Goal: Transaction & Acquisition: Purchase product/service

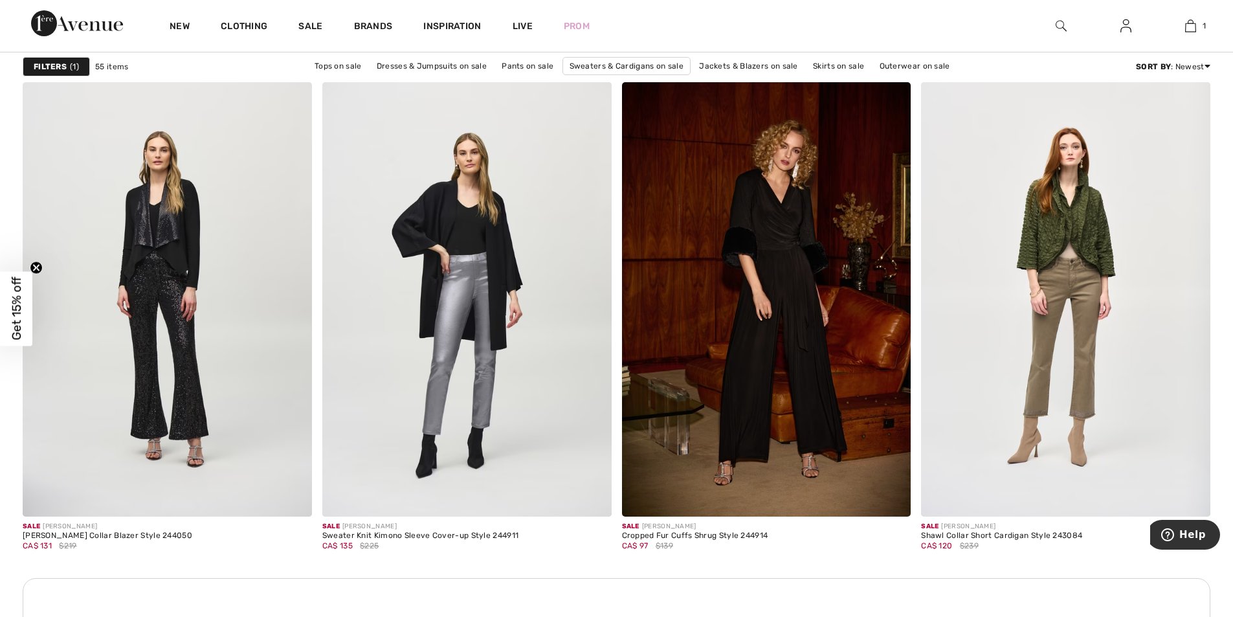
scroll to position [5565, 0]
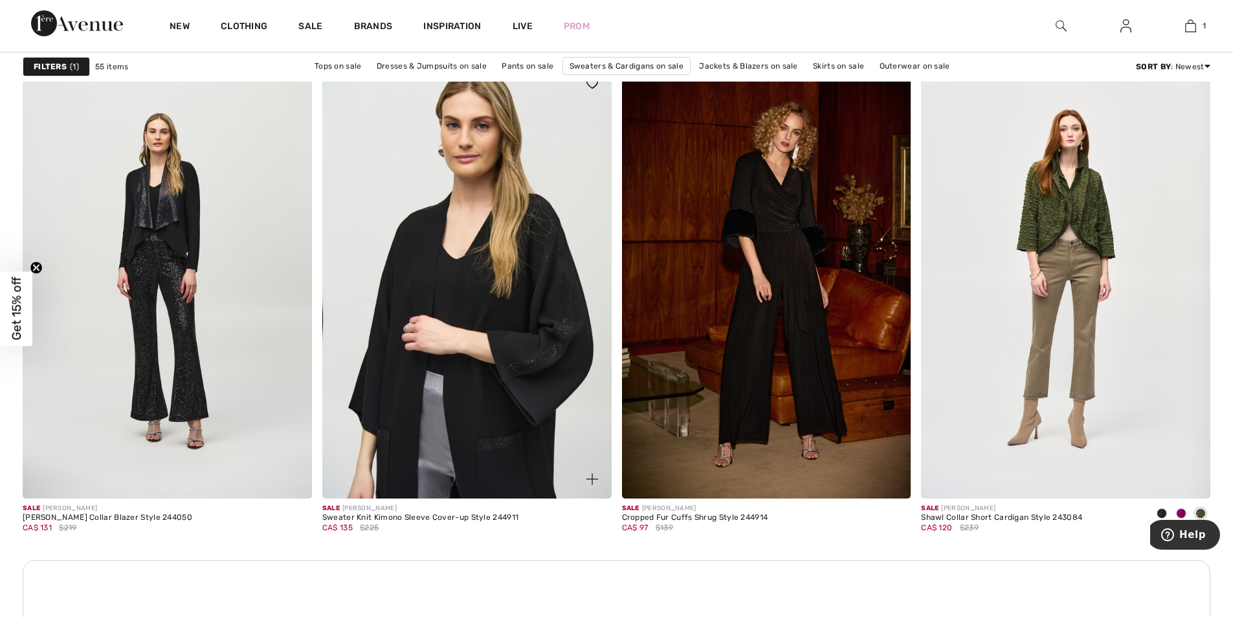
click at [518, 294] on img at bounding box center [466, 281] width 289 height 434
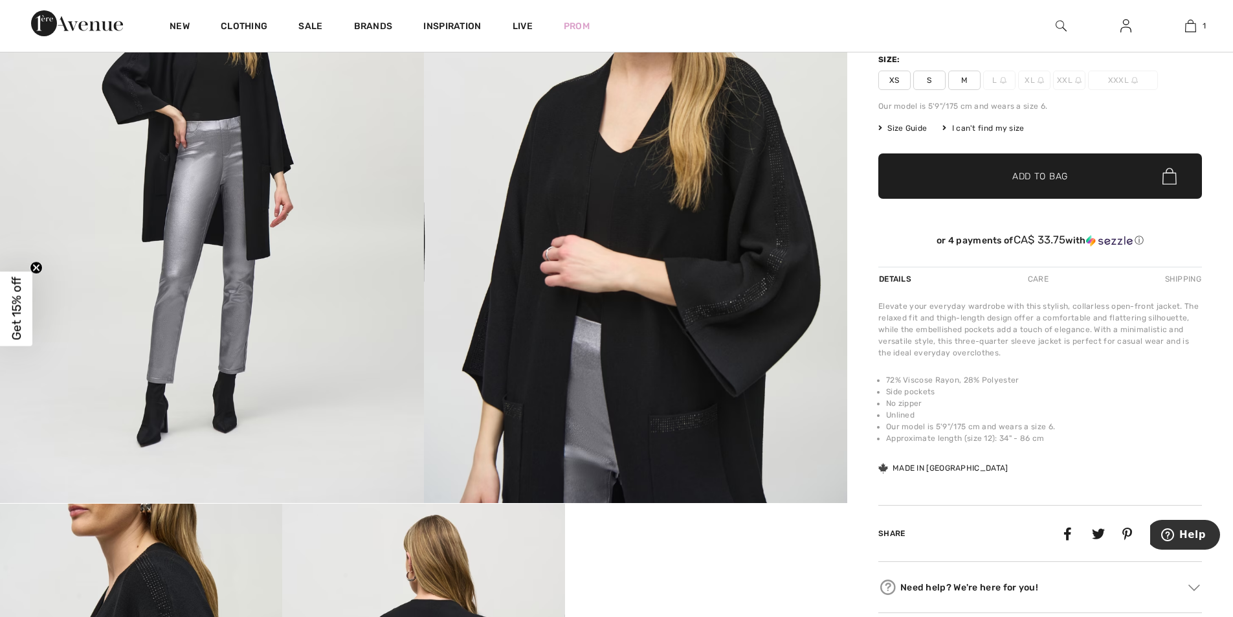
scroll to position [229, 0]
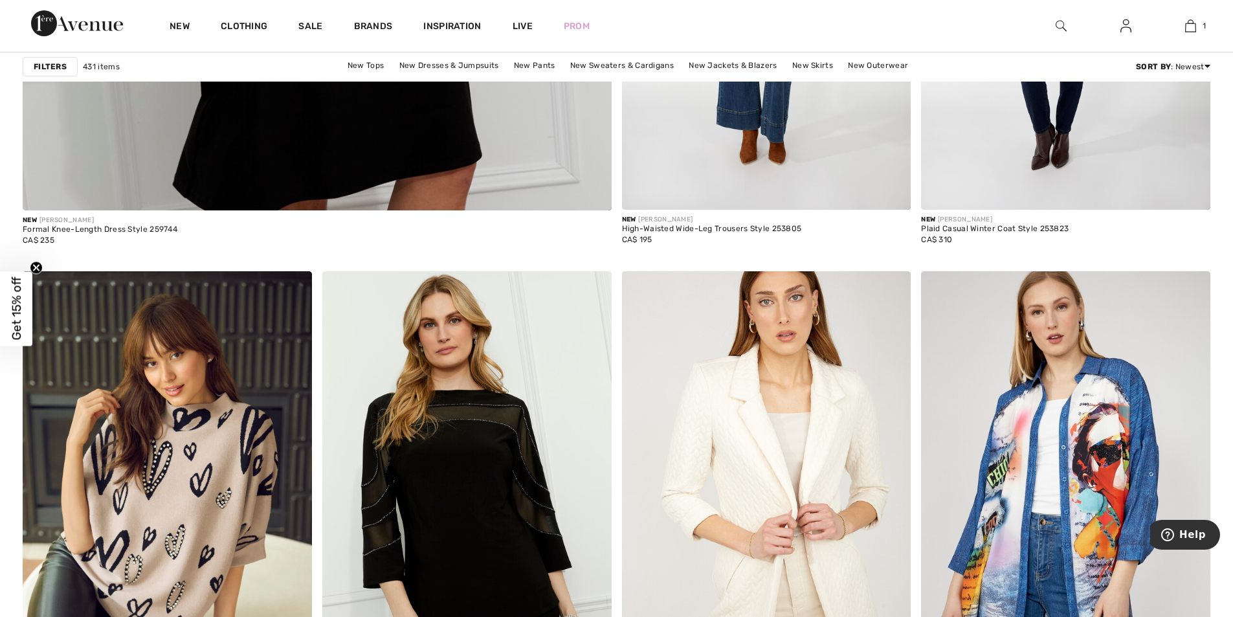
scroll to position [5093, 0]
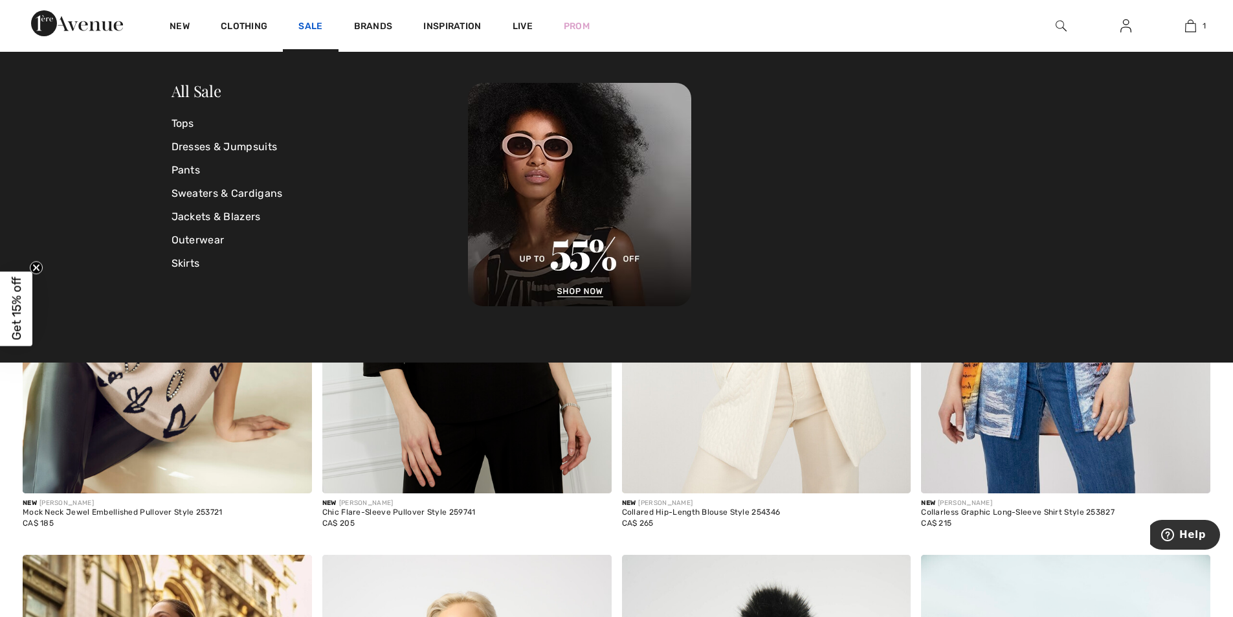
click at [308, 25] on link "Sale" at bounding box center [310, 28] width 24 height 14
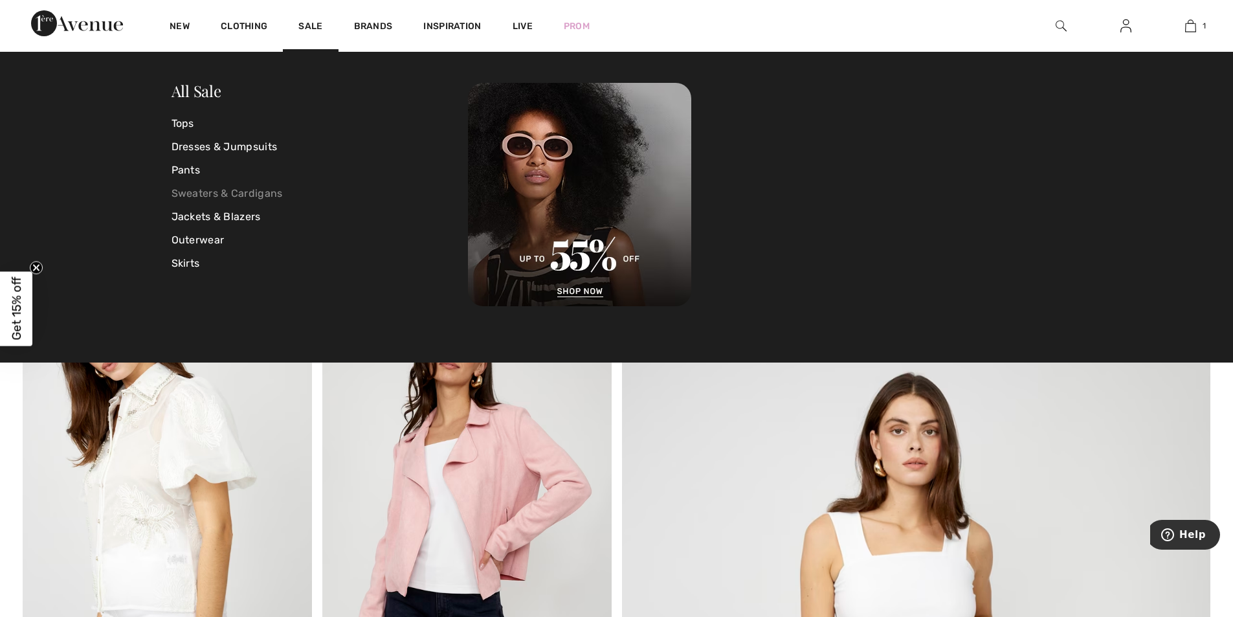
click at [221, 192] on link "Sweaters & Cardigans" at bounding box center [320, 193] width 297 height 23
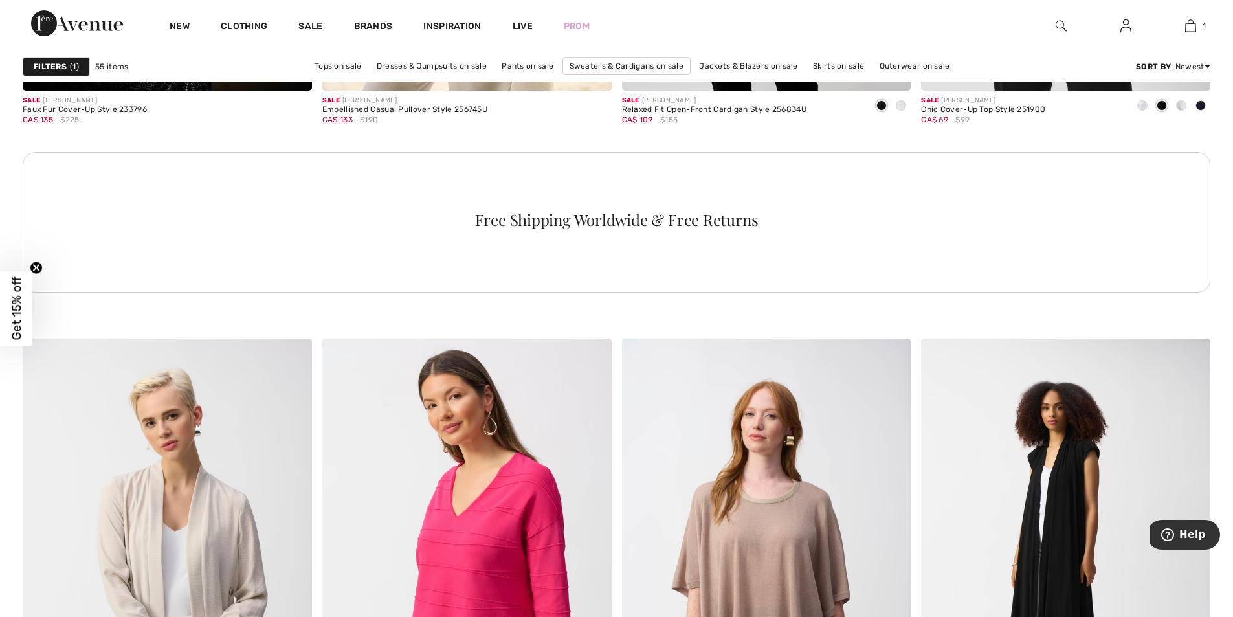
scroll to position [2262, 0]
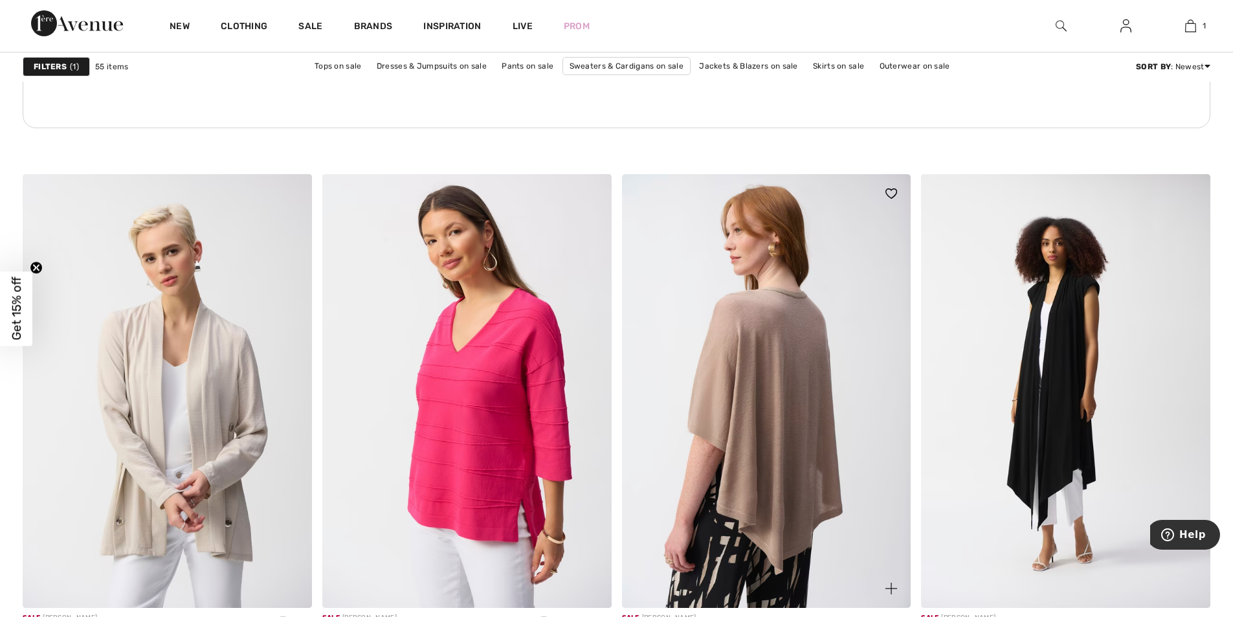
click at [794, 436] on img at bounding box center [766, 391] width 289 height 434
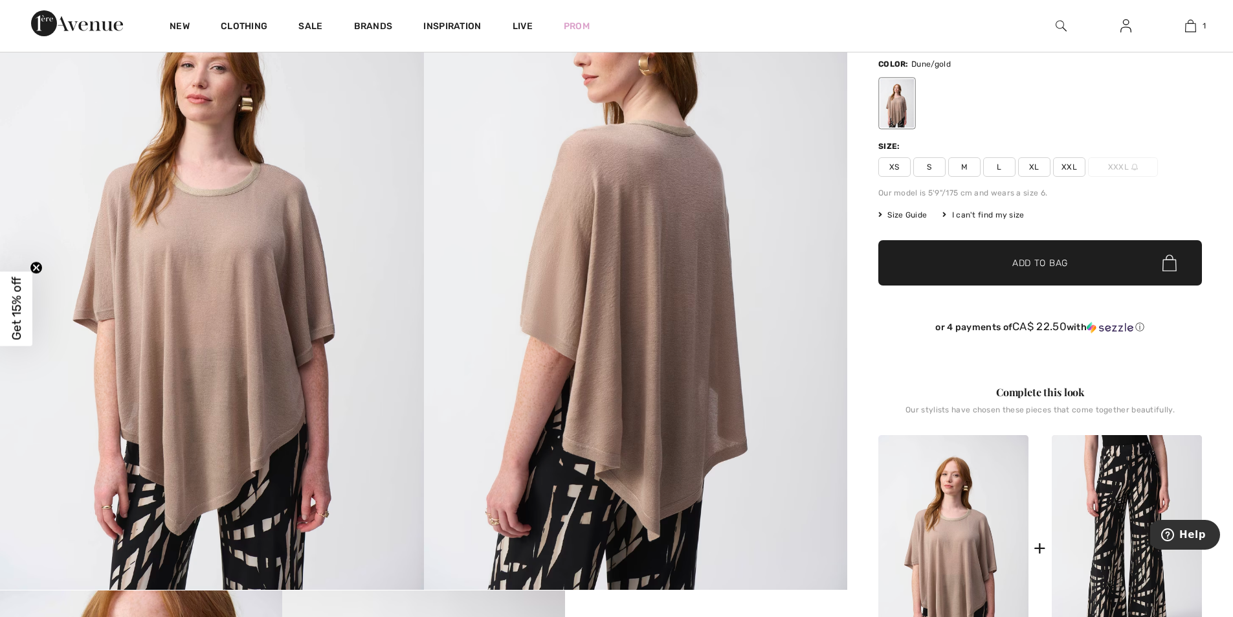
scroll to position [240, 0]
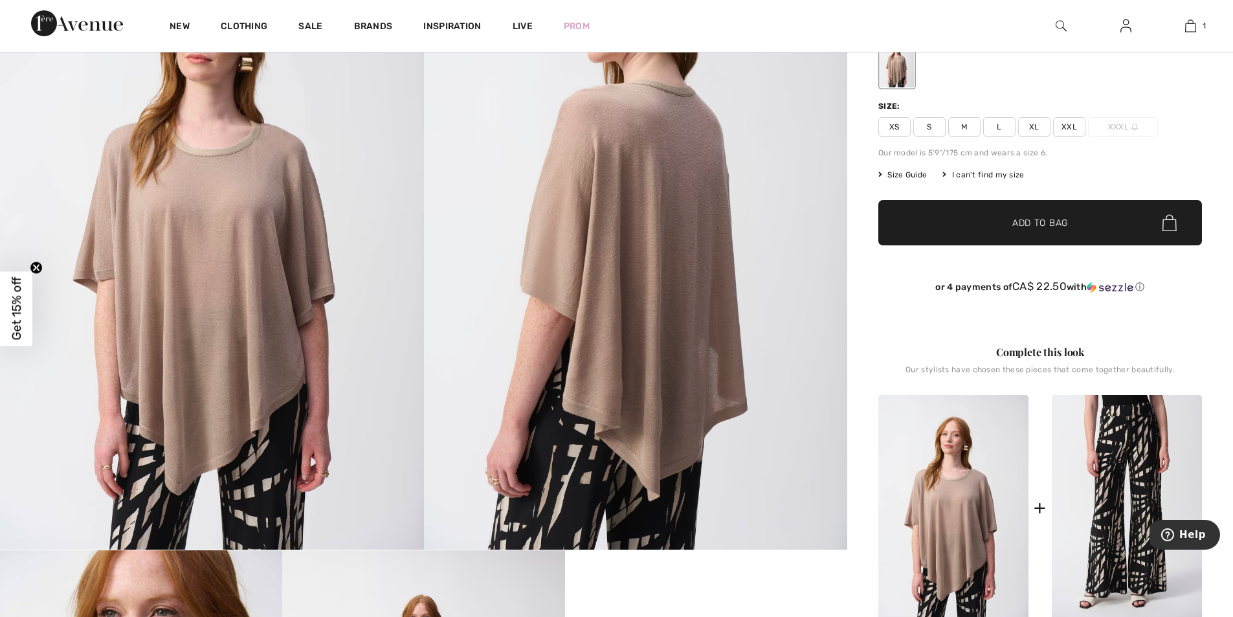
click at [1000, 128] on span "L" at bounding box center [999, 126] width 32 height 19
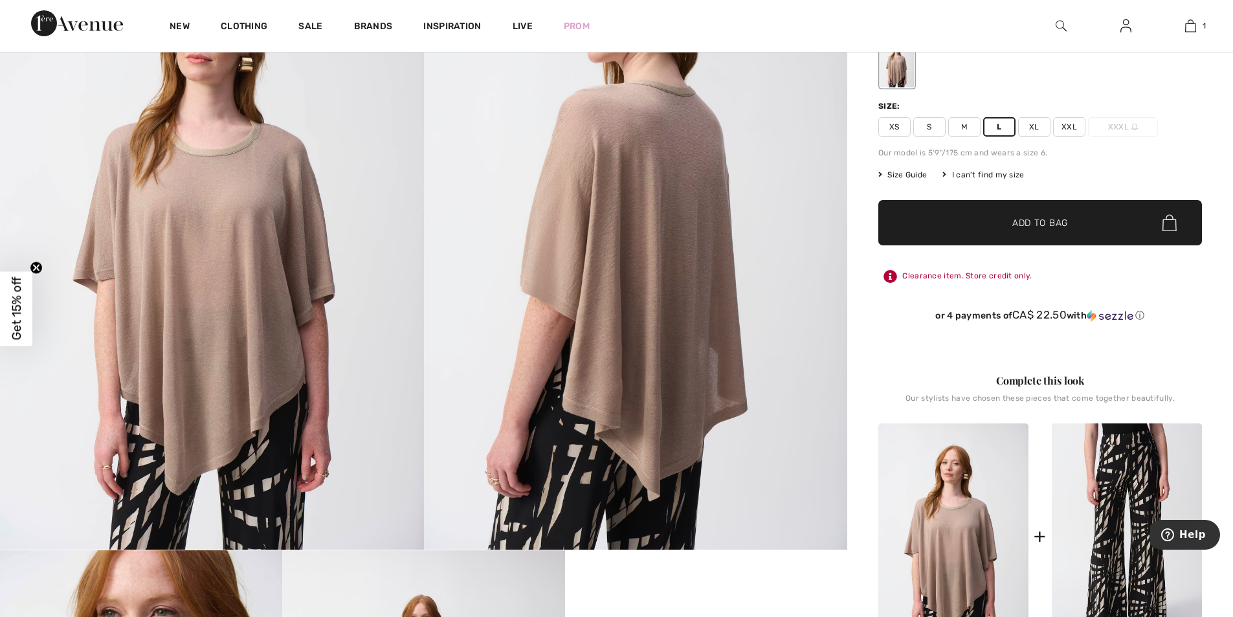
click at [1013, 218] on span "Add to Bag" at bounding box center [1041, 223] width 56 height 14
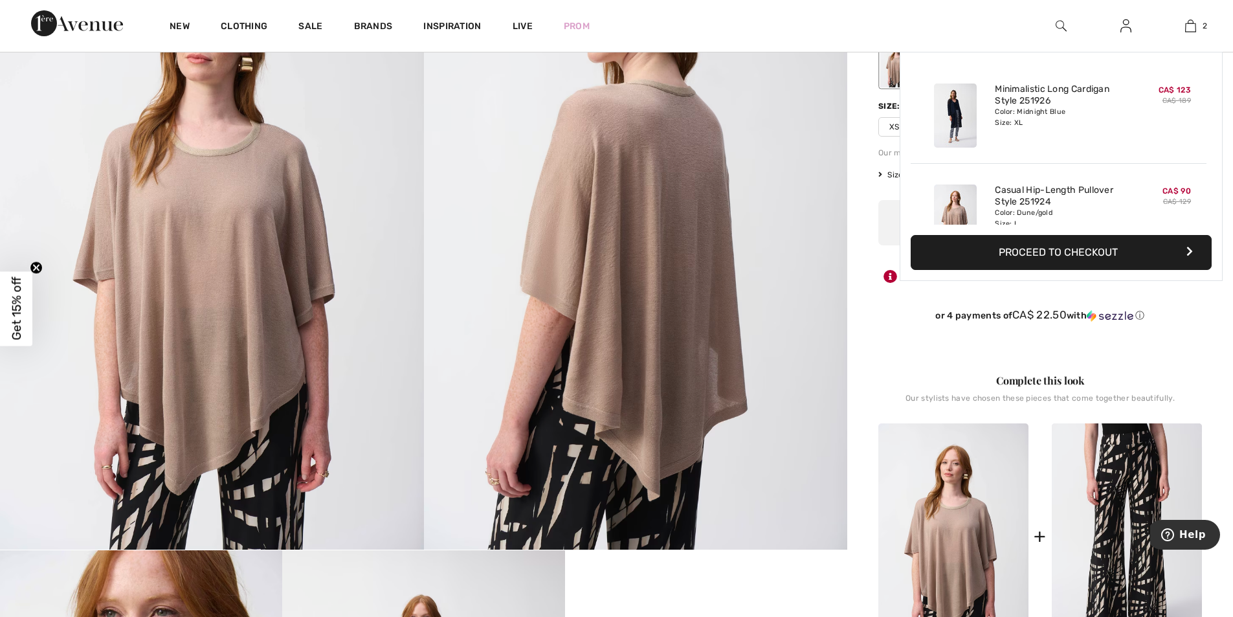
scroll to position [40, 0]
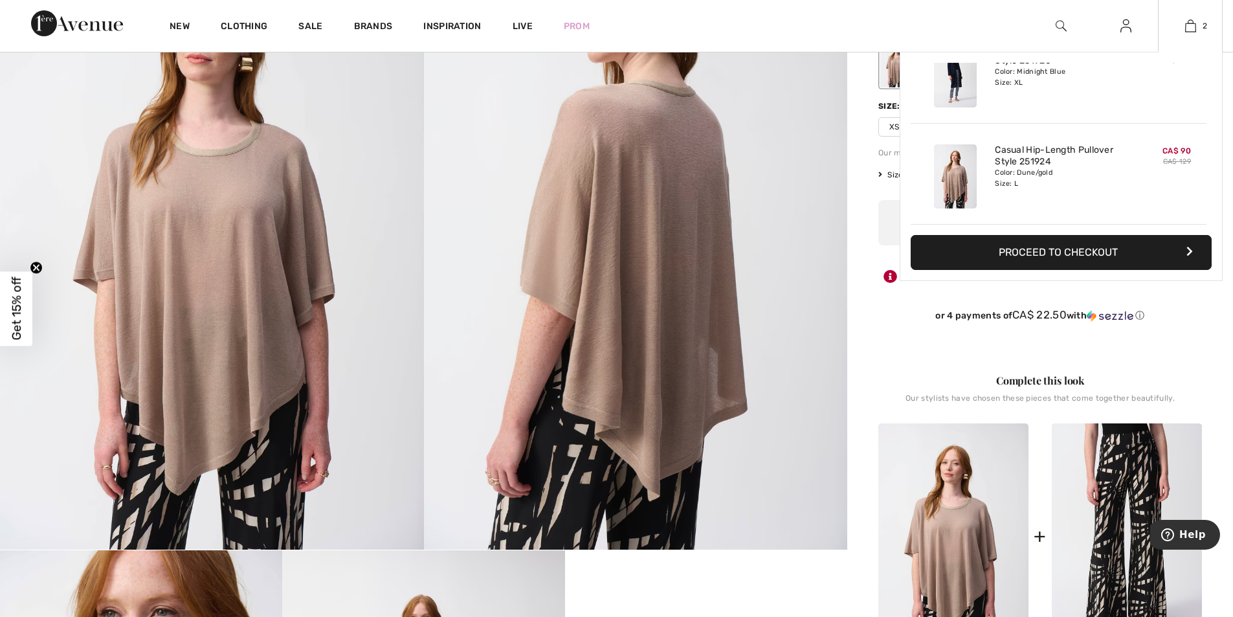
click at [1011, 253] on button "Proceed to Checkout" at bounding box center [1061, 252] width 301 height 35
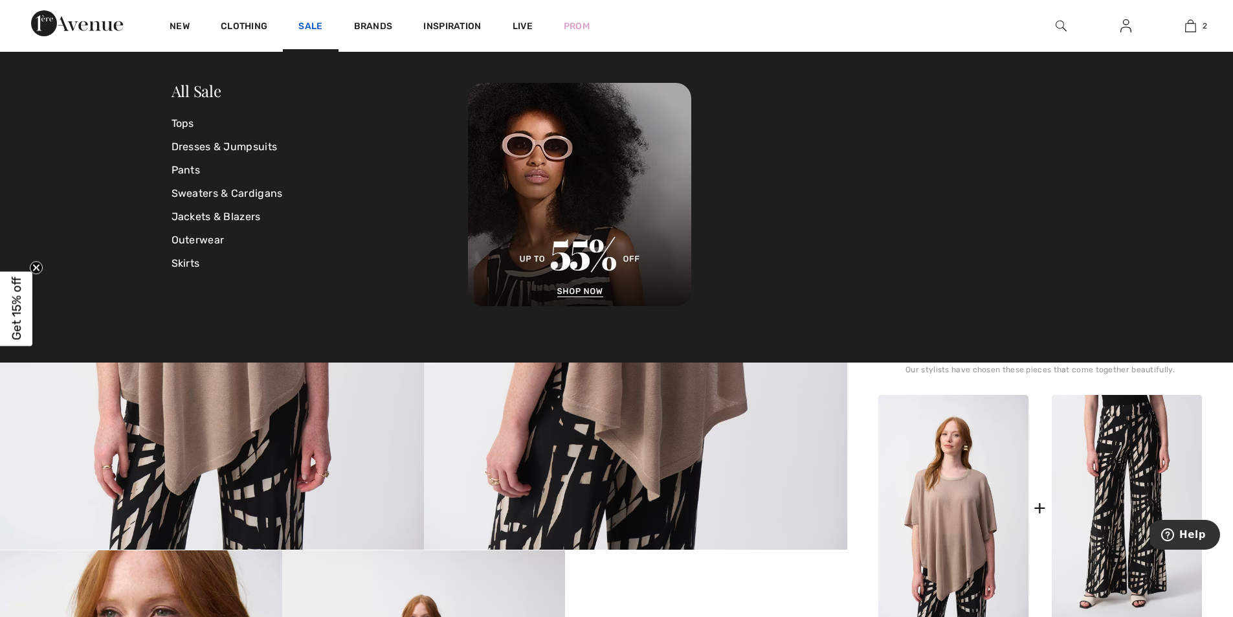
click at [311, 27] on link "Sale" at bounding box center [310, 28] width 24 height 14
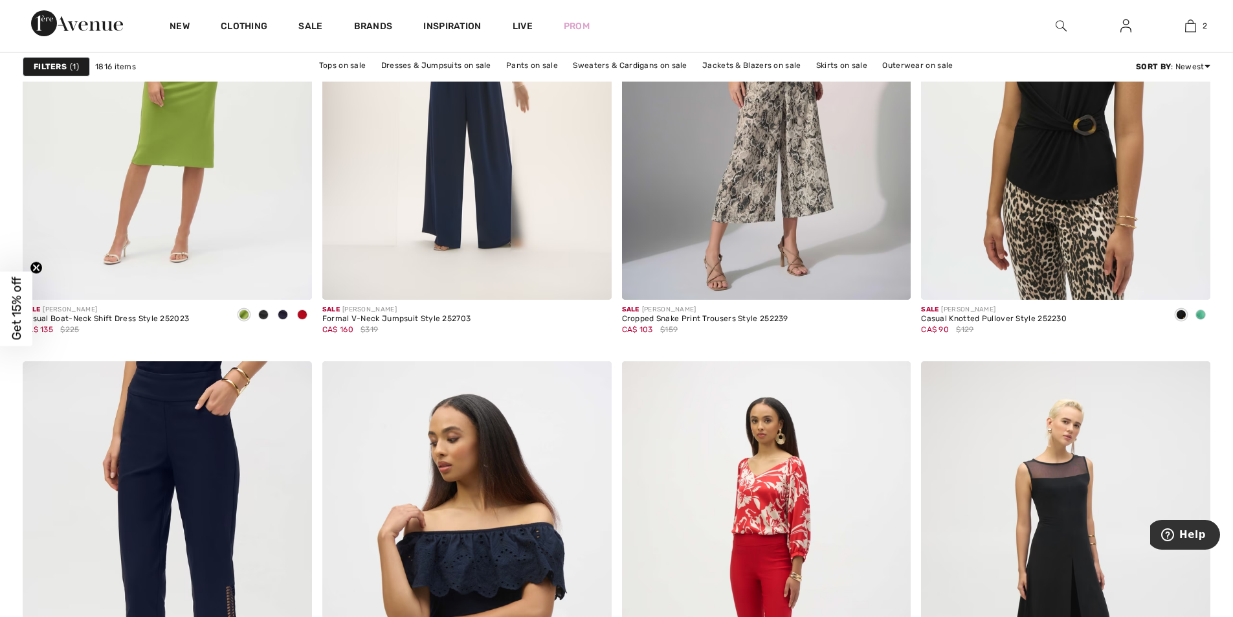
scroll to position [7209, 0]
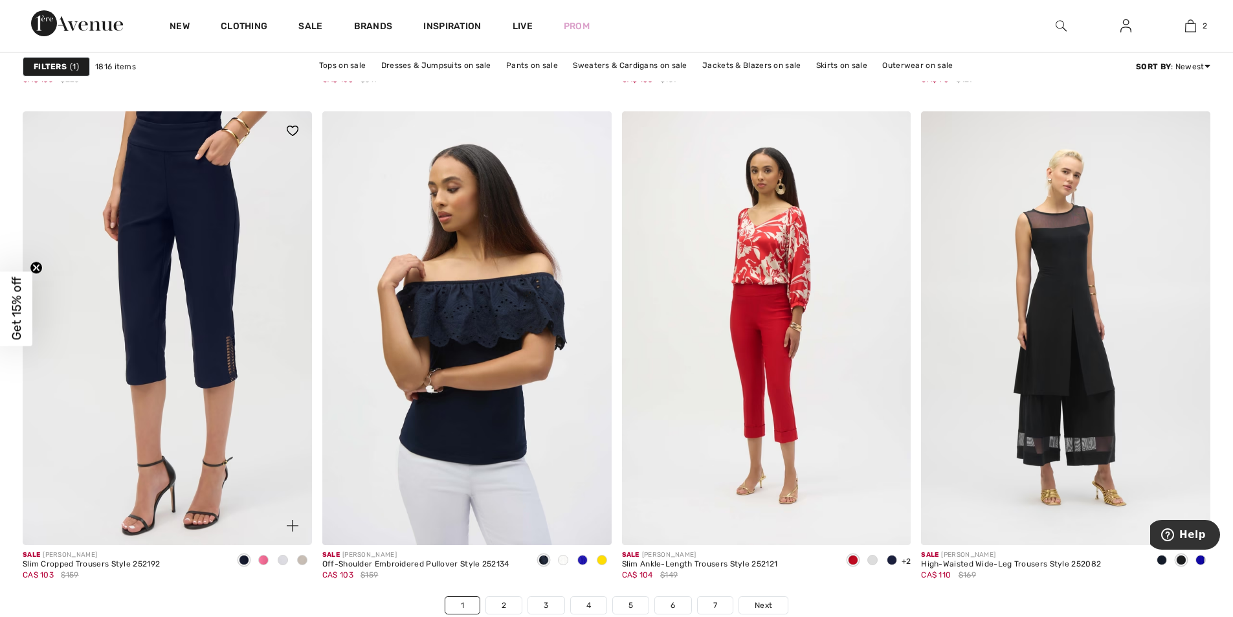
click at [215, 252] on img at bounding box center [167, 328] width 289 height 434
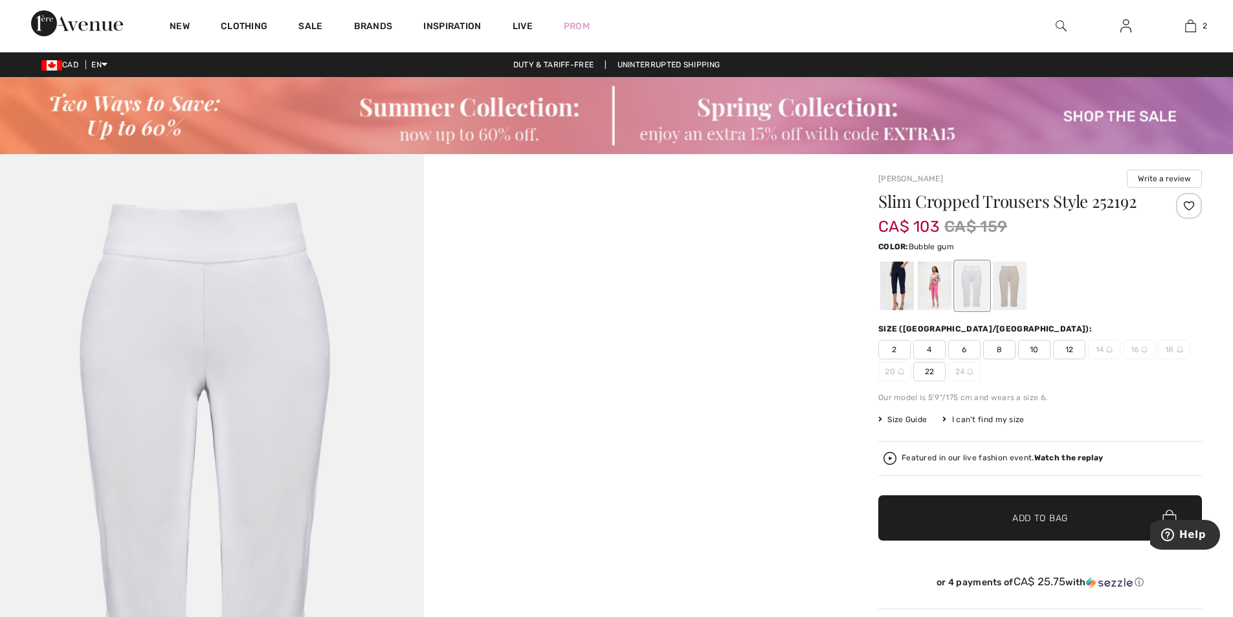
click at [947, 289] on div at bounding box center [935, 286] width 34 height 49
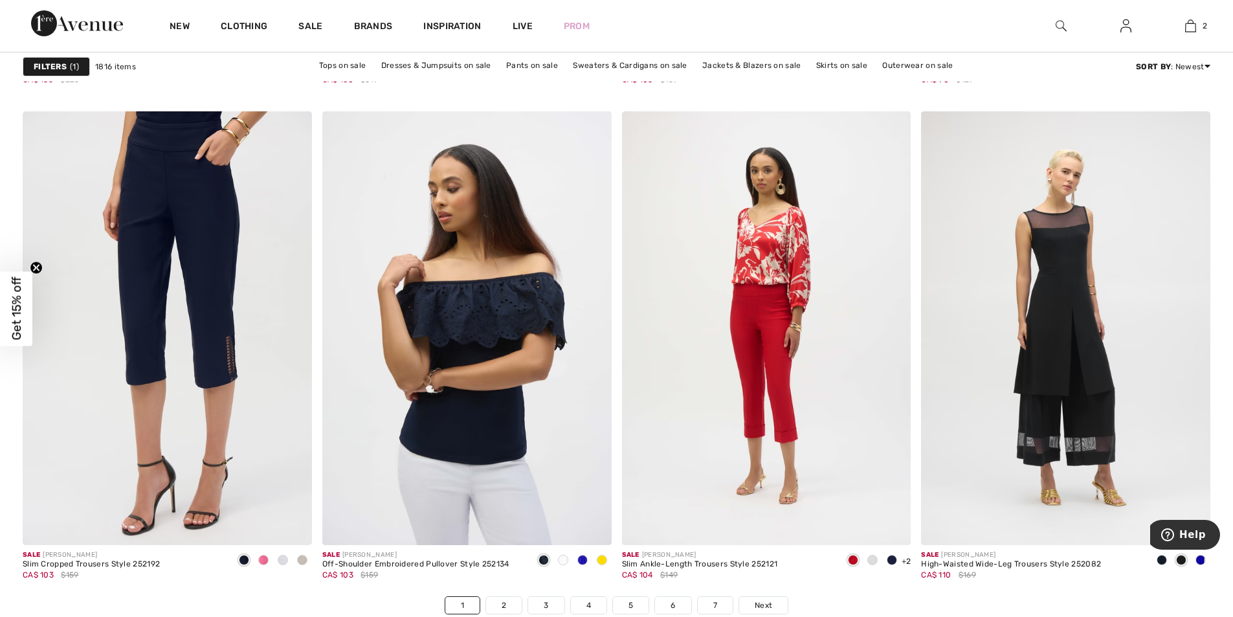
scroll to position [7431, 0]
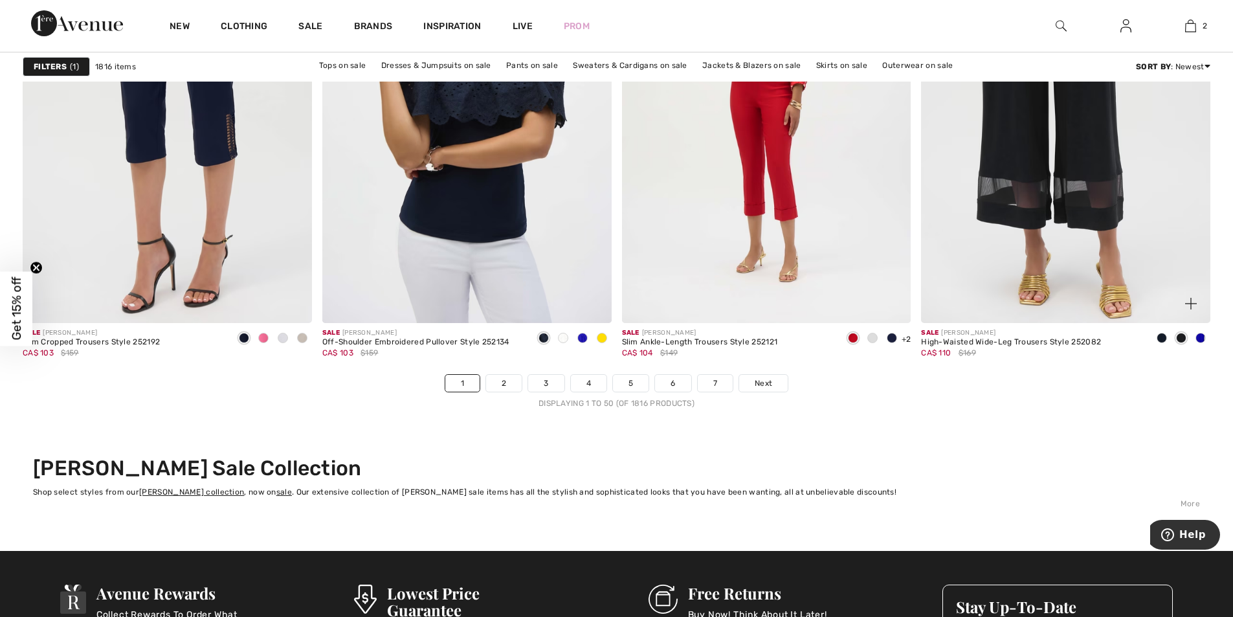
click at [1073, 185] on img at bounding box center [1065, 106] width 289 height 434
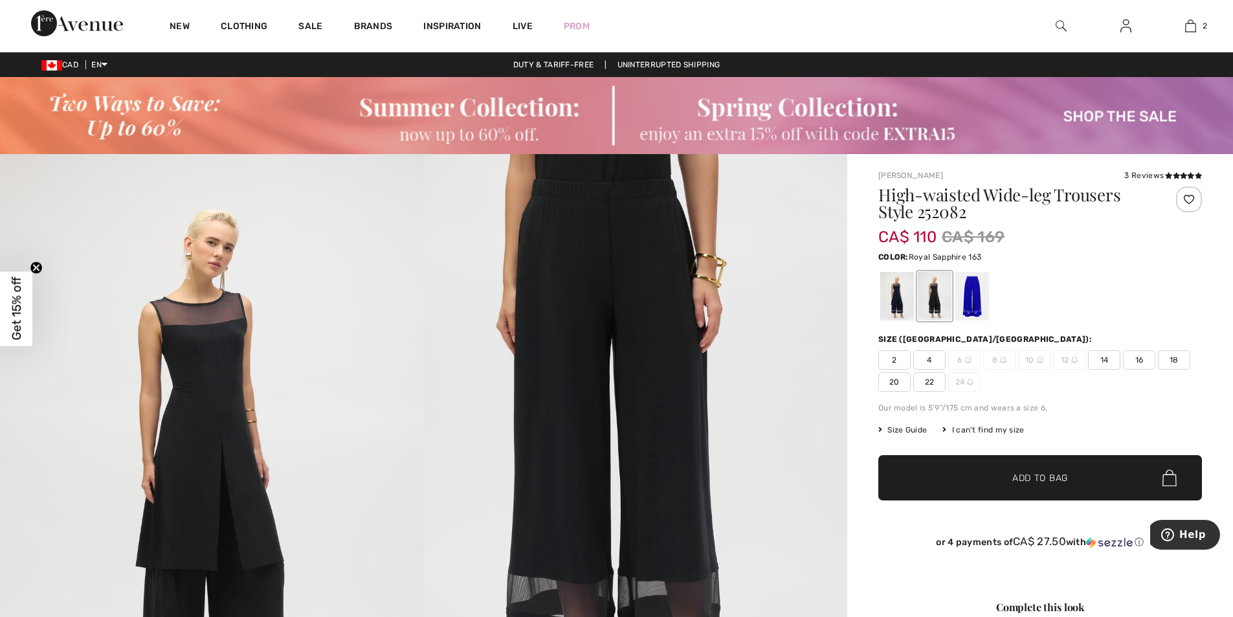
click at [975, 300] on div at bounding box center [973, 296] width 34 height 49
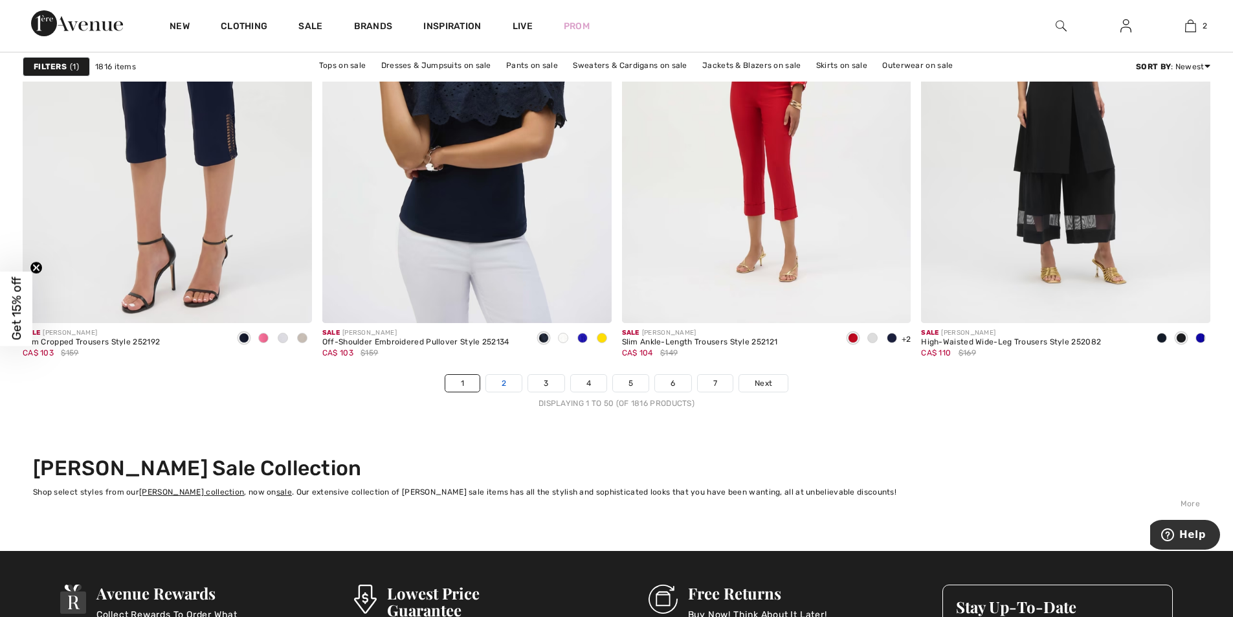
click at [494, 379] on link "2" at bounding box center [504, 383] width 36 height 17
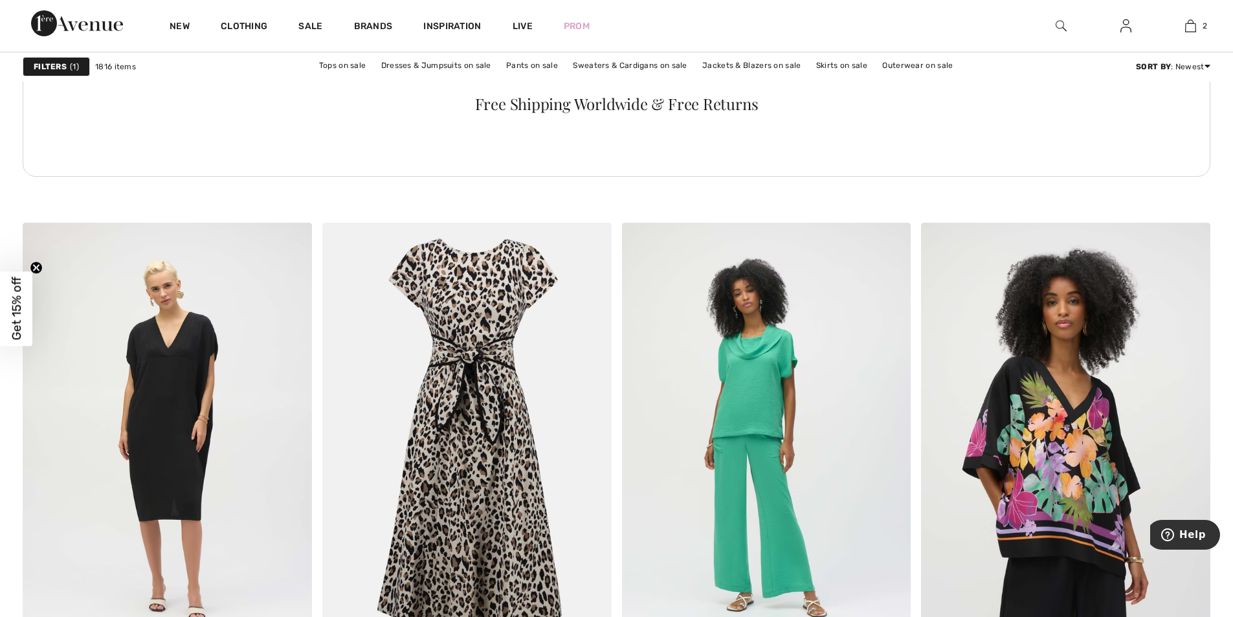
scroll to position [2361, 0]
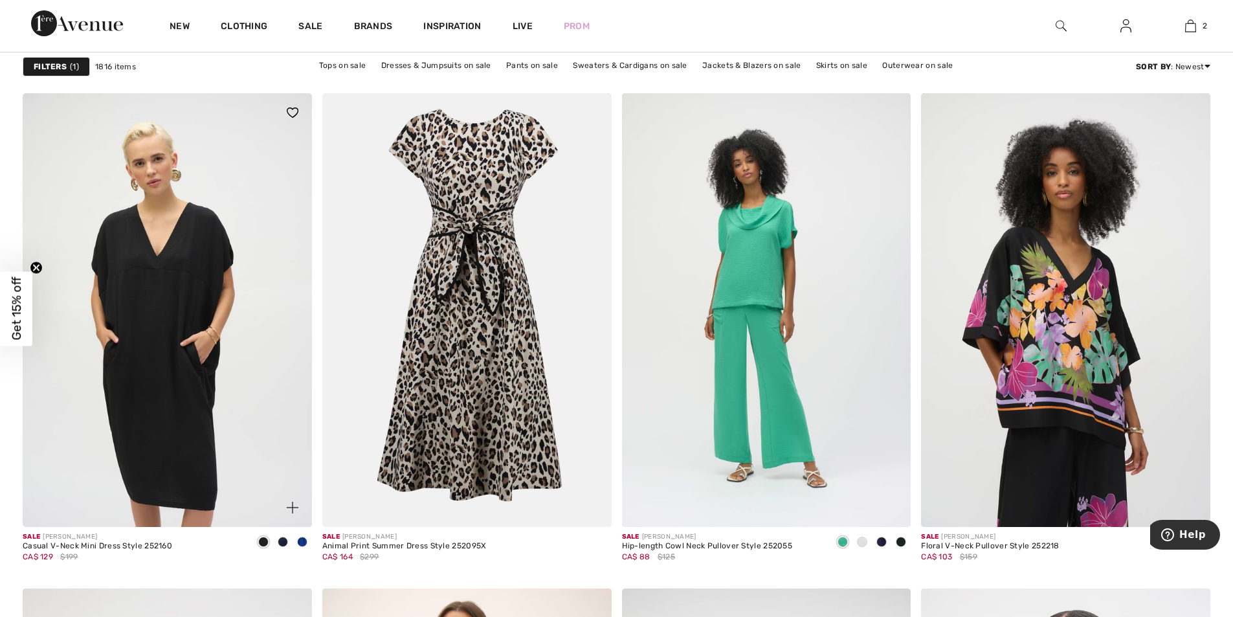
click at [190, 249] on img at bounding box center [167, 310] width 289 height 434
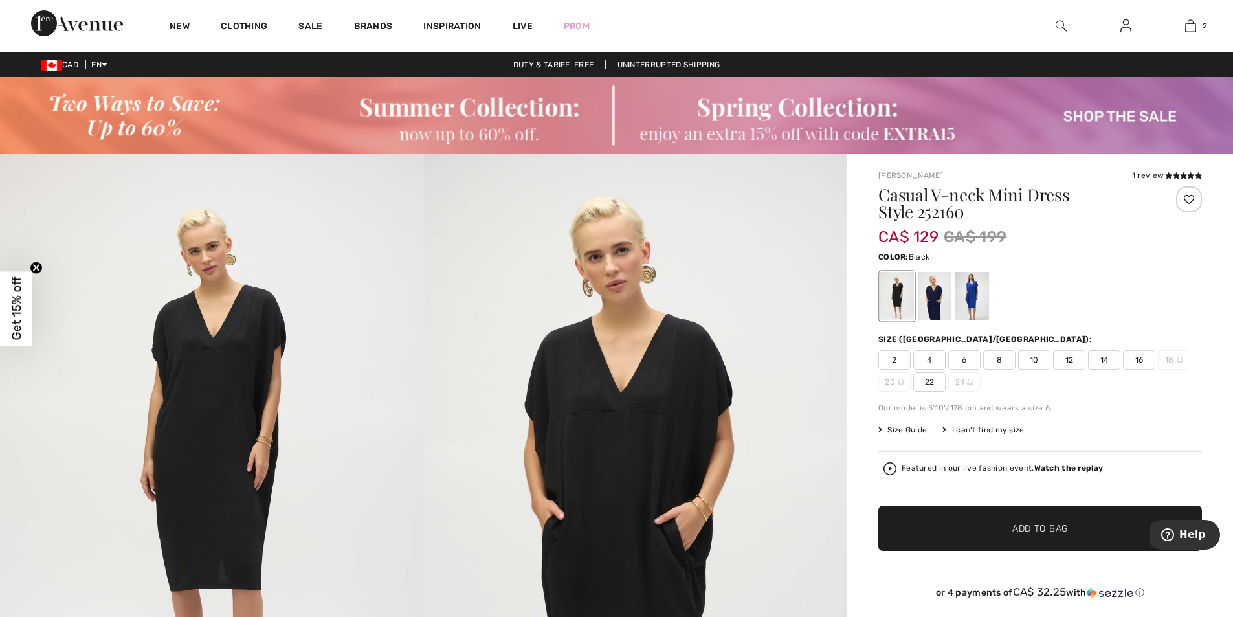
click at [895, 300] on div at bounding box center [898, 296] width 34 height 49
click at [1037, 358] on span "10" at bounding box center [1034, 359] width 32 height 19
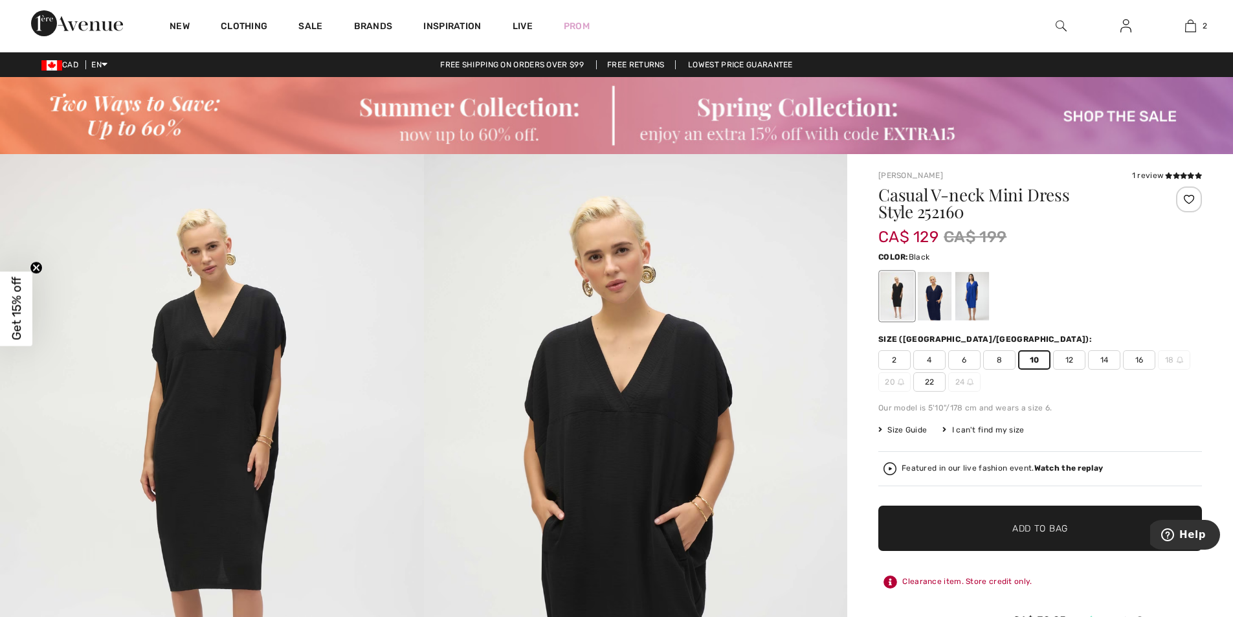
click at [1026, 525] on span "Add to Bag" at bounding box center [1041, 529] width 56 height 14
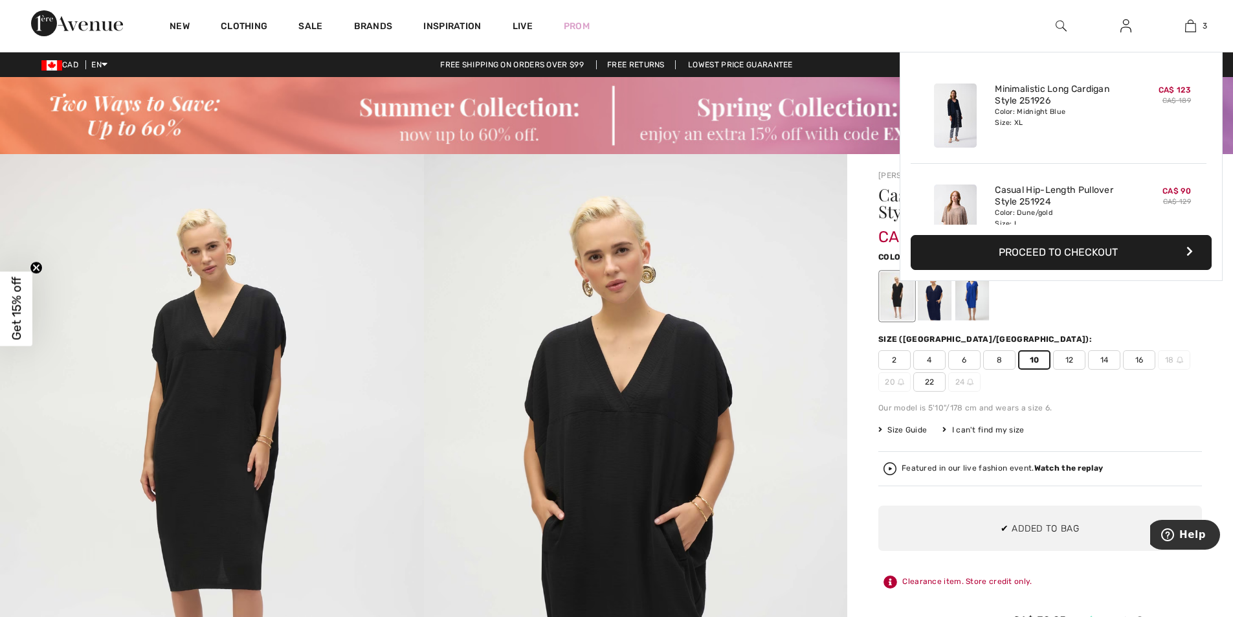
scroll to position [141, 0]
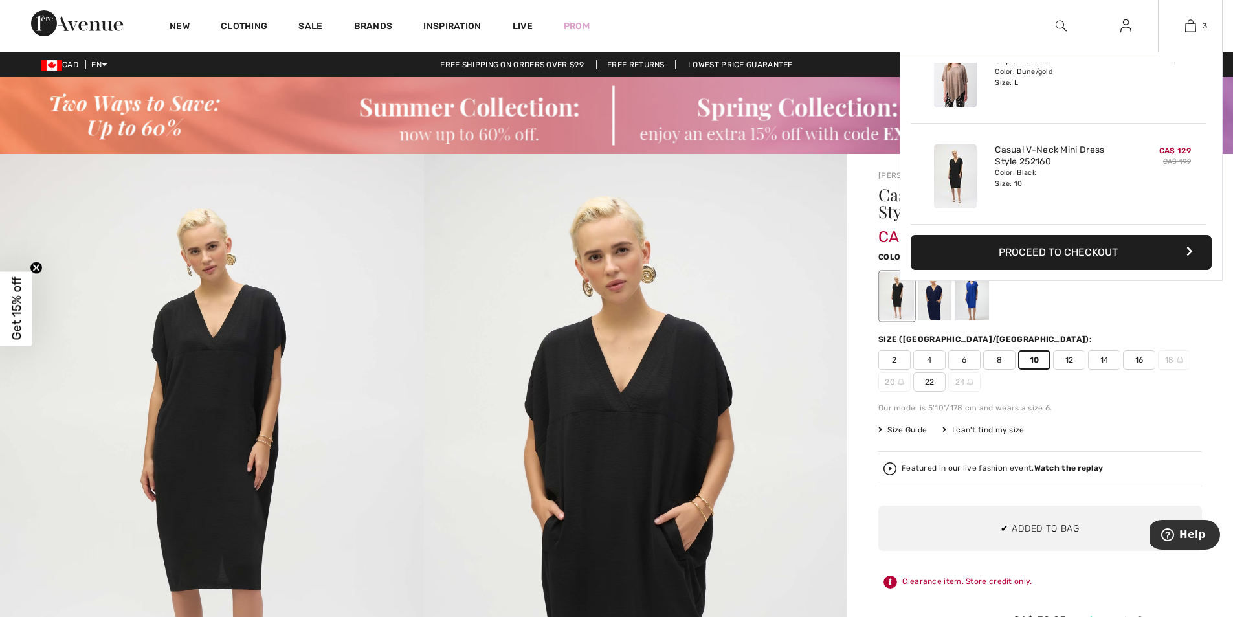
click at [1068, 255] on button "Proceed to Checkout" at bounding box center [1061, 252] width 301 height 35
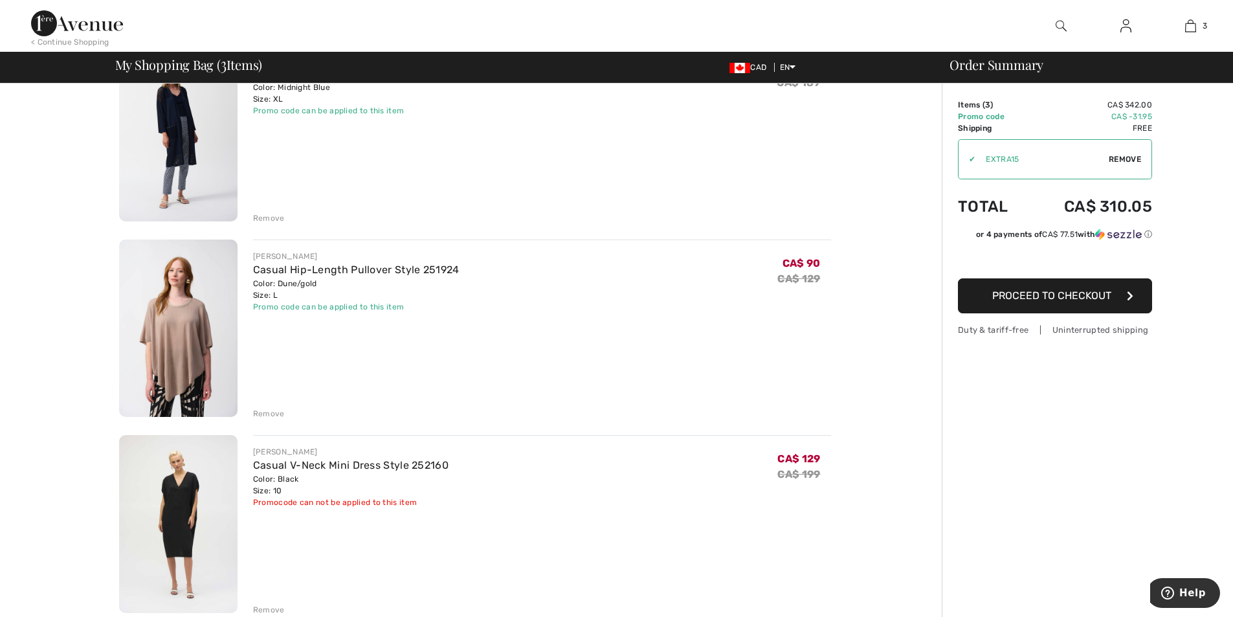
scroll to position [149, 0]
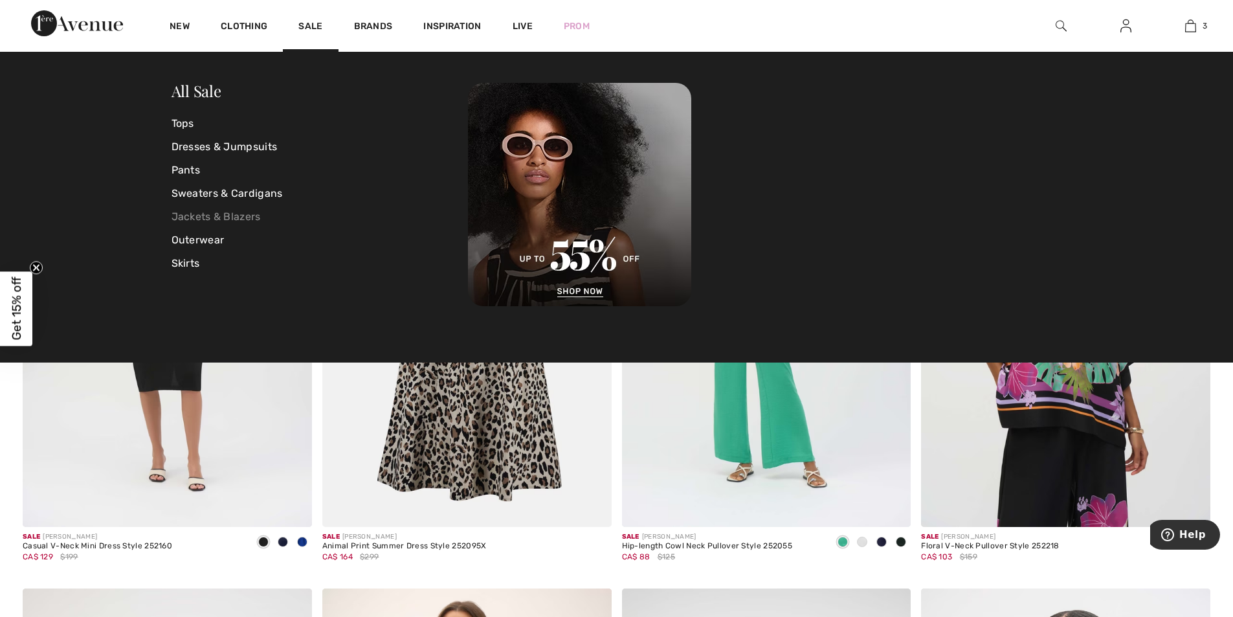
click at [230, 216] on link "Jackets & Blazers" at bounding box center [320, 216] width 297 height 23
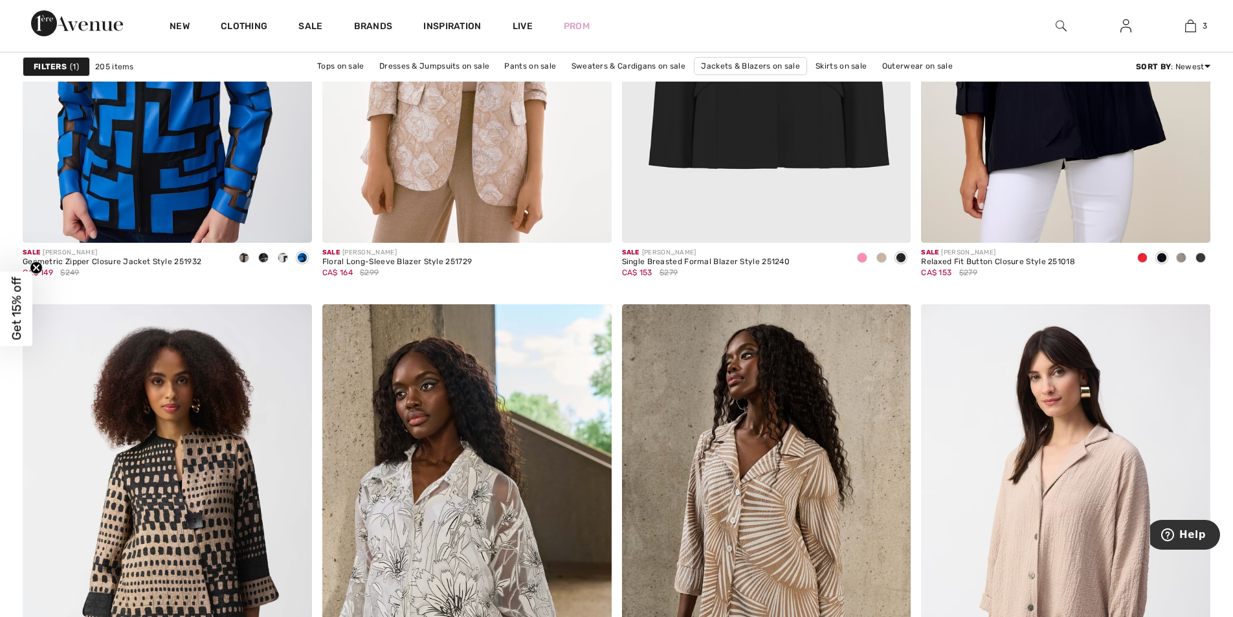
scroll to position [6760, 0]
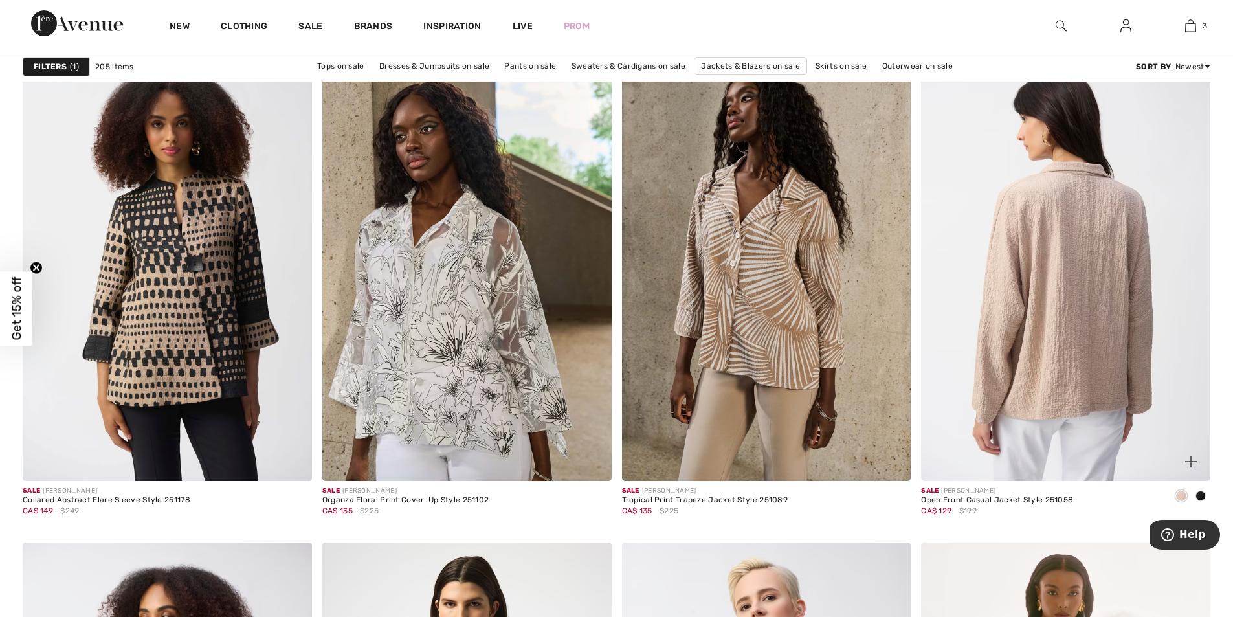
click at [1079, 300] on img at bounding box center [1065, 264] width 289 height 434
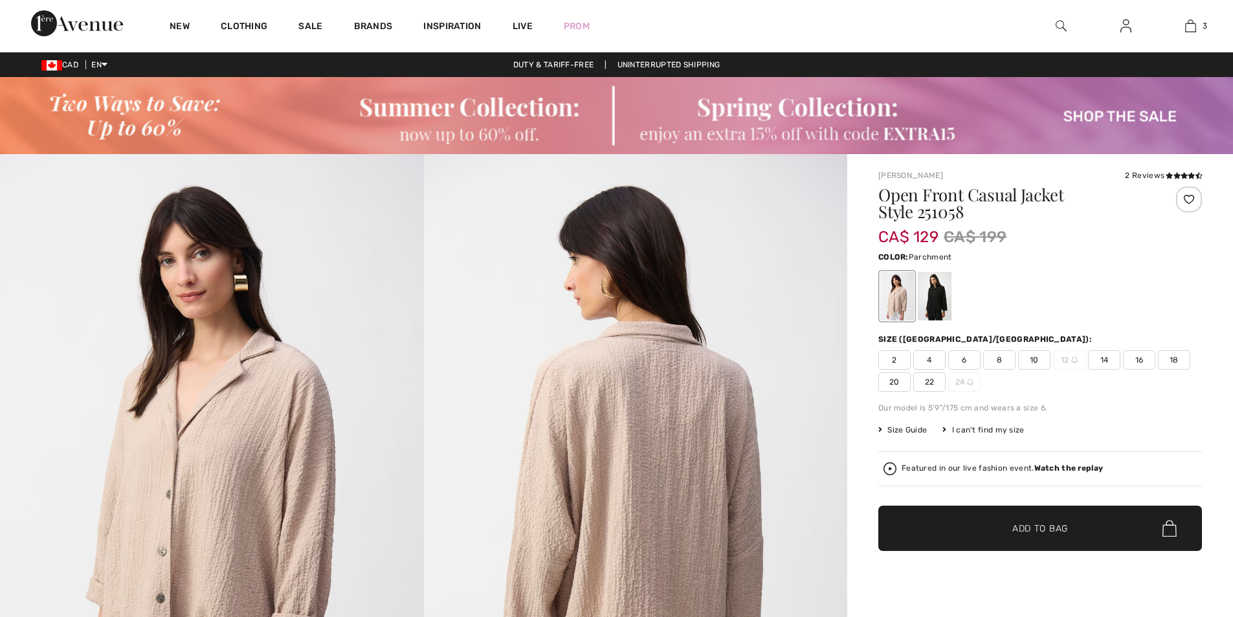
click at [1040, 364] on span "10" at bounding box center [1034, 359] width 32 height 19
click at [1056, 534] on span "Add to Bag" at bounding box center [1041, 529] width 56 height 14
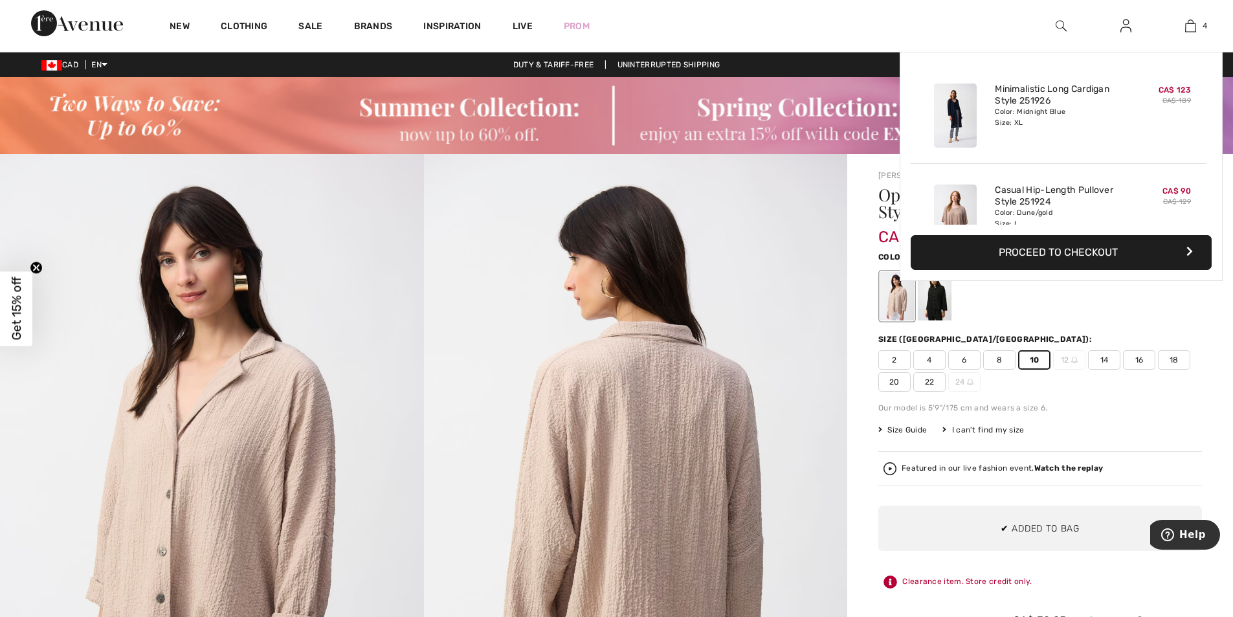
scroll to position [242, 0]
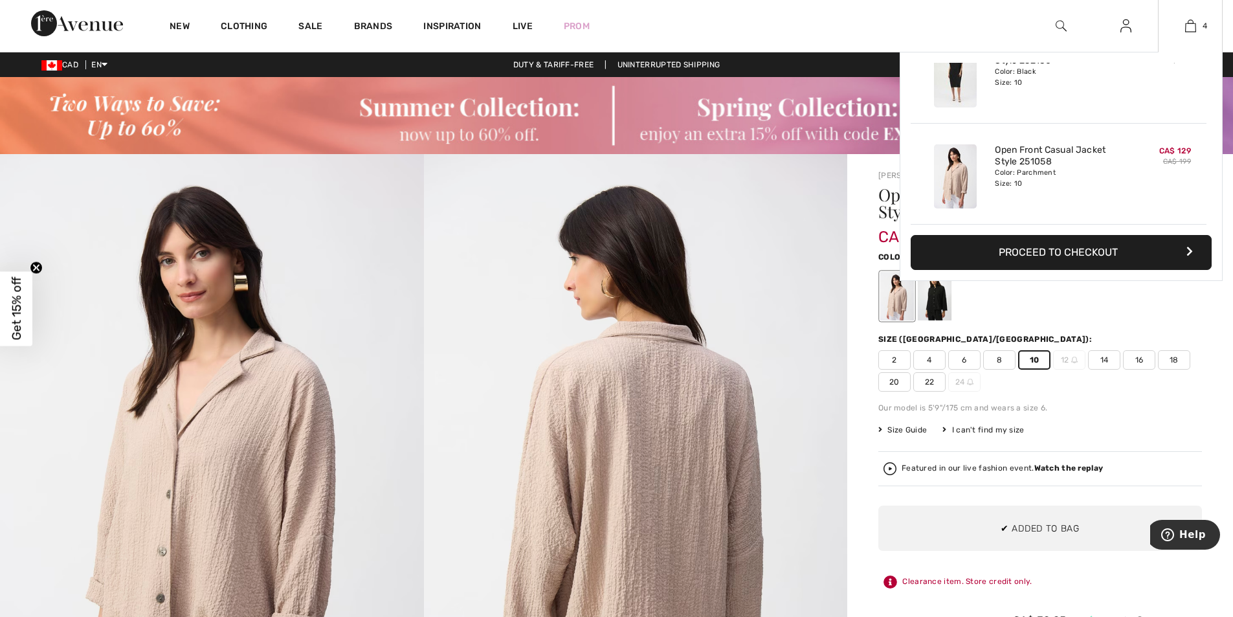
click at [1037, 255] on button "Proceed to Checkout" at bounding box center [1061, 252] width 301 height 35
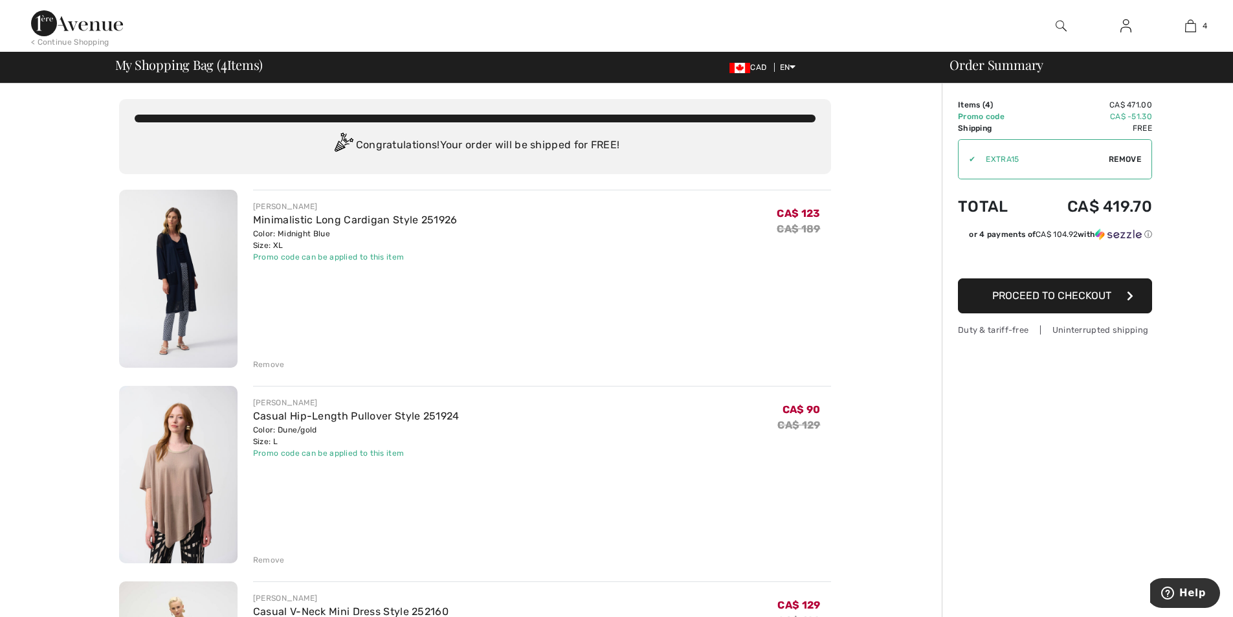
click at [267, 367] on div "Remove" at bounding box center [269, 365] width 32 height 12
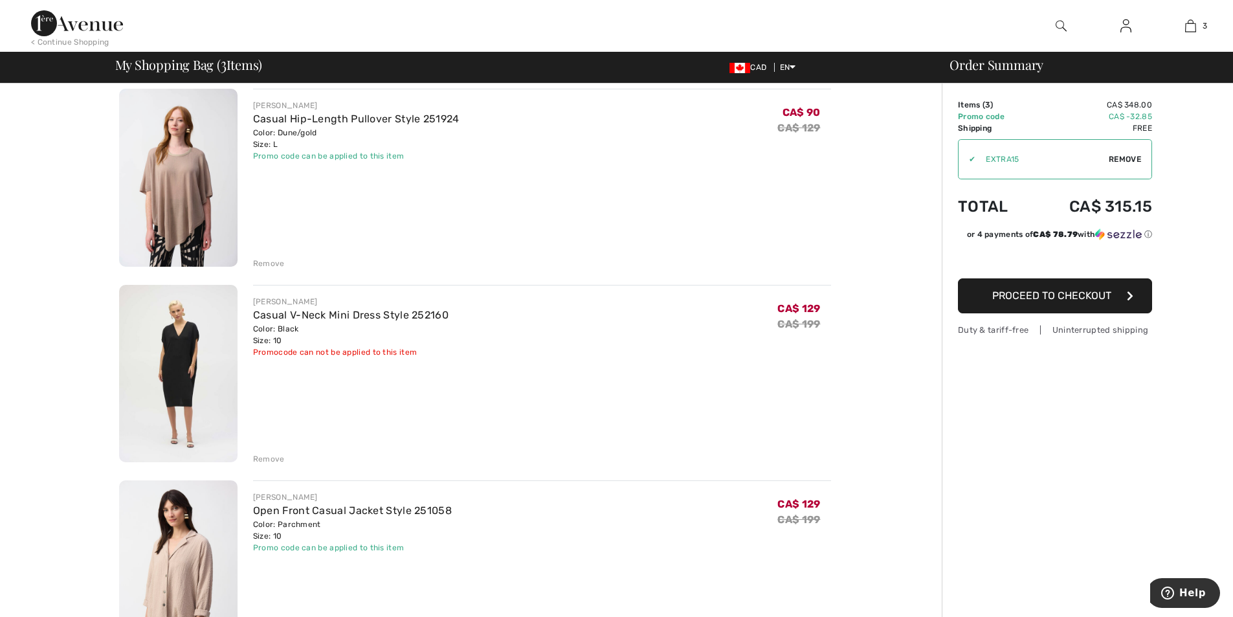
scroll to position [155, 0]
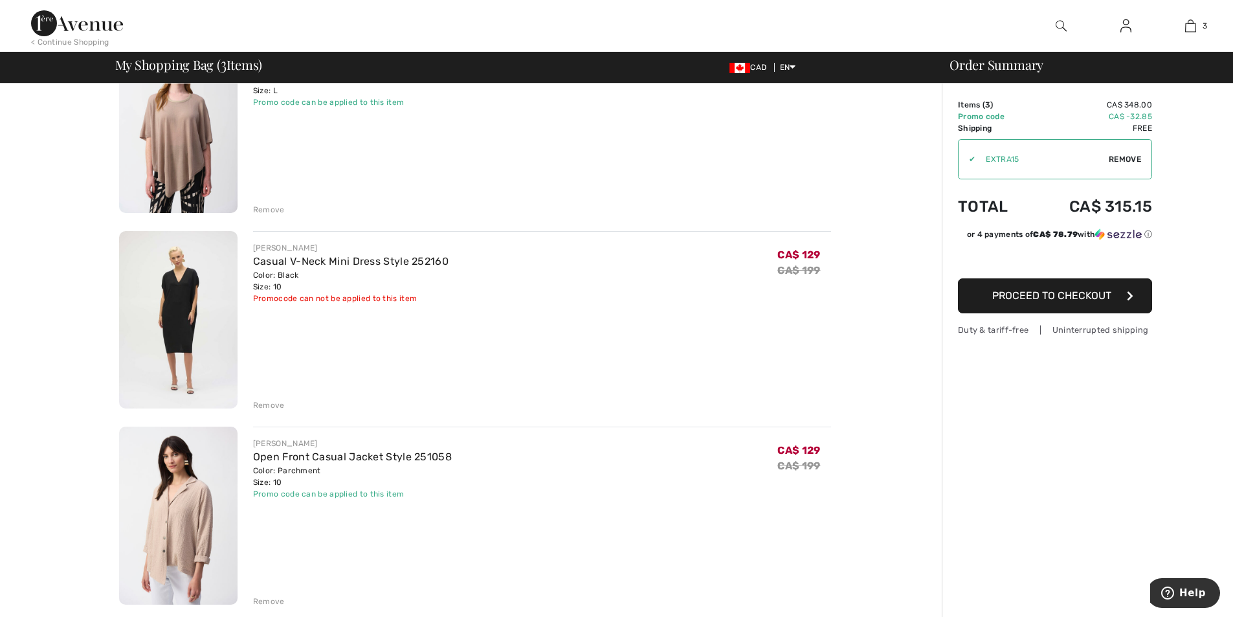
click at [264, 405] on div "Remove" at bounding box center [269, 405] width 32 height 12
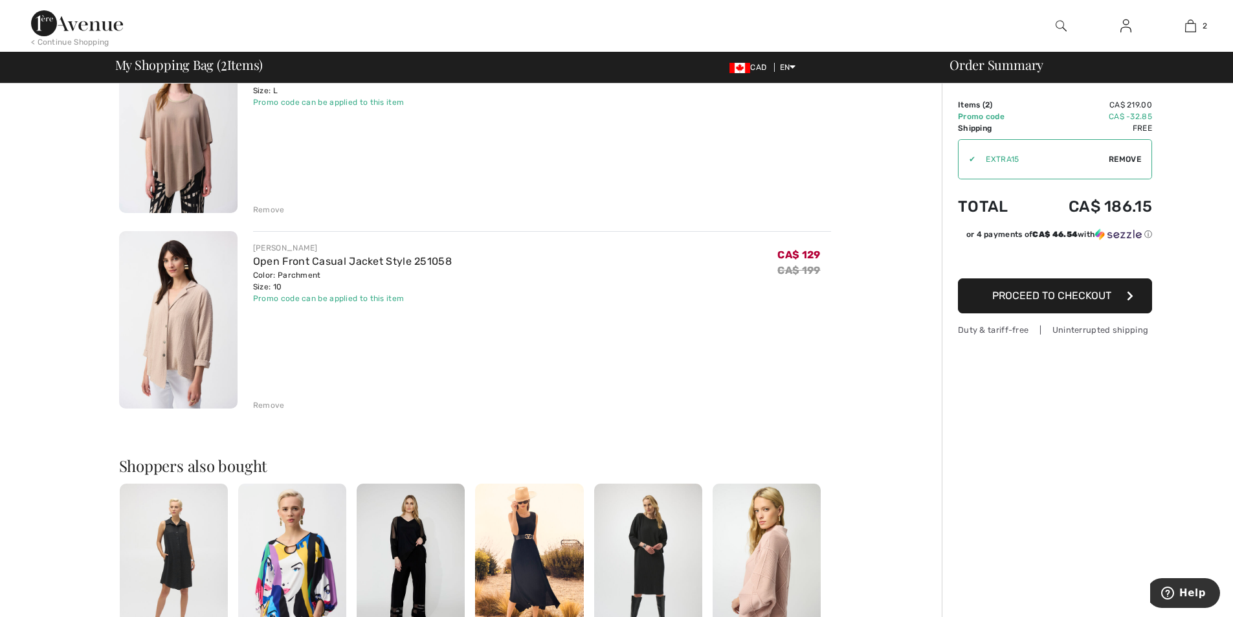
click at [61, 24] on img at bounding box center [77, 23] width 92 height 26
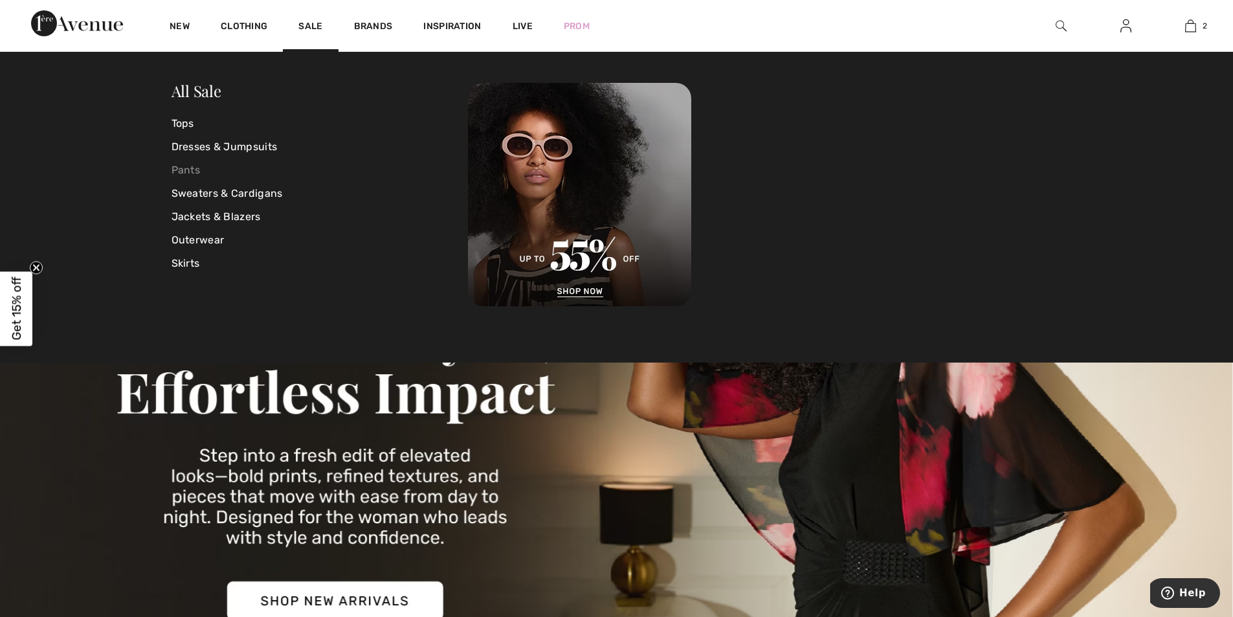
click at [185, 170] on link "Pants" at bounding box center [320, 170] width 297 height 23
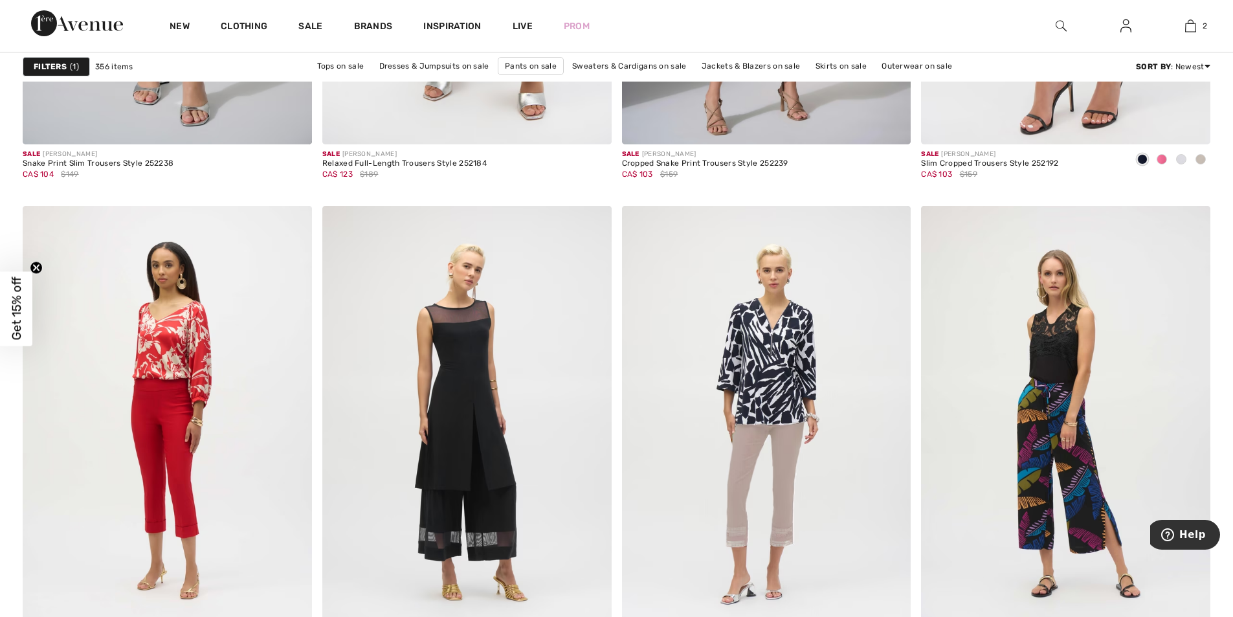
scroll to position [1658, 0]
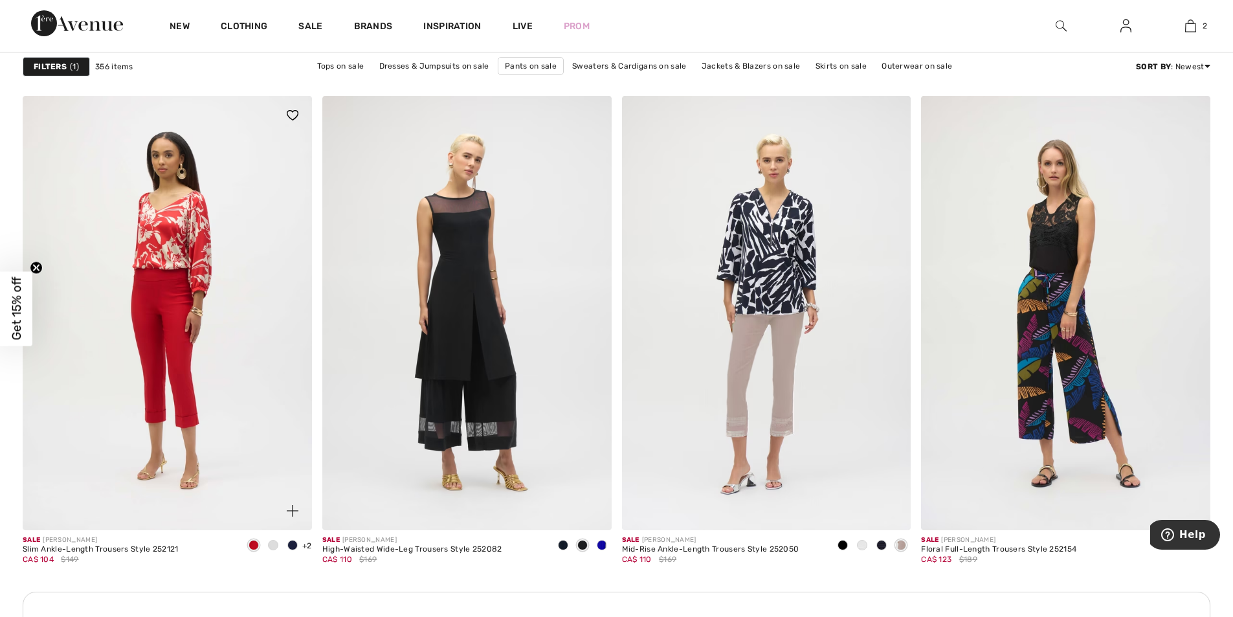
click at [304, 548] on span "+2" at bounding box center [307, 545] width 10 height 9
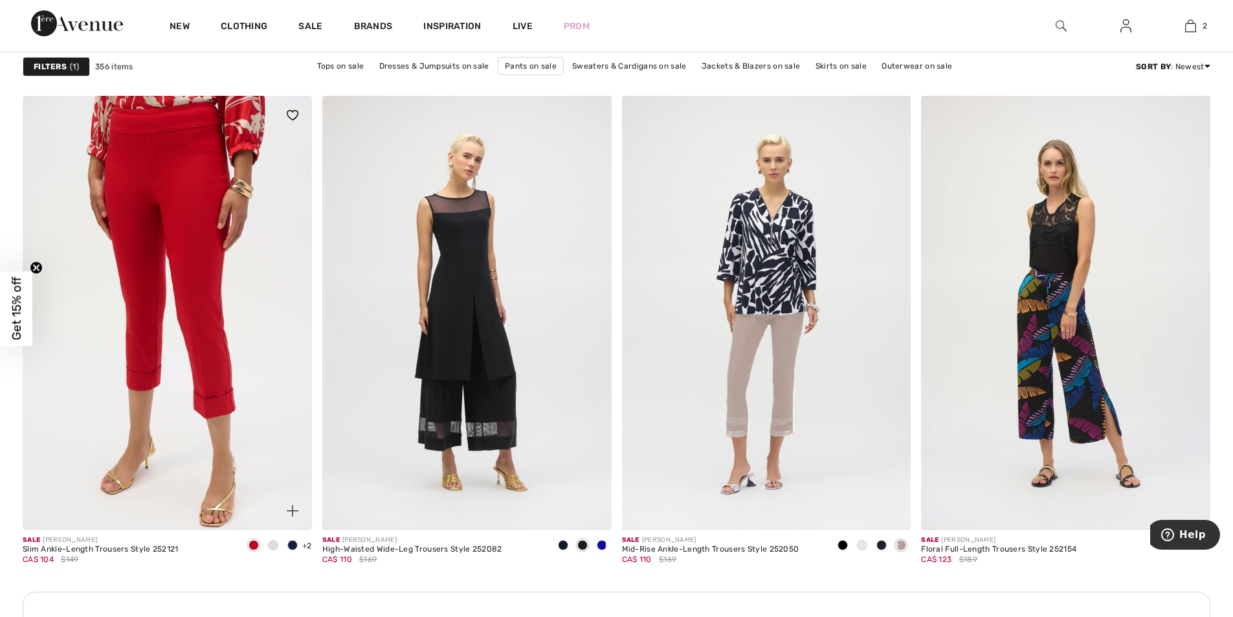
click at [177, 319] on img at bounding box center [167, 313] width 289 height 434
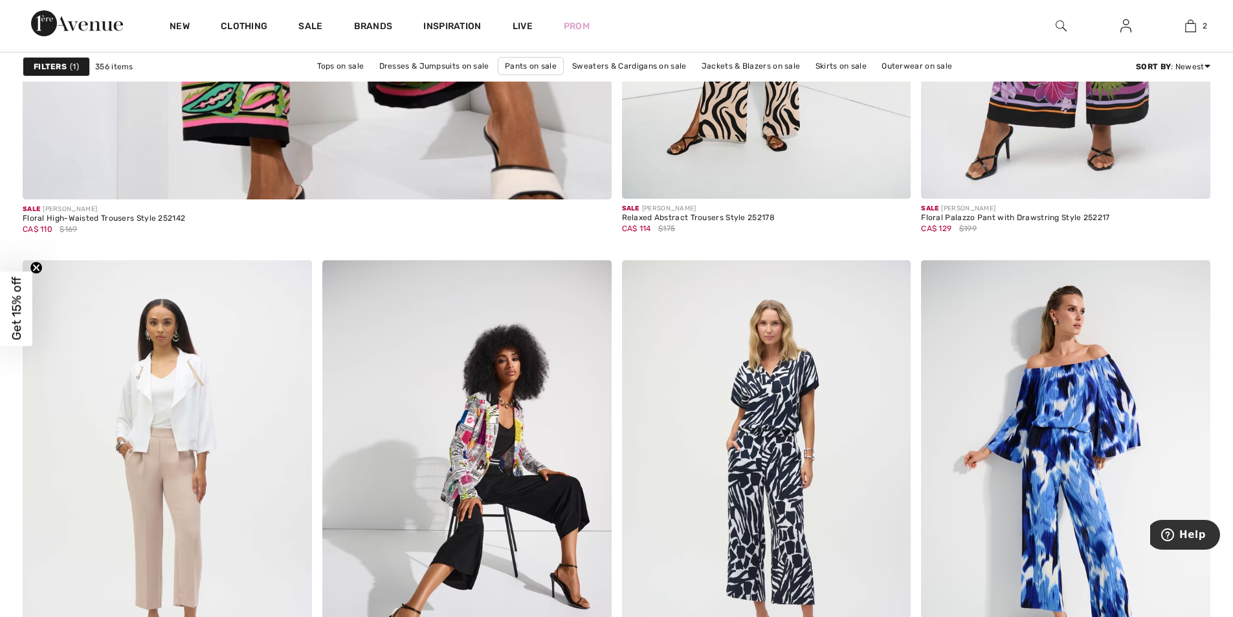
scroll to position [4434, 0]
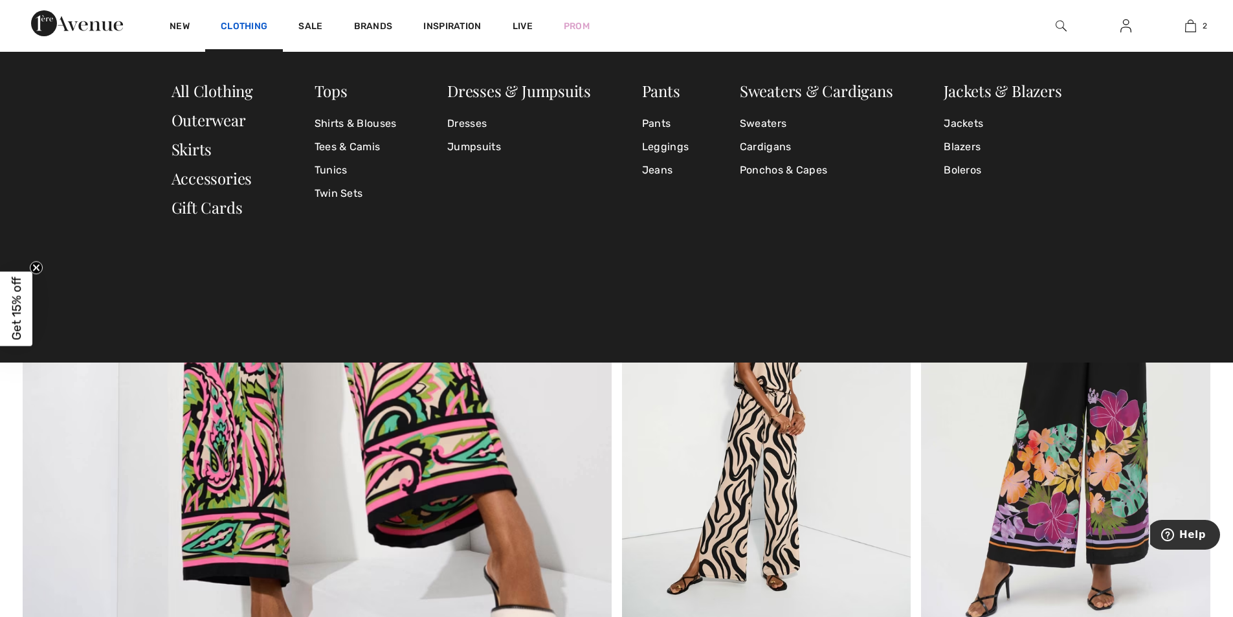
click at [240, 23] on link "Clothing" at bounding box center [244, 28] width 47 height 14
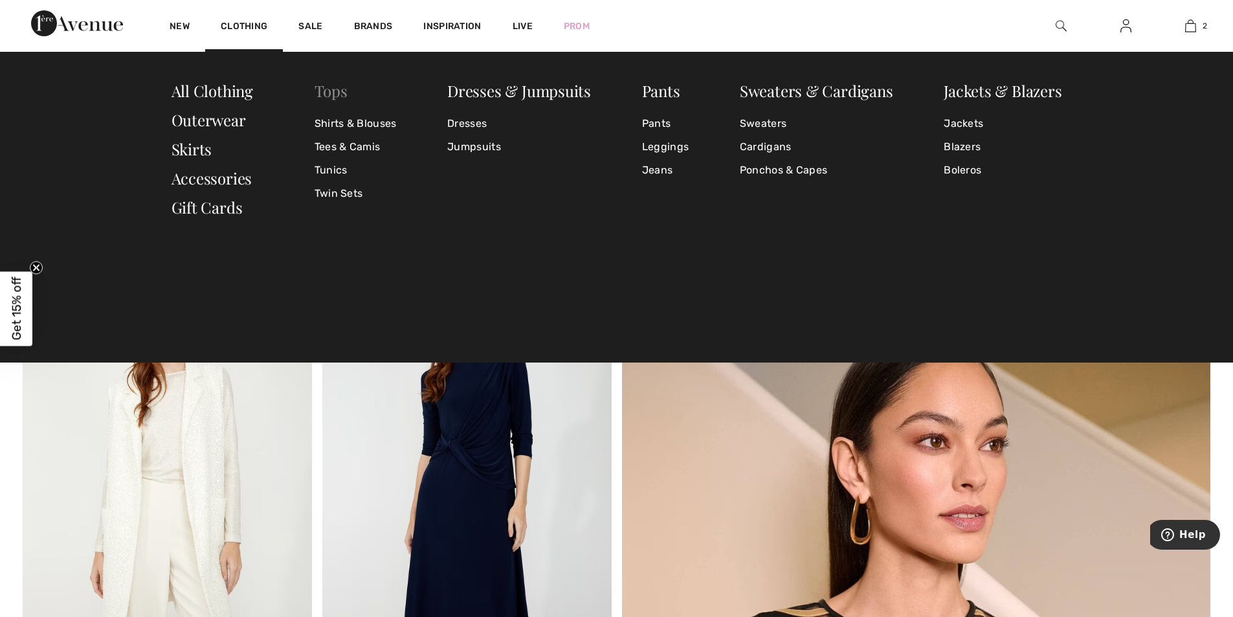
click at [325, 93] on link "Tops" at bounding box center [331, 90] width 33 height 21
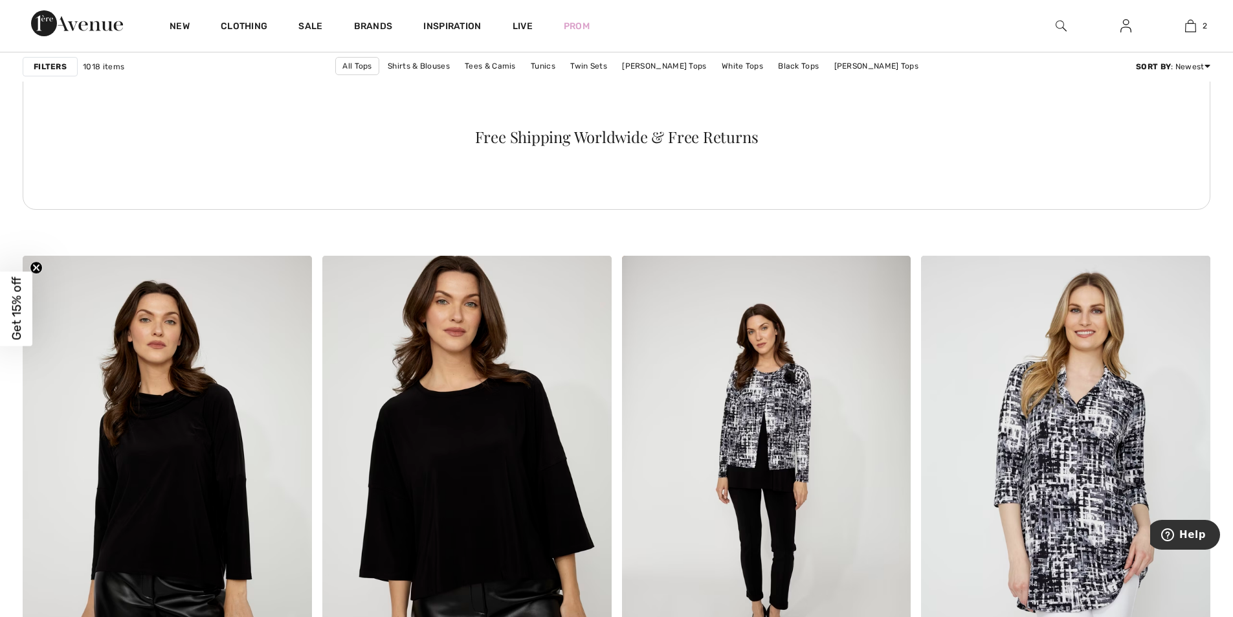
scroll to position [2326, 0]
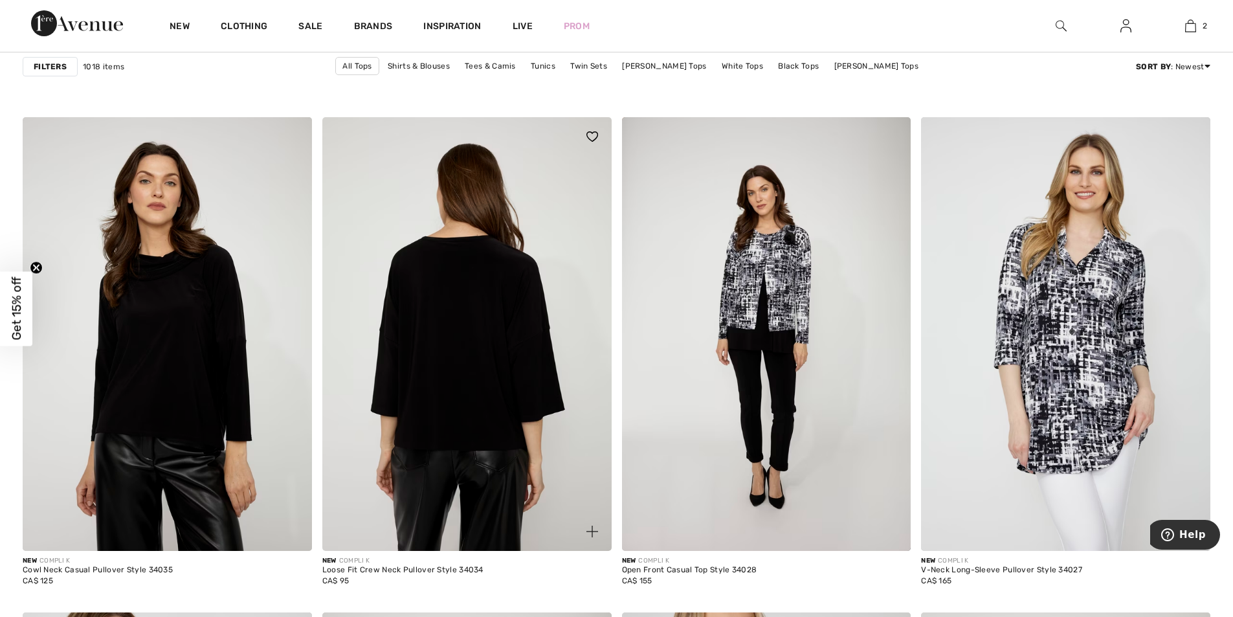
click at [482, 352] on img at bounding box center [466, 334] width 289 height 434
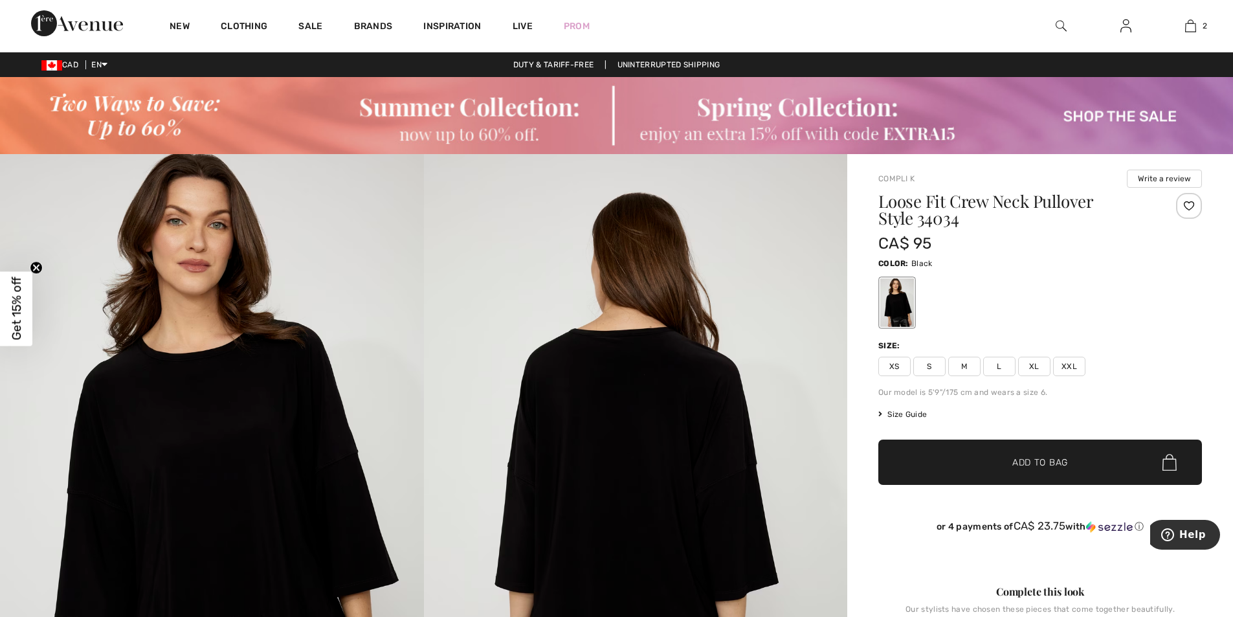
click at [654, 379] on img at bounding box center [636, 472] width 424 height 636
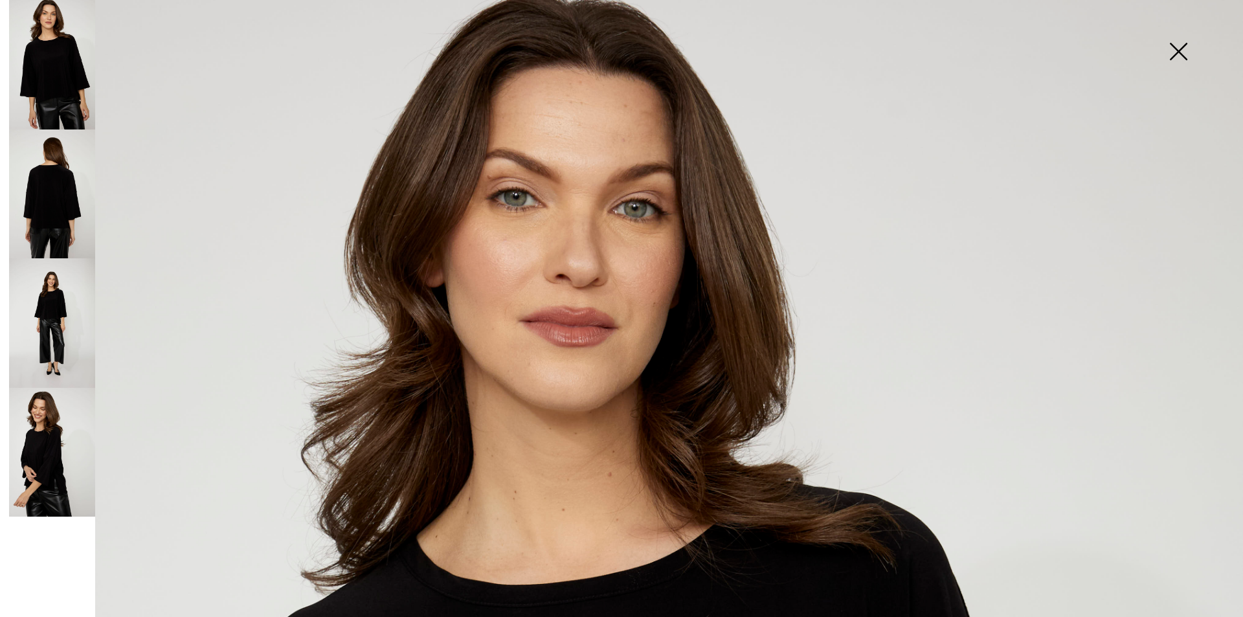
click at [50, 462] on img at bounding box center [52, 452] width 86 height 129
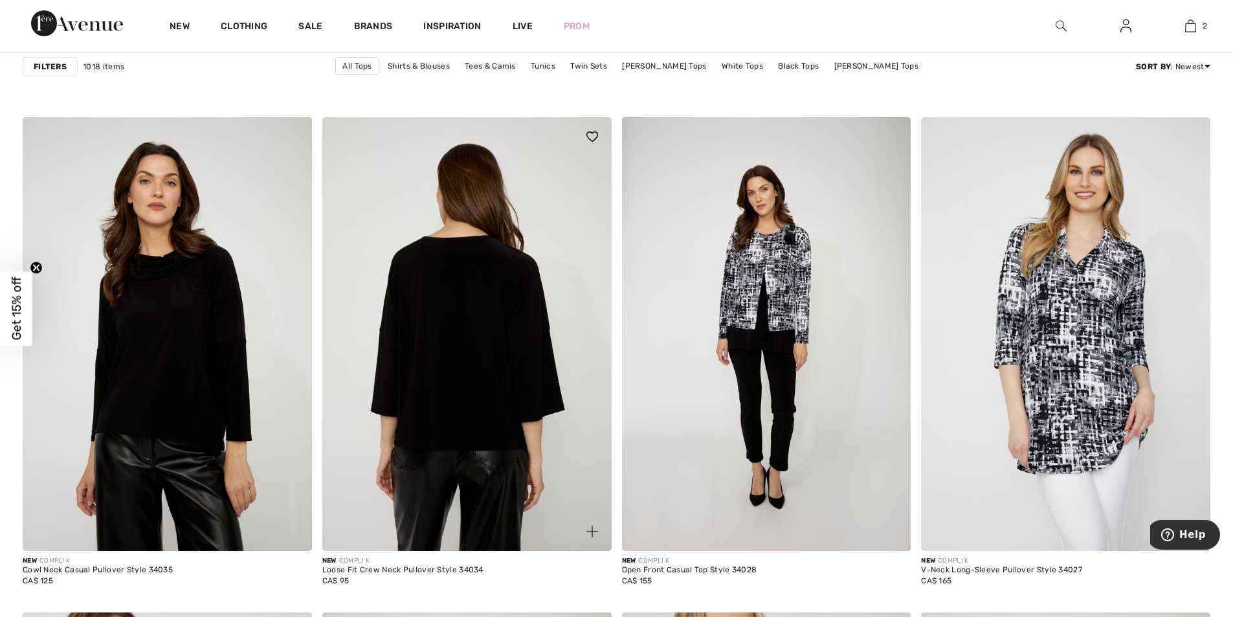
click at [525, 344] on img at bounding box center [466, 334] width 289 height 434
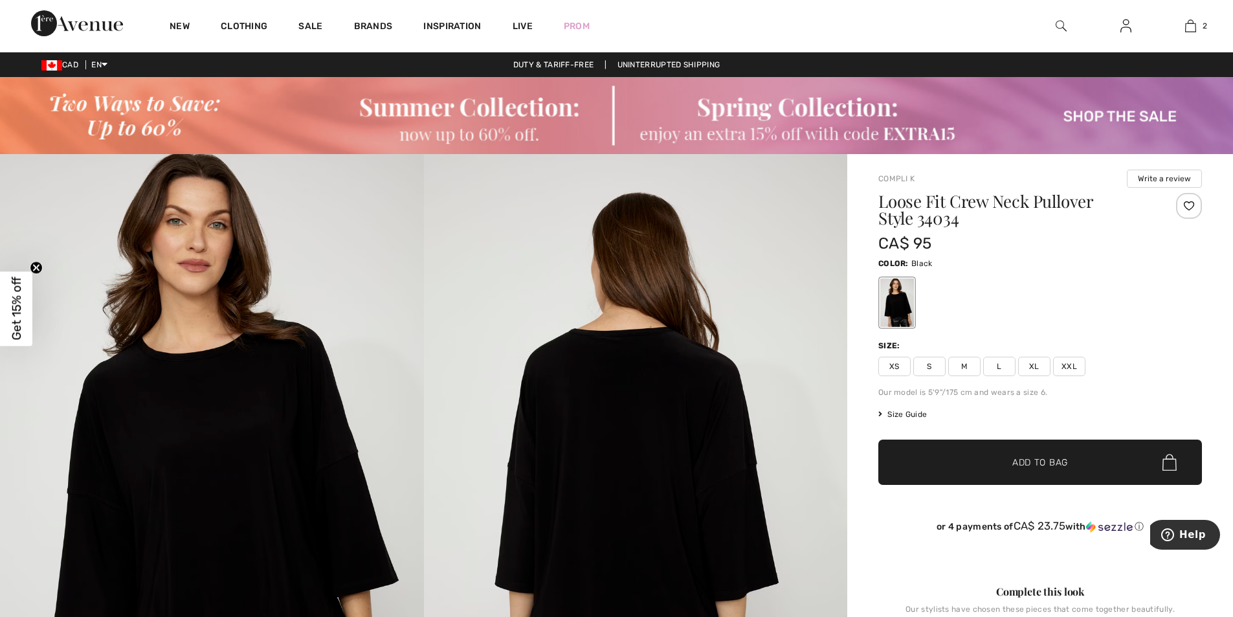
click at [1002, 366] on span "L" at bounding box center [999, 366] width 32 height 19
click at [1032, 475] on span "✔ Added to Bag Add to Bag" at bounding box center [1041, 462] width 324 height 45
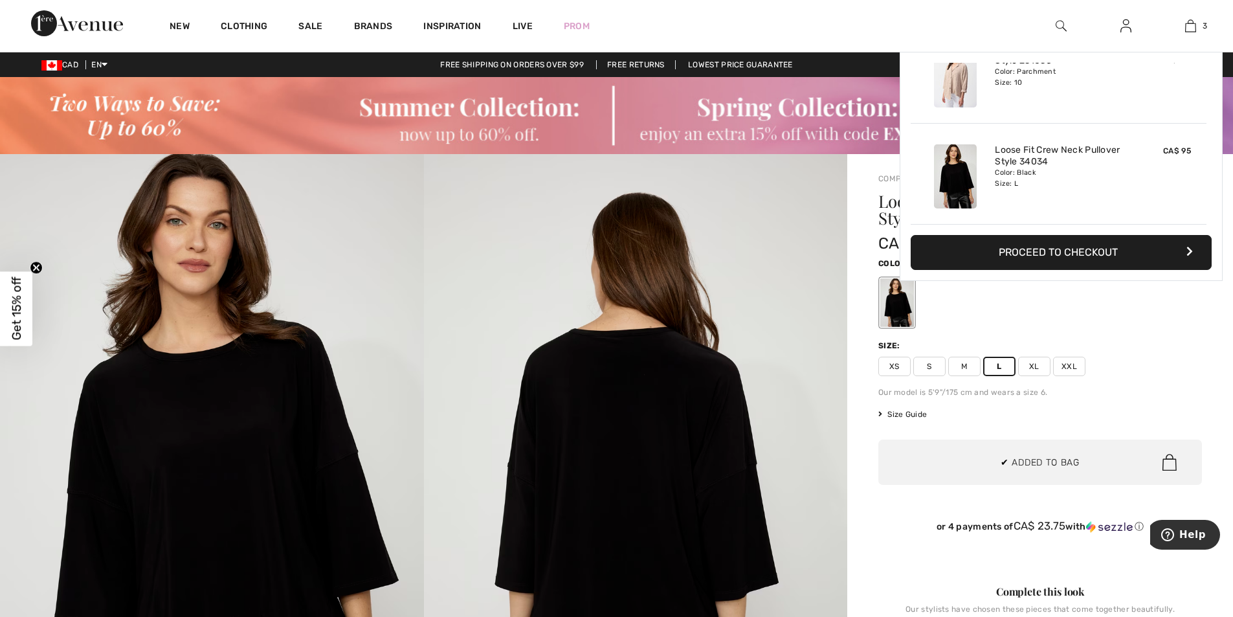
scroll to position [141, 0]
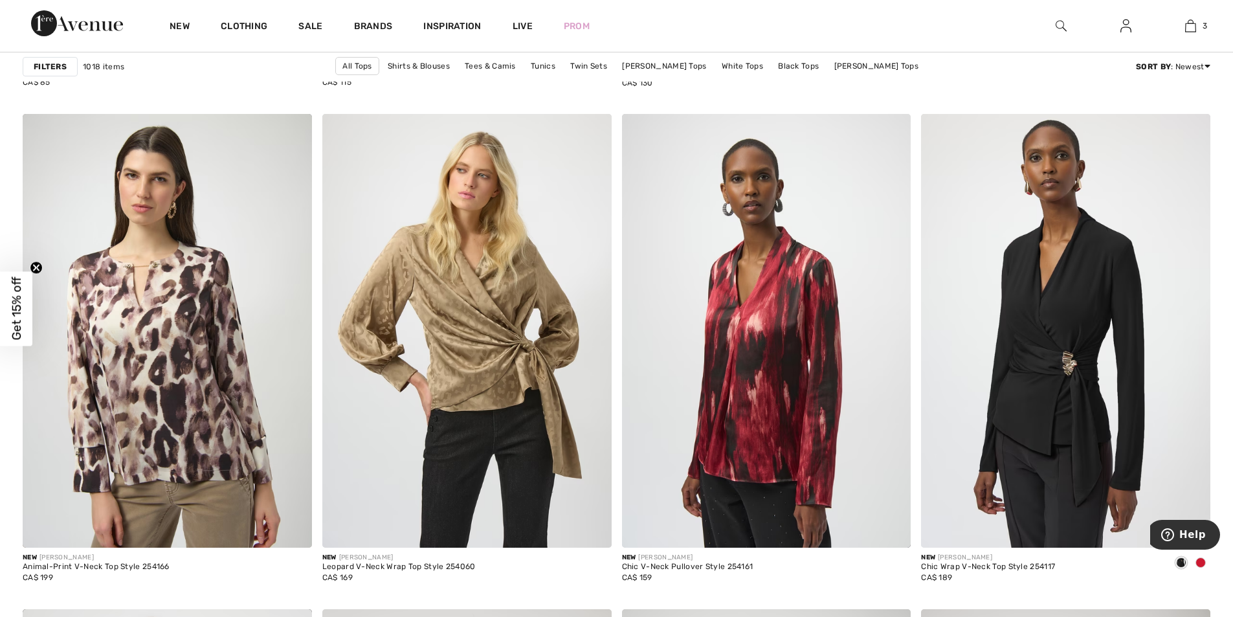
scroll to position [7514, 0]
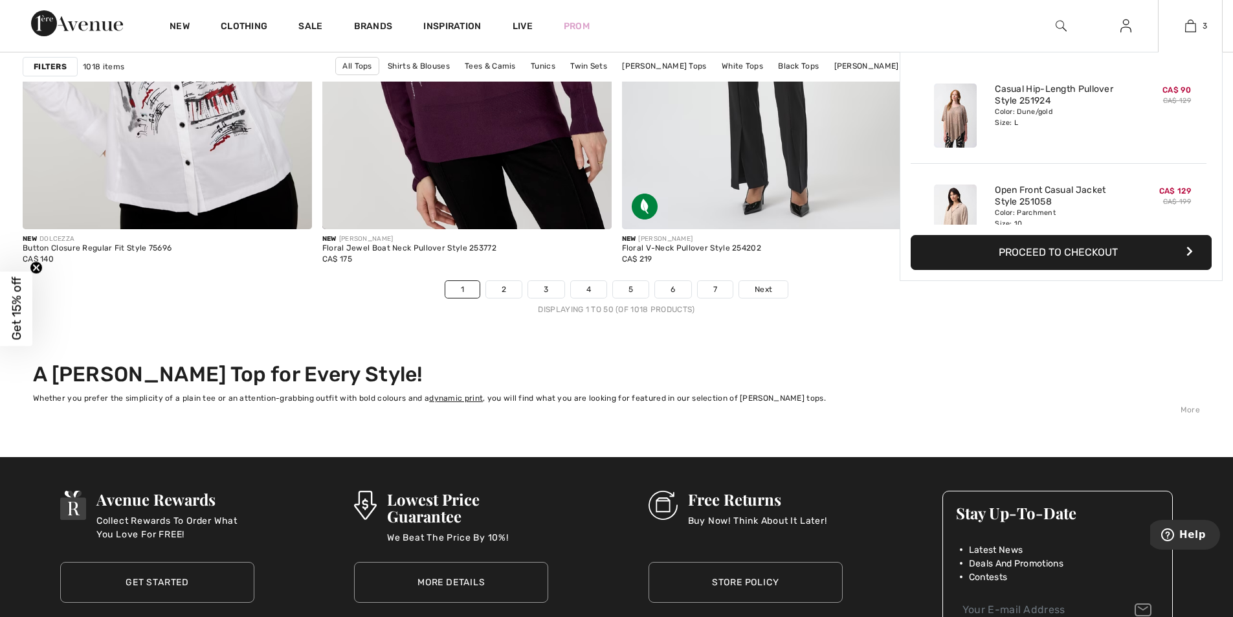
click at [1113, 255] on button "Proceed to Checkout" at bounding box center [1061, 252] width 301 height 35
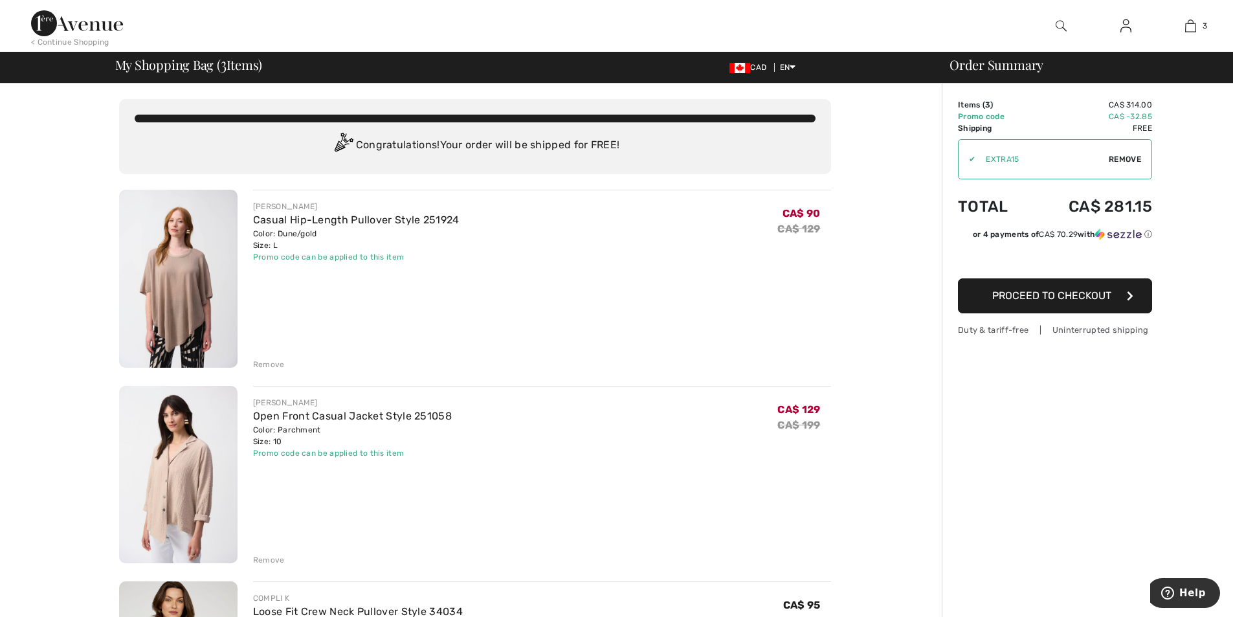
click at [277, 555] on div "Remove" at bounding box center [269, 560] width 32 height 12
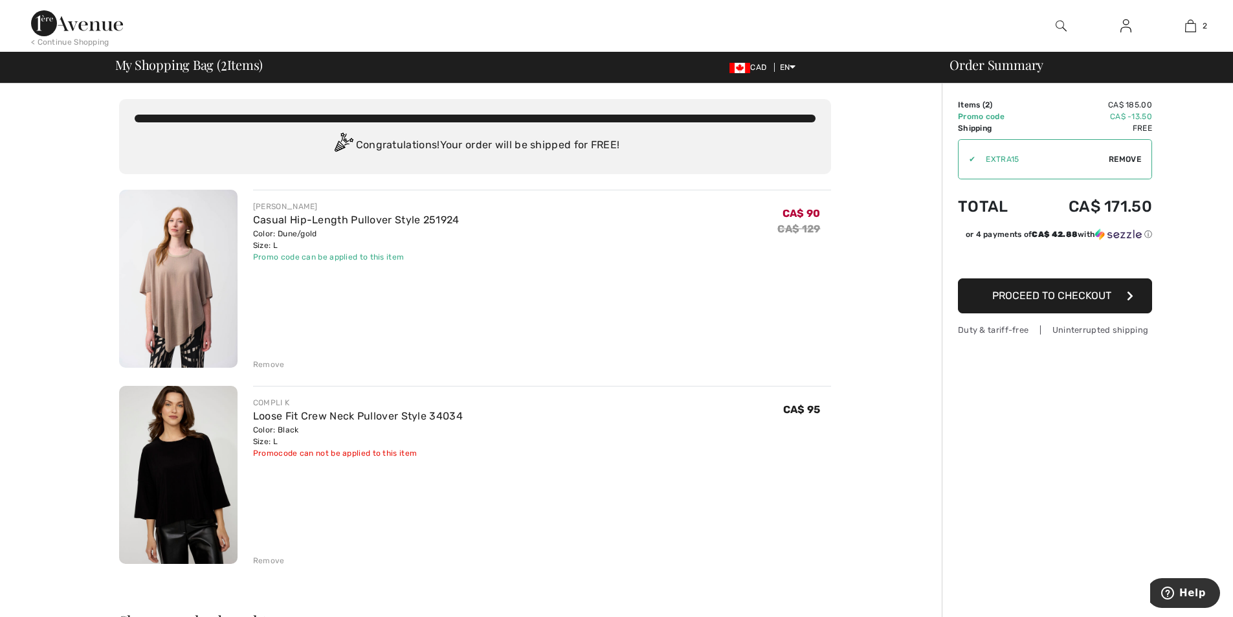
click at [264, 563] on div "Remove" at bounding box center [269, 561] width 32 height 12
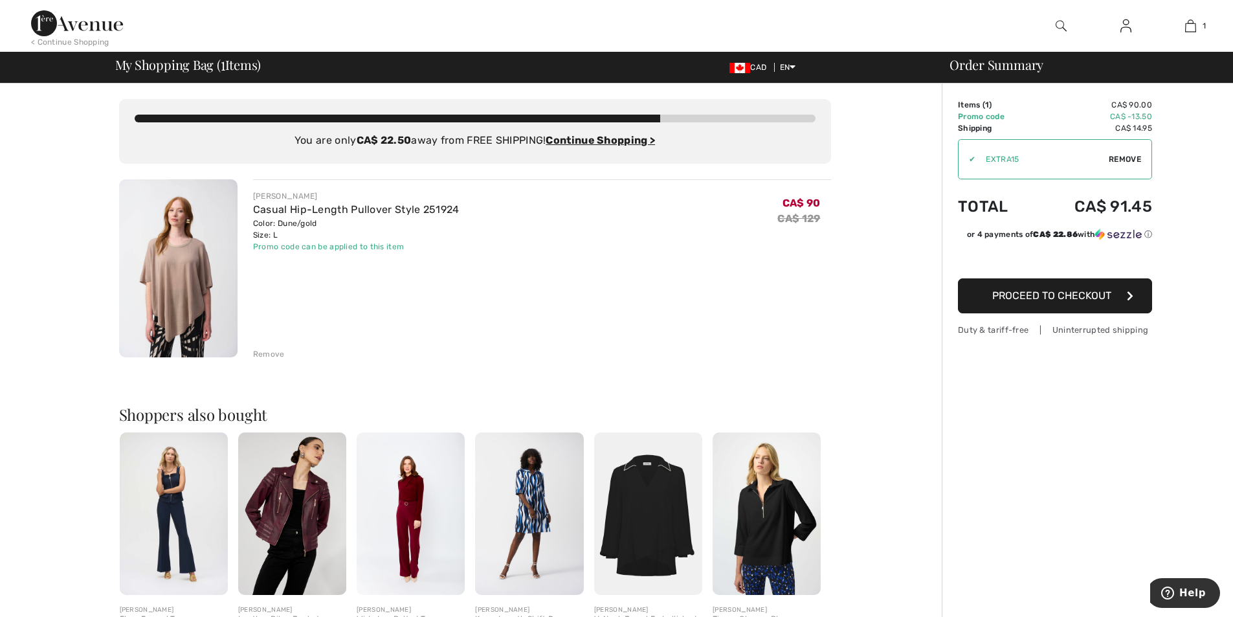
click at [269, 354] on div "Remove" at bounding box center [269, 354] width 32 height 12
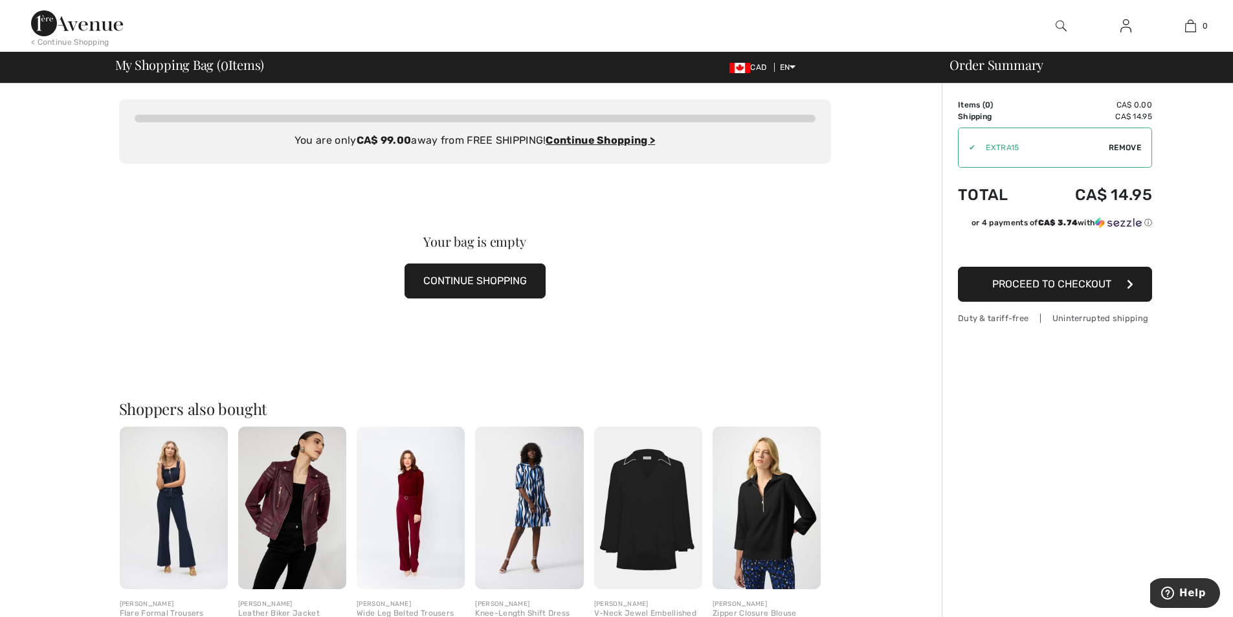
click at [87, 27] on img at bounding box center [77, 23] width 92 height 26
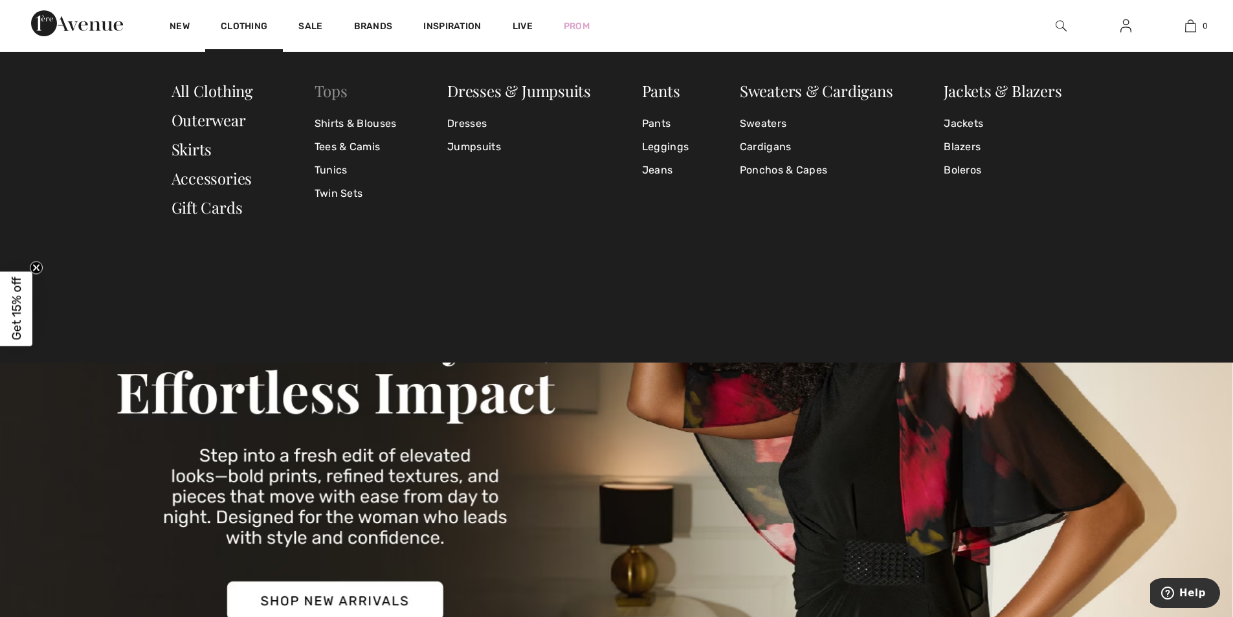
click at [332, 93] on link "Tops" at bounding box center [331, 90] width 33 height 21
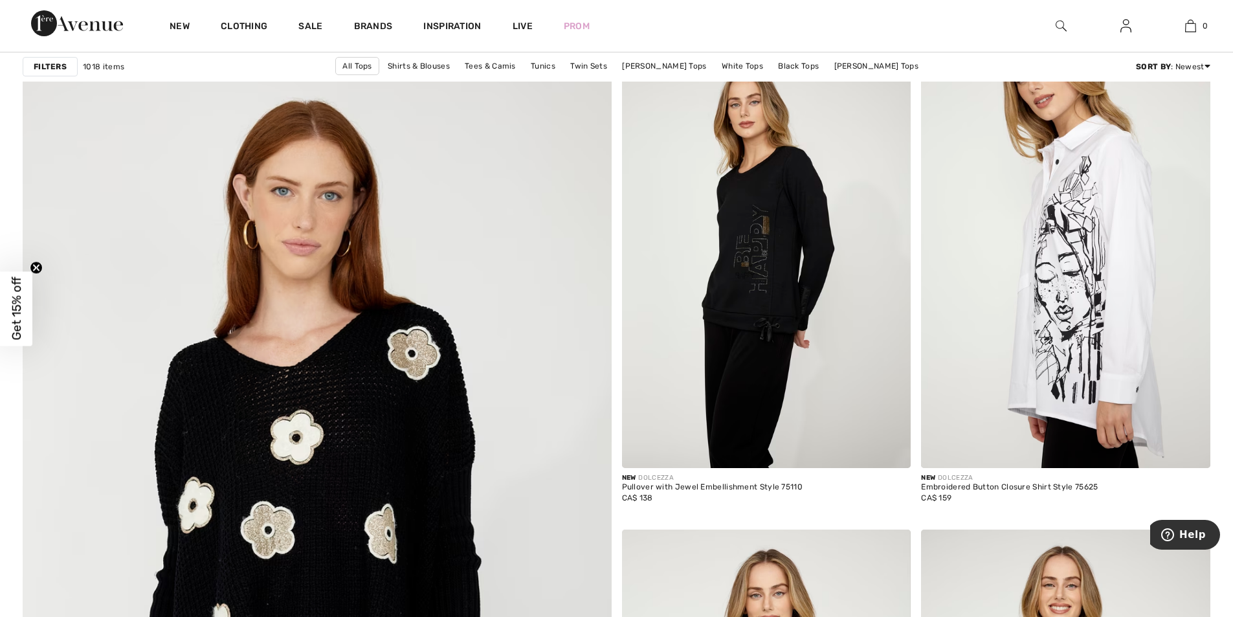
scroll to position [4337, 0]
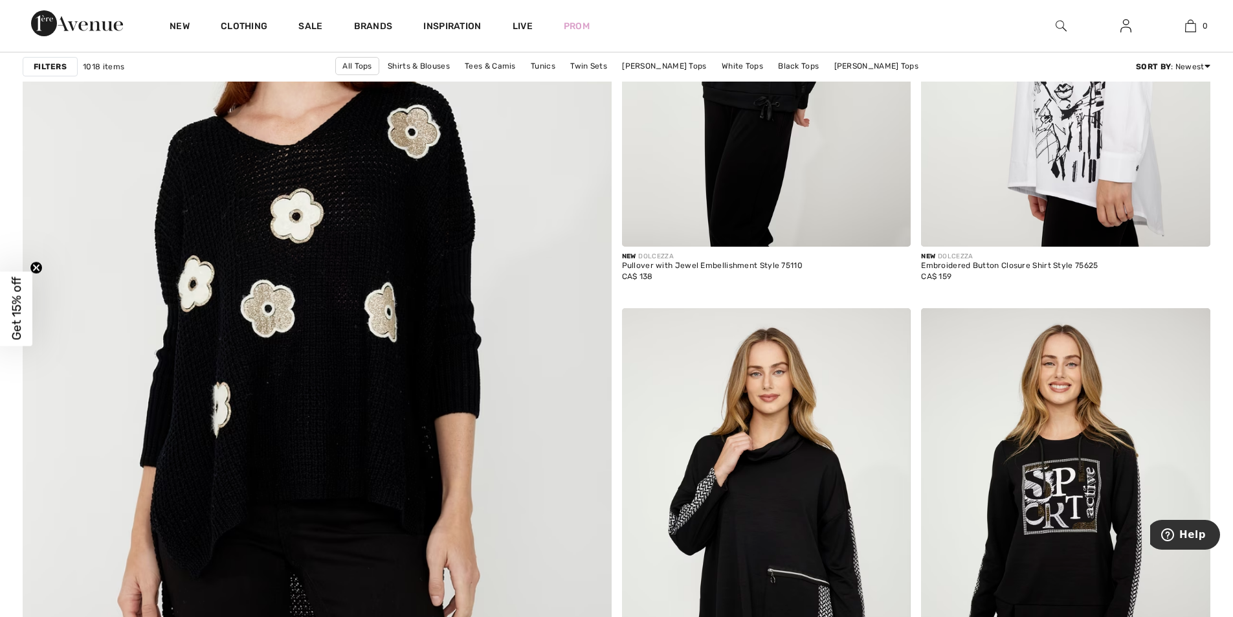
click at [41, 70] on strong "Filters" at bounding box center [50, 67] width 33 height 12
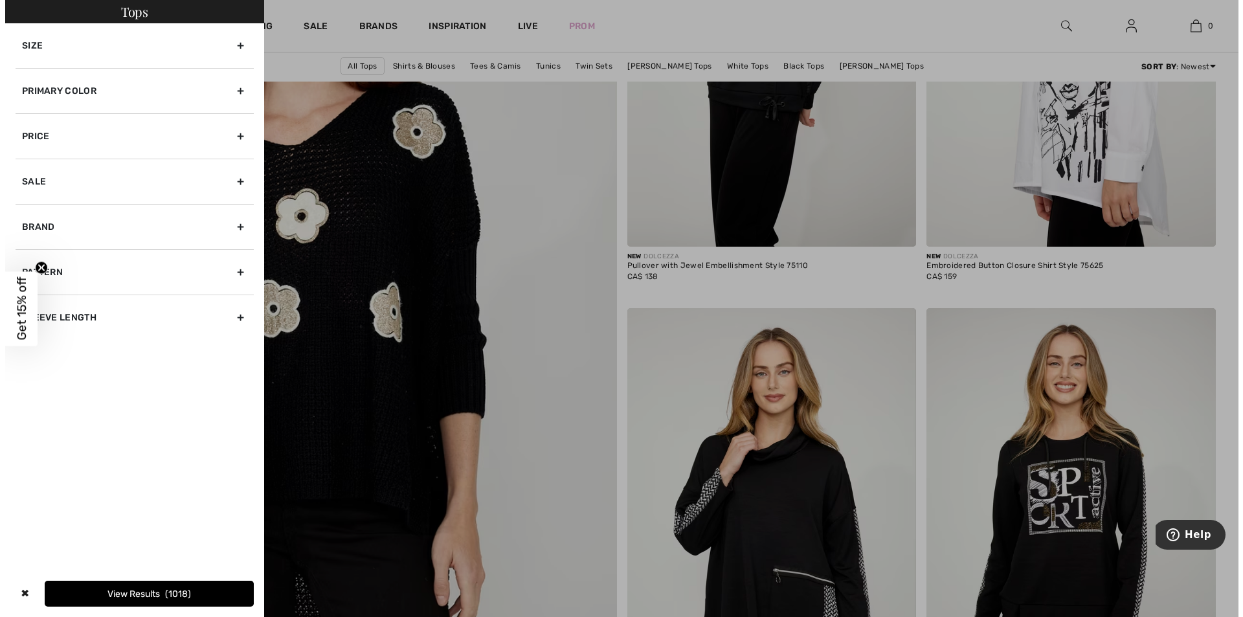
scroll to position [4366, 0]
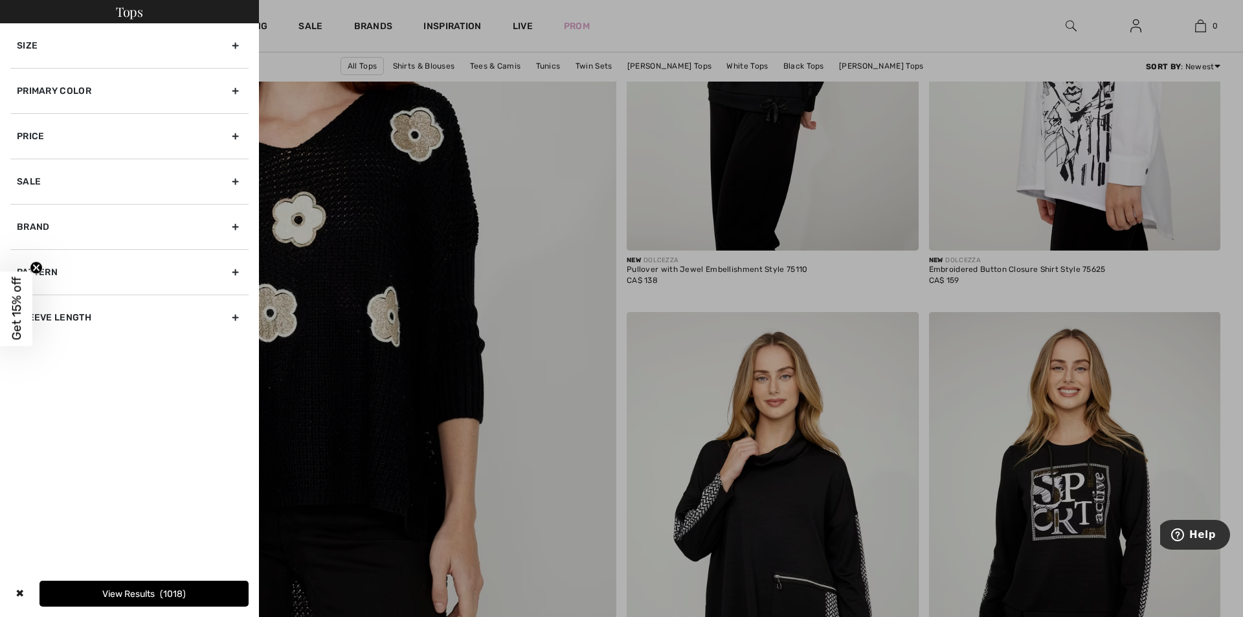
click at [240, 273] on div "Pattern" at bounding box center [129, 271] width 238 height 45
click at [234, 227] on div "Brand" at bounding box center [129, 226] width 238 height 45
click at [20, 259] on input"] "[PERSON_NAME]" at bounding box center [22, 256] width 10 height 10
checkbox input"] "true"
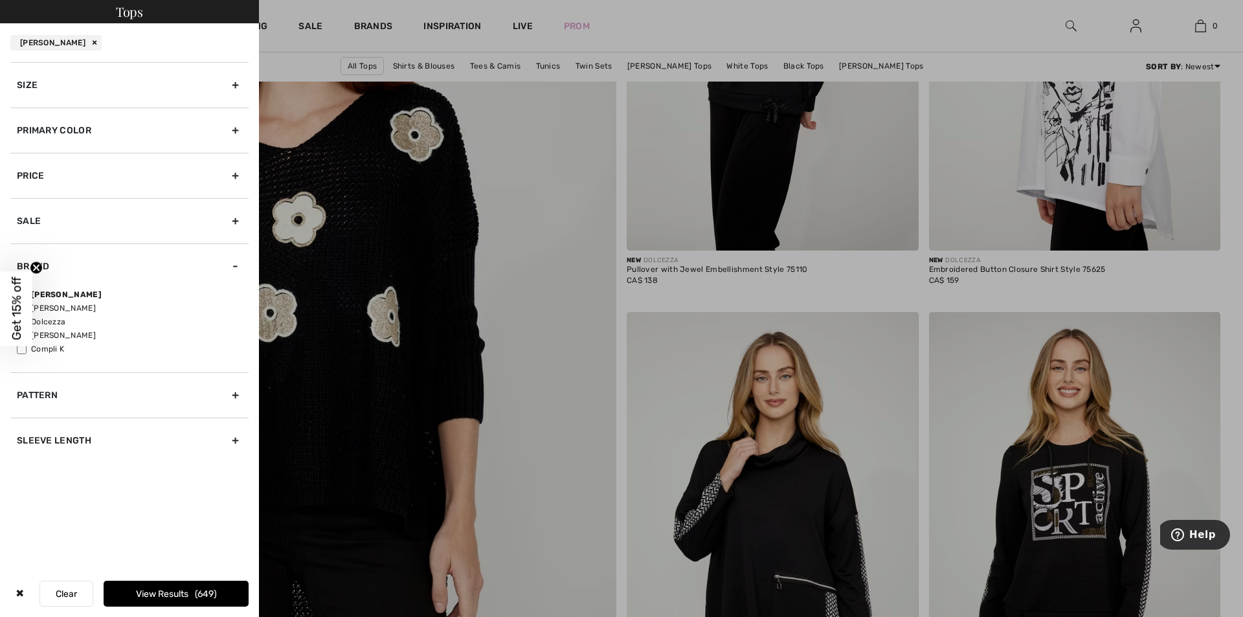
click at [234, 131] on div "Primary Color" at bounding box center [129, 129] width 238 height 45
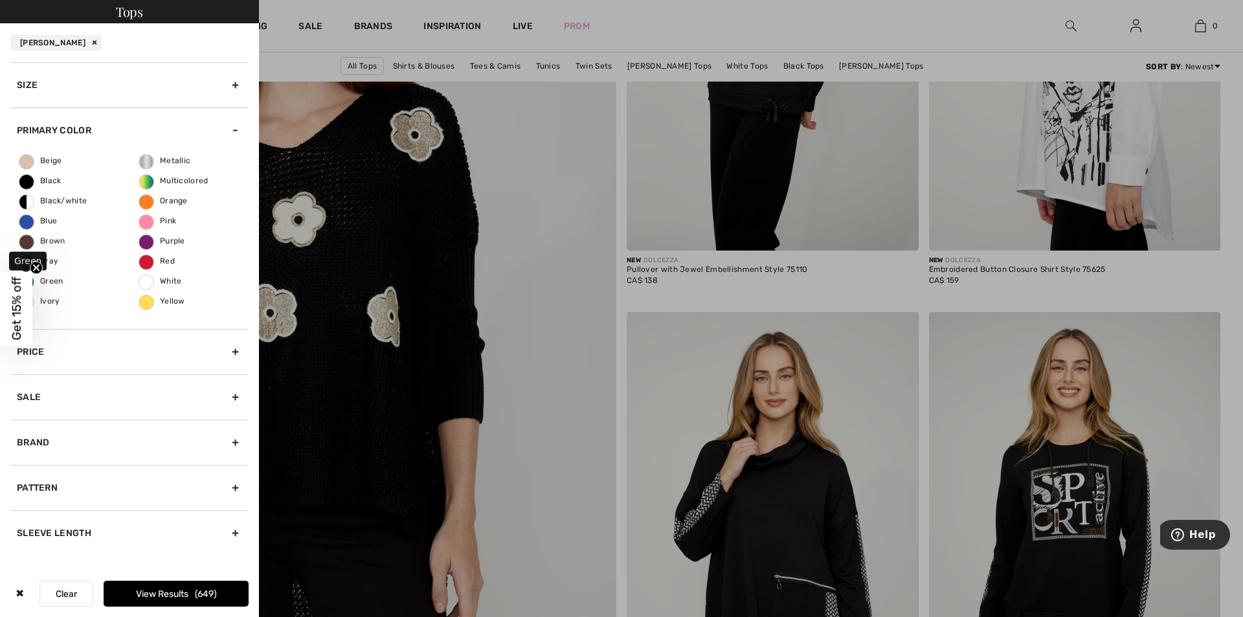
click at [52, 282] on span "Green" at bounding box center [41, 280] width 44 height 9
click at [0, 0] on input "Green" at bounding box center [0, 0] width 0 height 0
click at [177, 594] on button "View Results 93" at bounding box center [176, 594] width 145 height 26
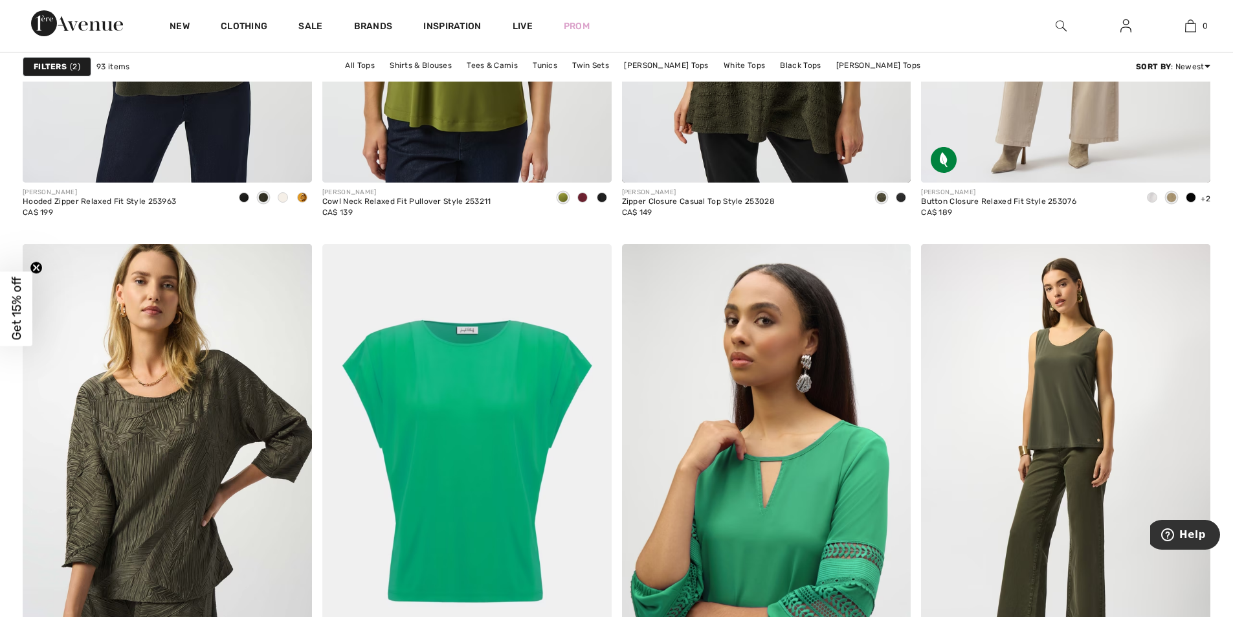
scroll to position [1778, 0]
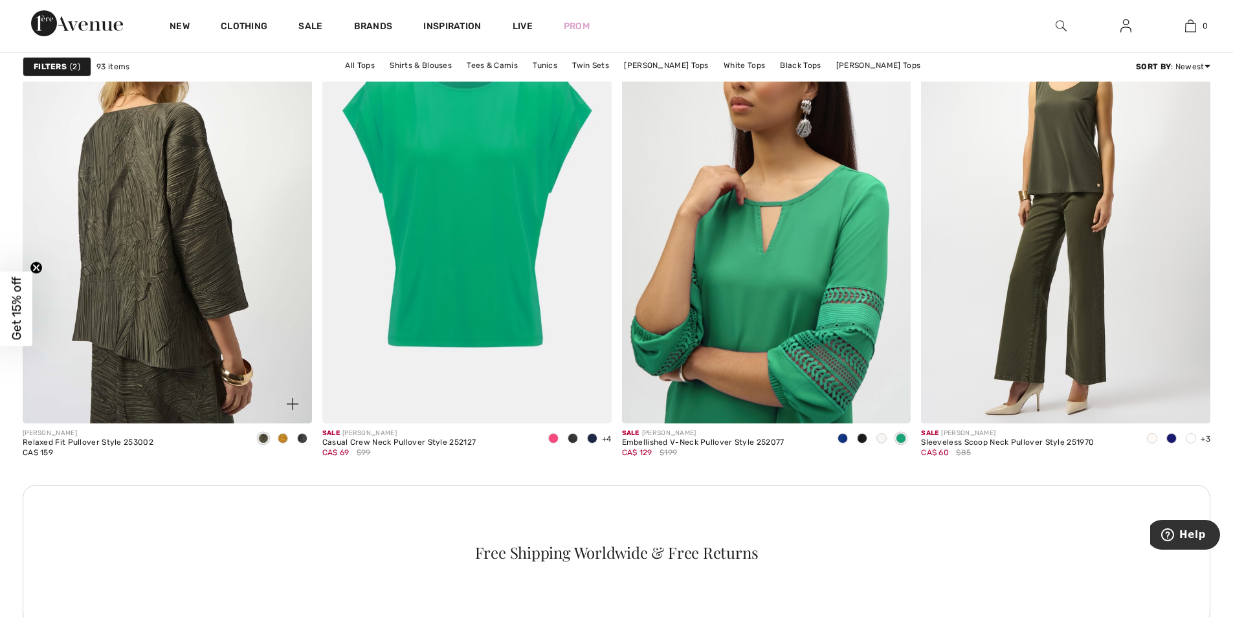
click at [166, 232] on img at bounding box center [167, 206] width 289 height 434
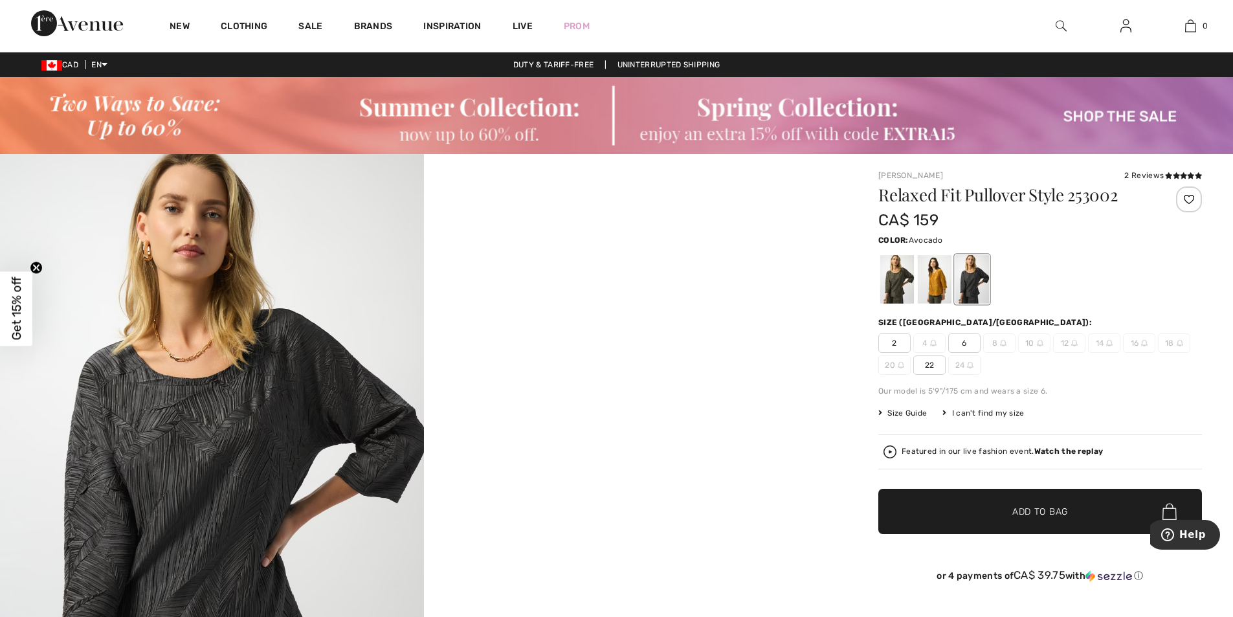
click at [895, 281] on div at bounding box center [898, 279] width 34 height 49
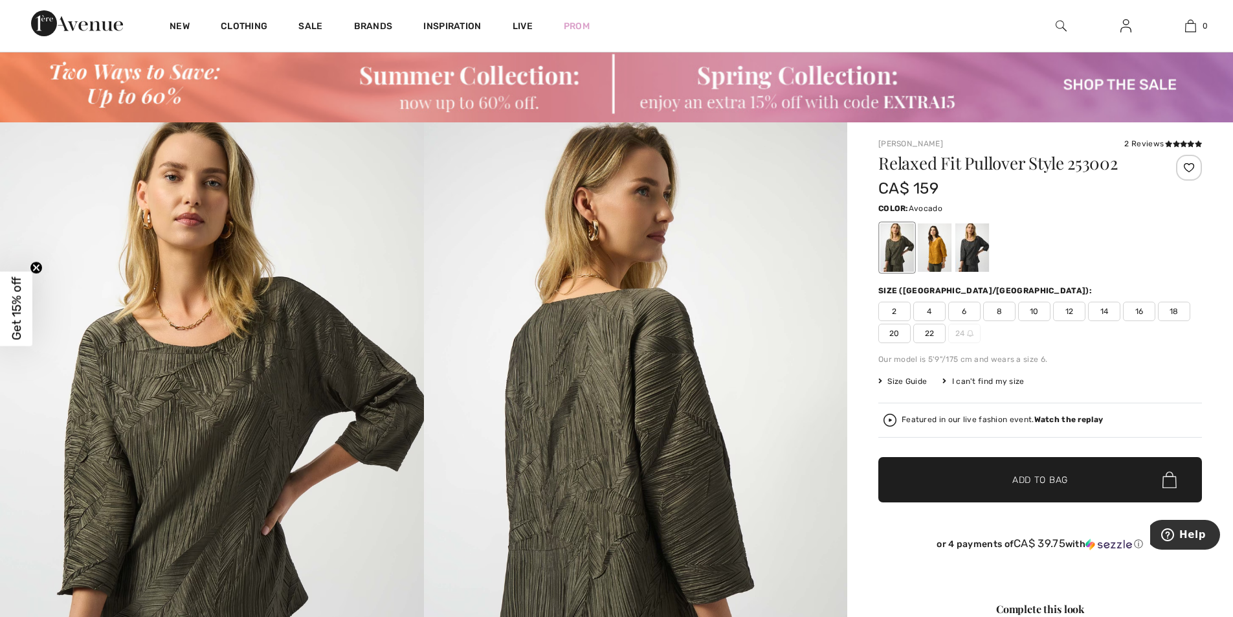
scroll to position [36, 0]
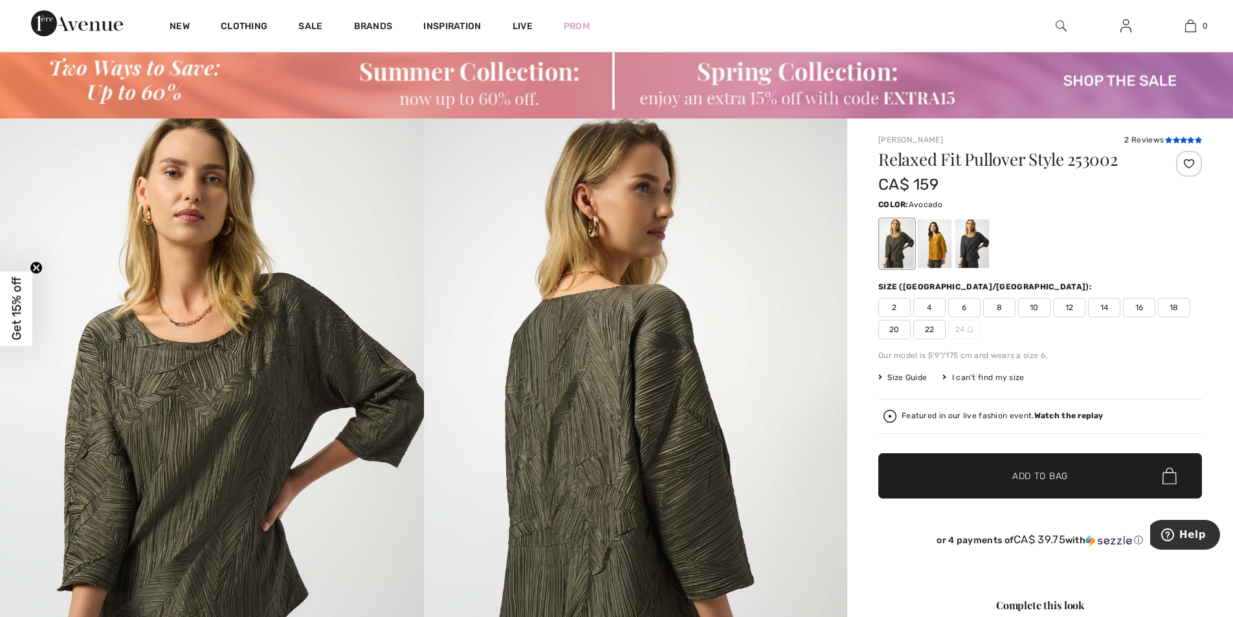
click at [1176, 137] on icon at bounding box center [1176, 140] width 7 height 6
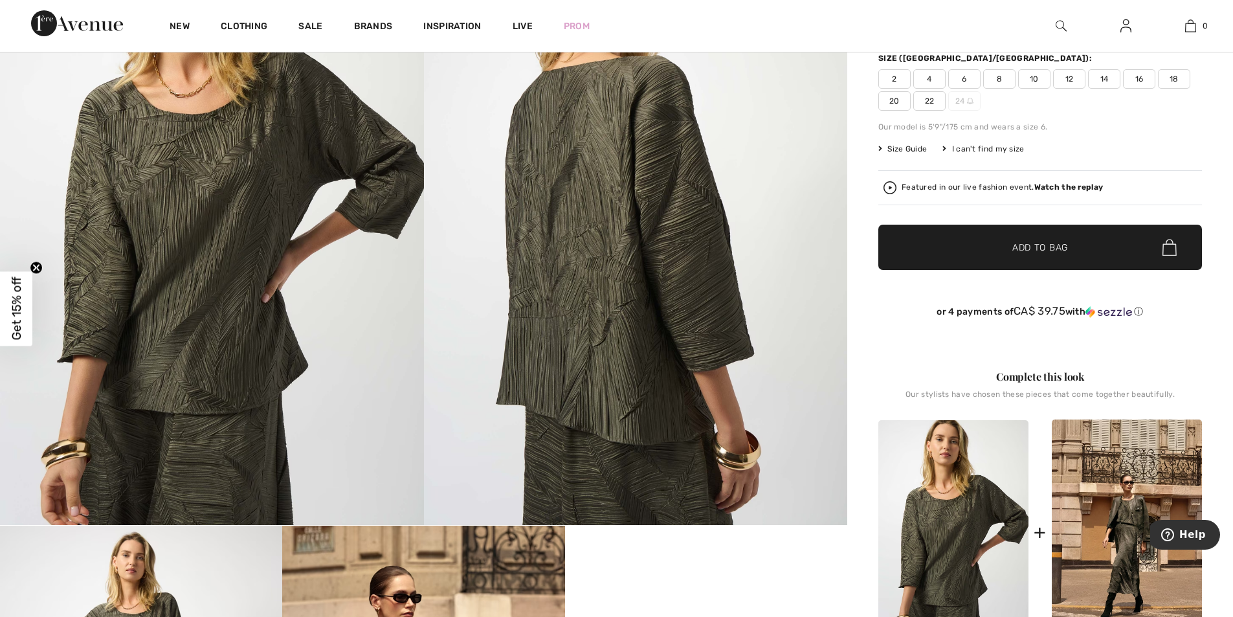
scroll to position [176, 0]
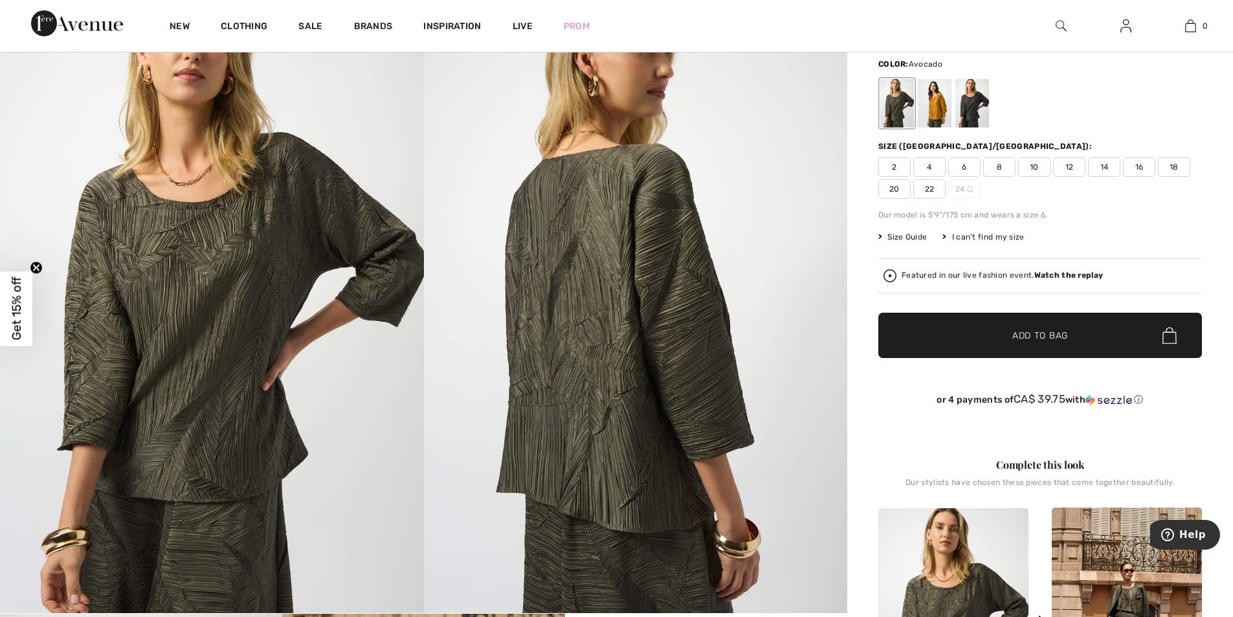
click at [1061, 276] on strong "Watch the replay" at bounding box center [1069, 275] width 69 height 9
click at [1079, 173] on span "12" at bounding box center [1069, 166] width 32 height 19
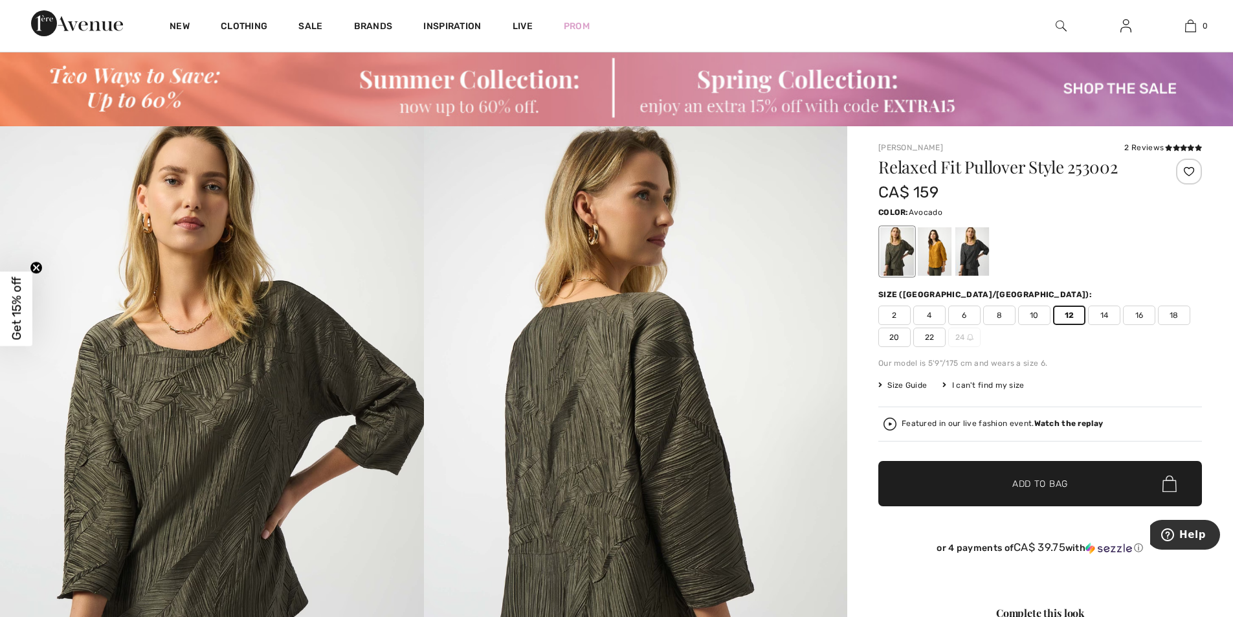
scroll to position [60, 0]
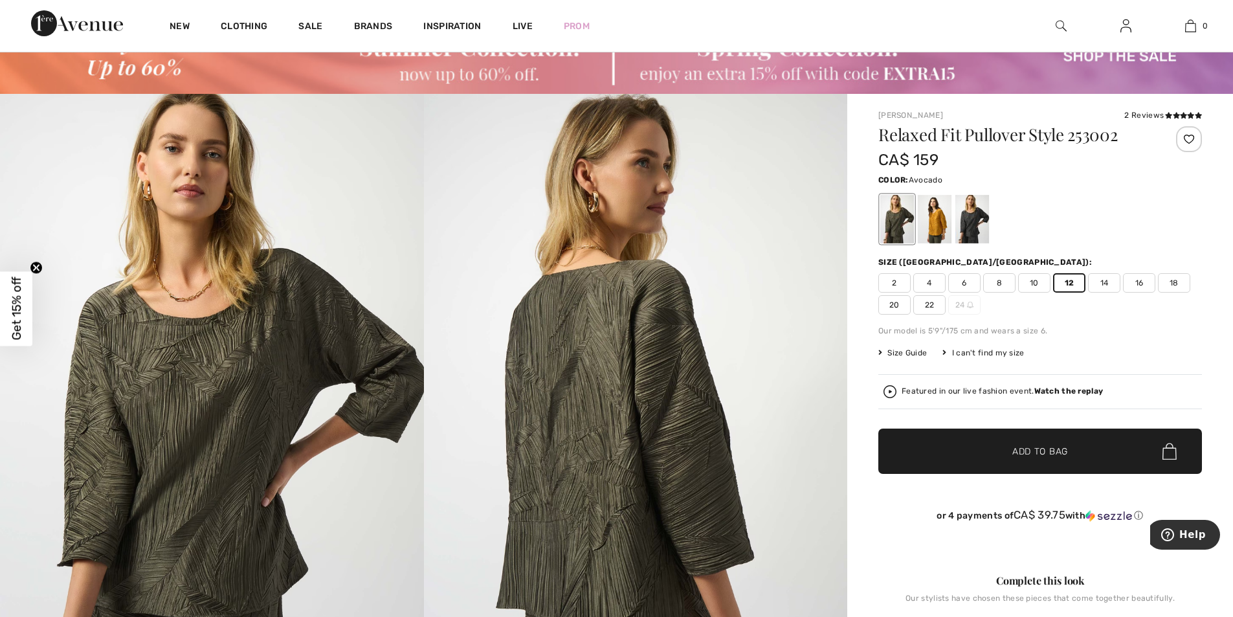
click at [1036, 454] on span "Add to Bag" at bounding box center [1041, 452] width 56 height 14
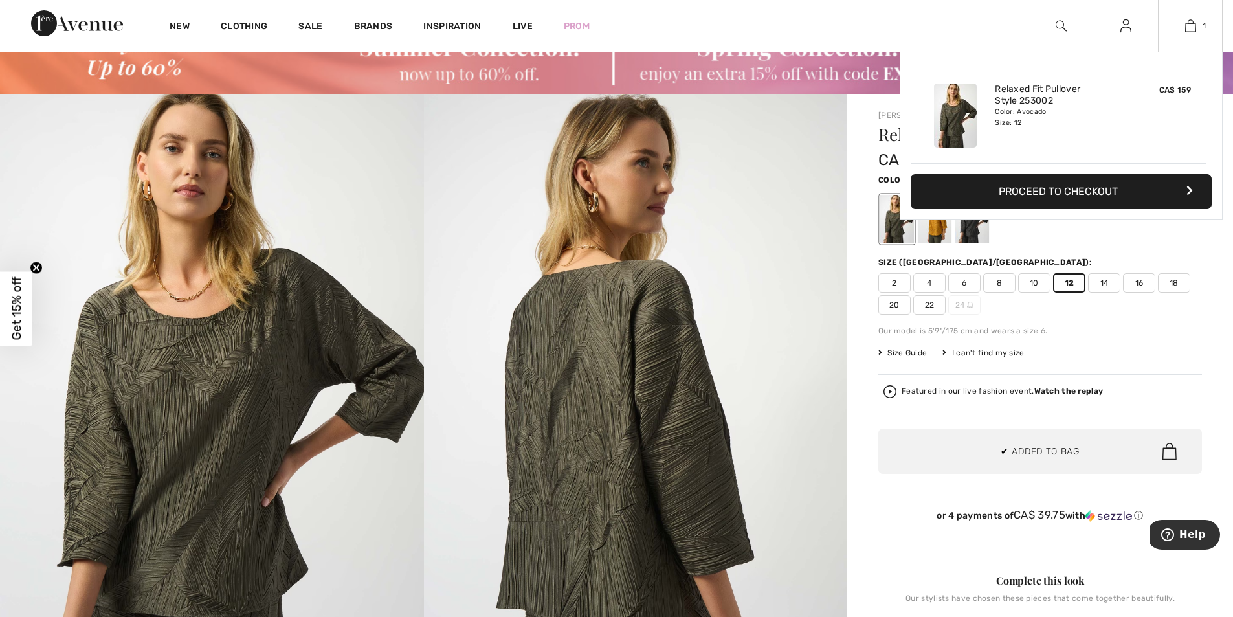
click at [1037, 191] on button "Proceed to Checkout" at bounding box center [1061, 191] width 301 height 35
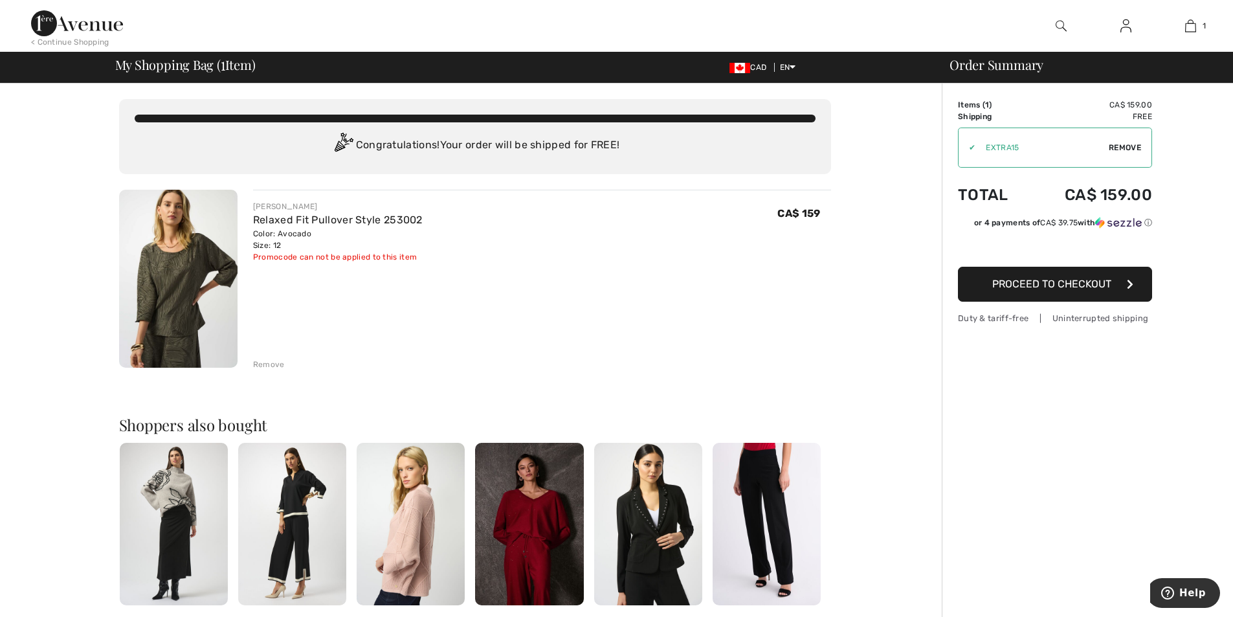
click at [177, 297] on img at bounding box center [178, 279] width 118 height 178
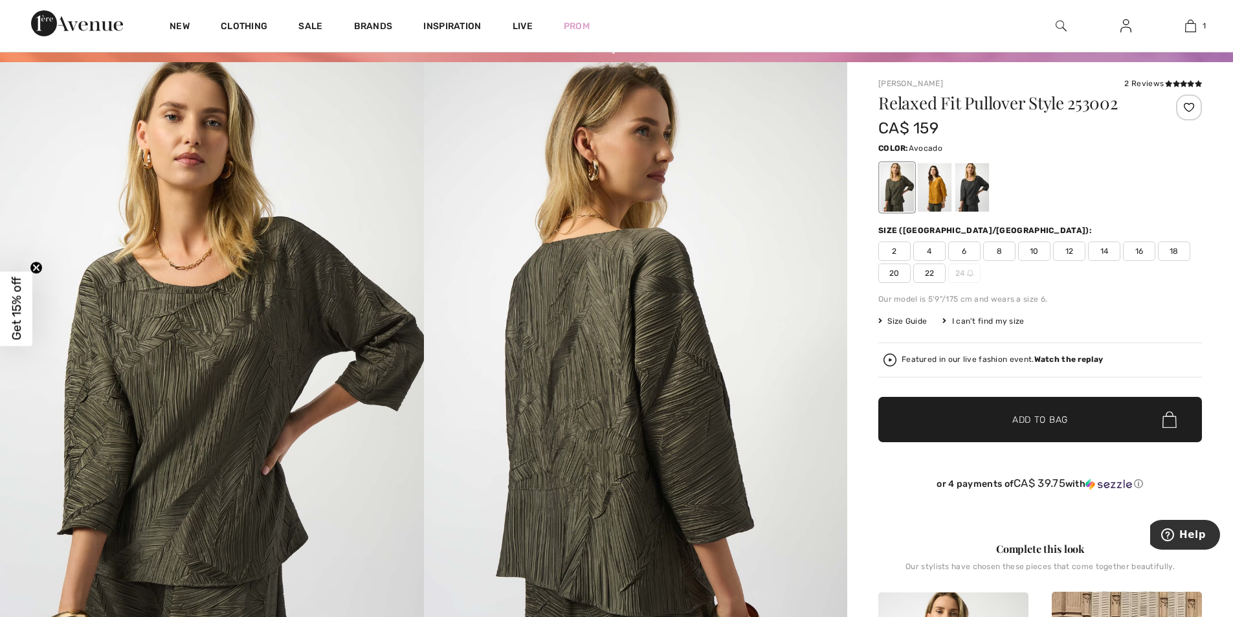
scroll to position [60, 0]
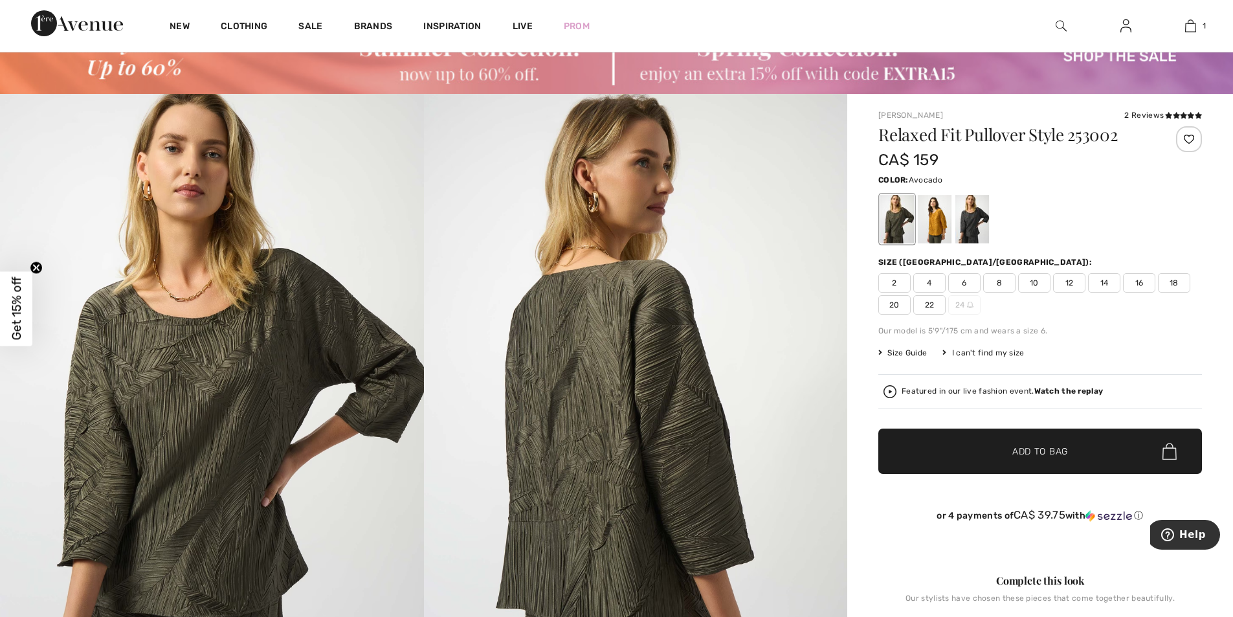
click at [1128, 32] on img at bounding box center [1126, 26] width 11 height 16
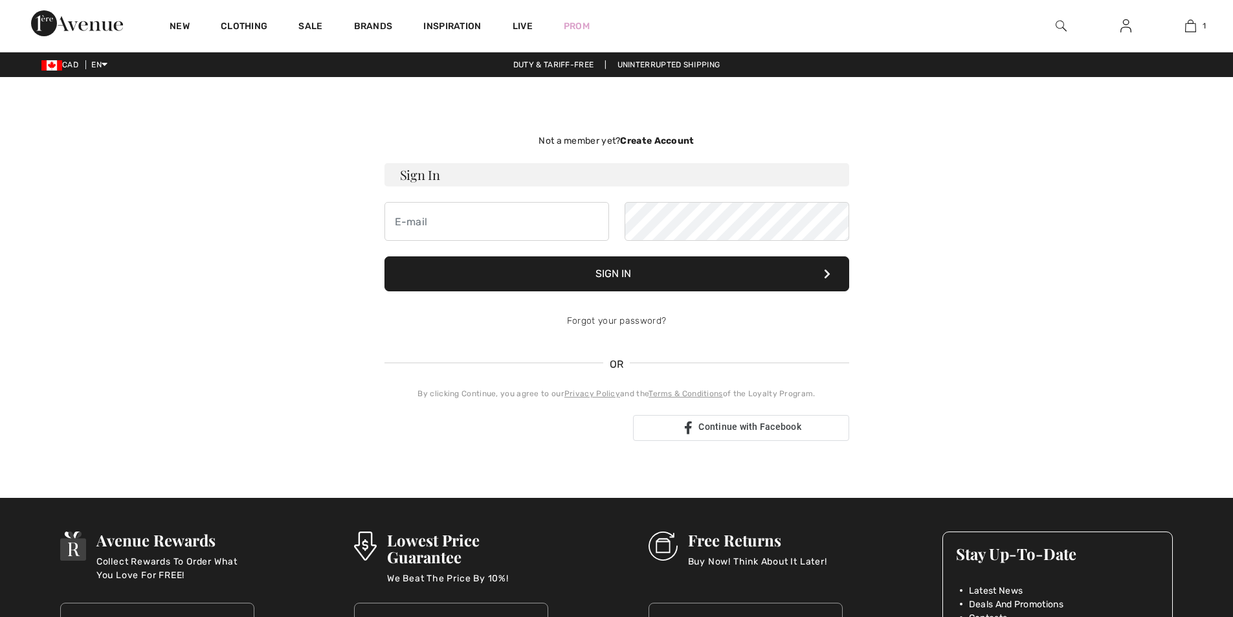
click at [500, 223] on input "email" at bounding box center [497, 221] width 225 height 39
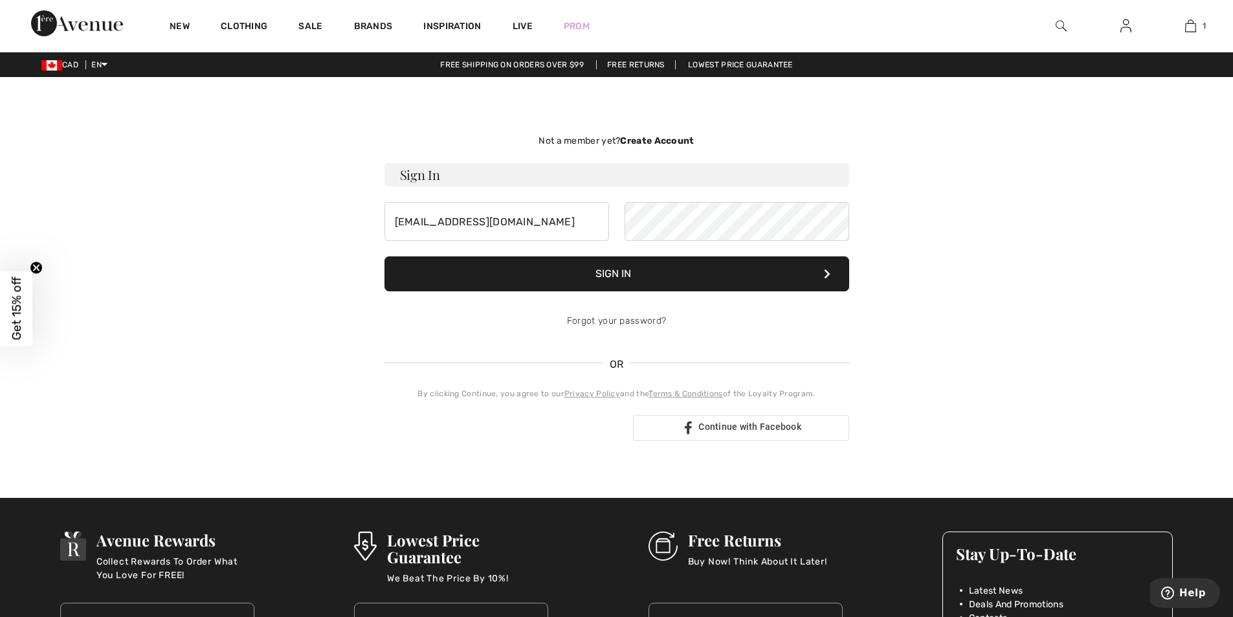
type input "[EMAIL_ADDRESS][DOMAIN_NAME]"
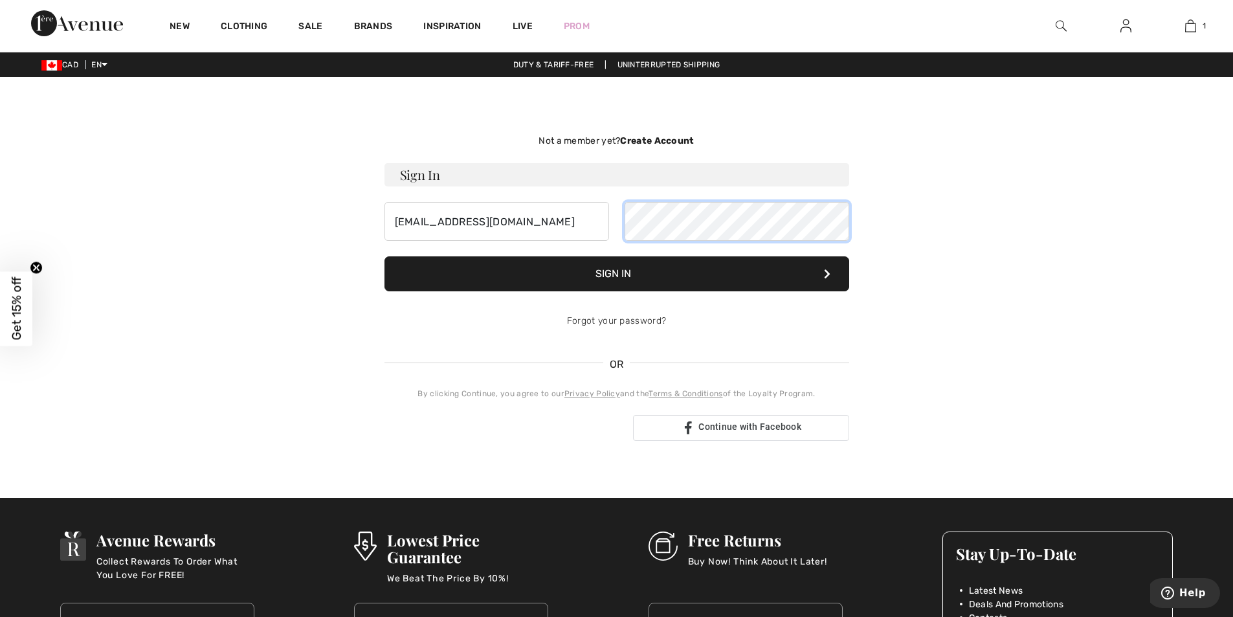
click at [385, 256] on button "Sign In" at bounding box center [617, 273] width 465 height 35
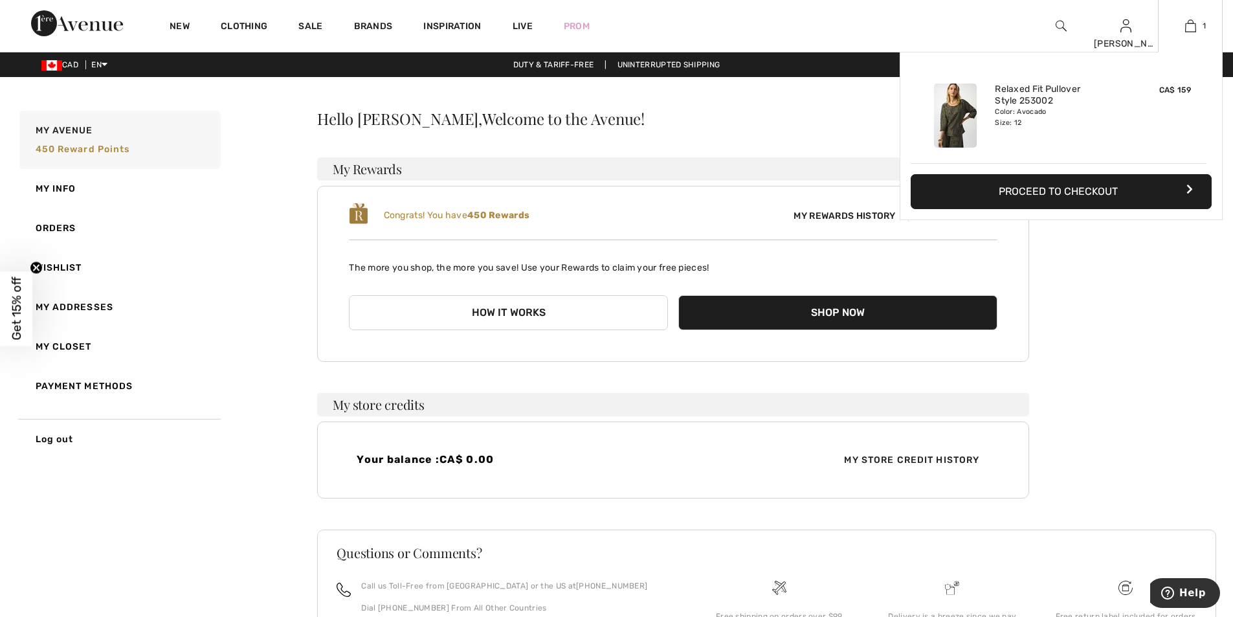
click at [1042, 195] on button "Proceed to Checkout" at bounding box center [1061, 191] width 301 height 35
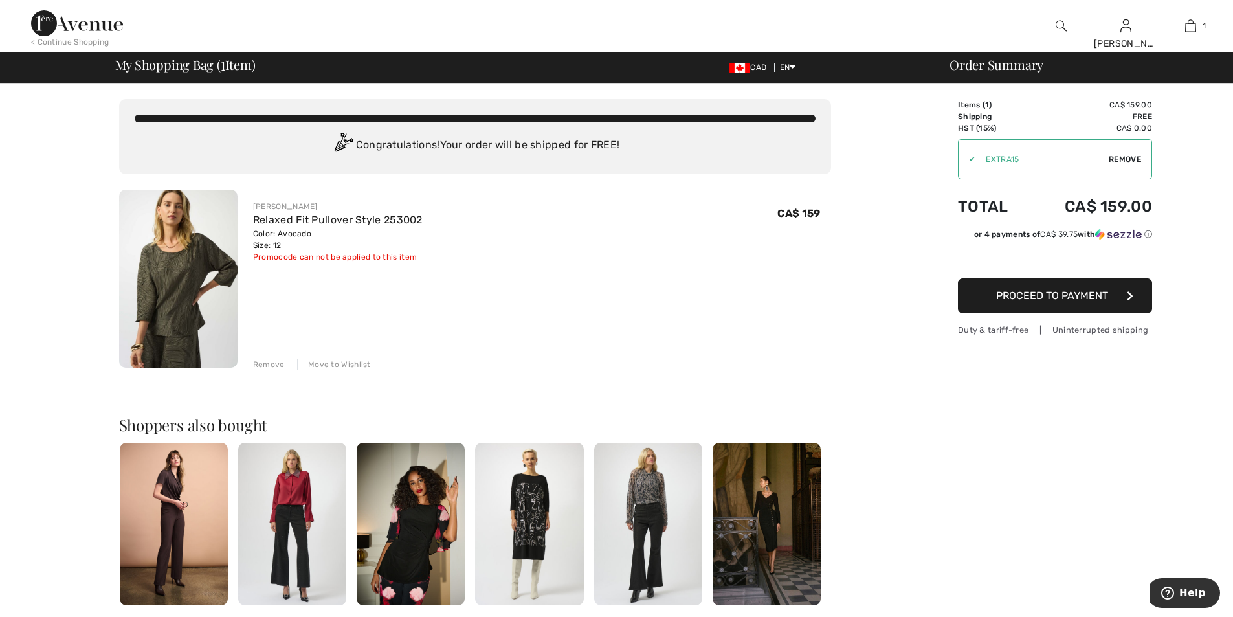
click at [1042, 302] on button "Proceed to Payment" at bounding box center [1055, 295] width 194 height 35
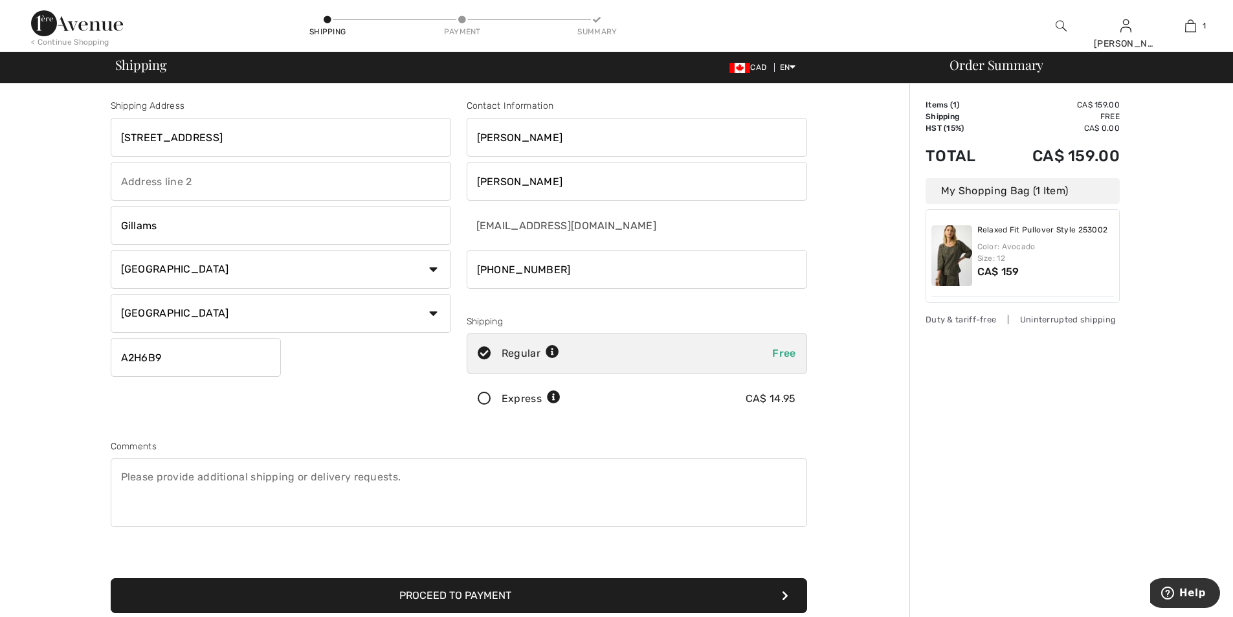
click at [451, 594] on button "Proceed to Payment" at bounding box center [459, 595] width 697 height 35
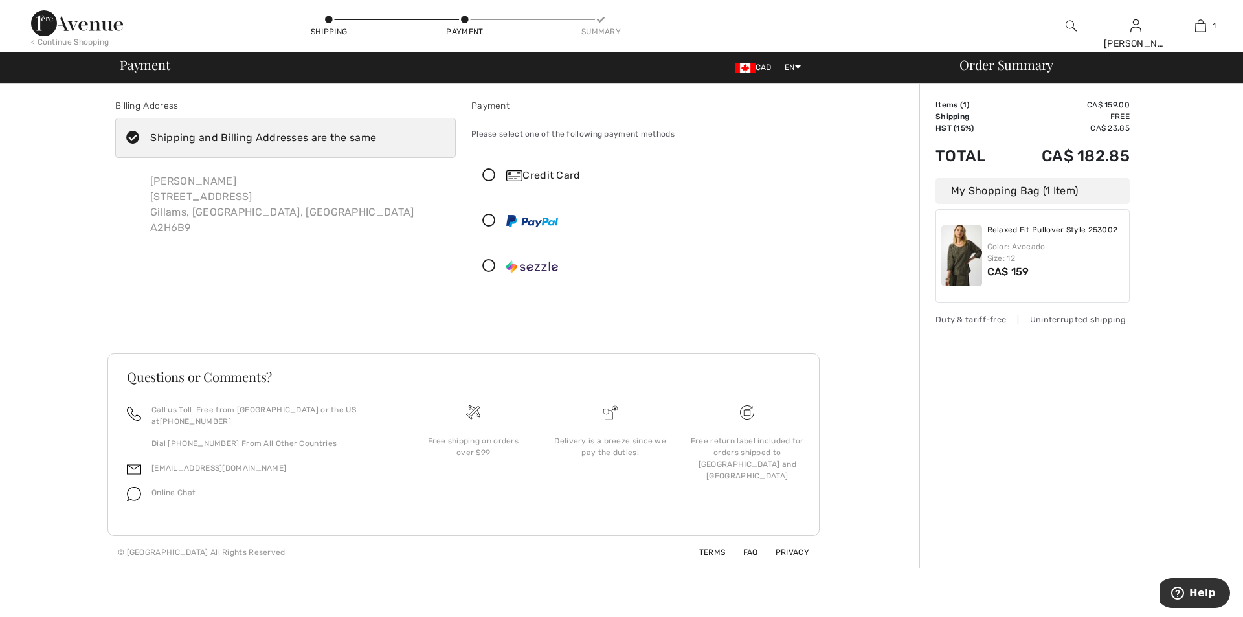
click at [489, 172] on icon at bounding box center [489, 176] width 34 height 14
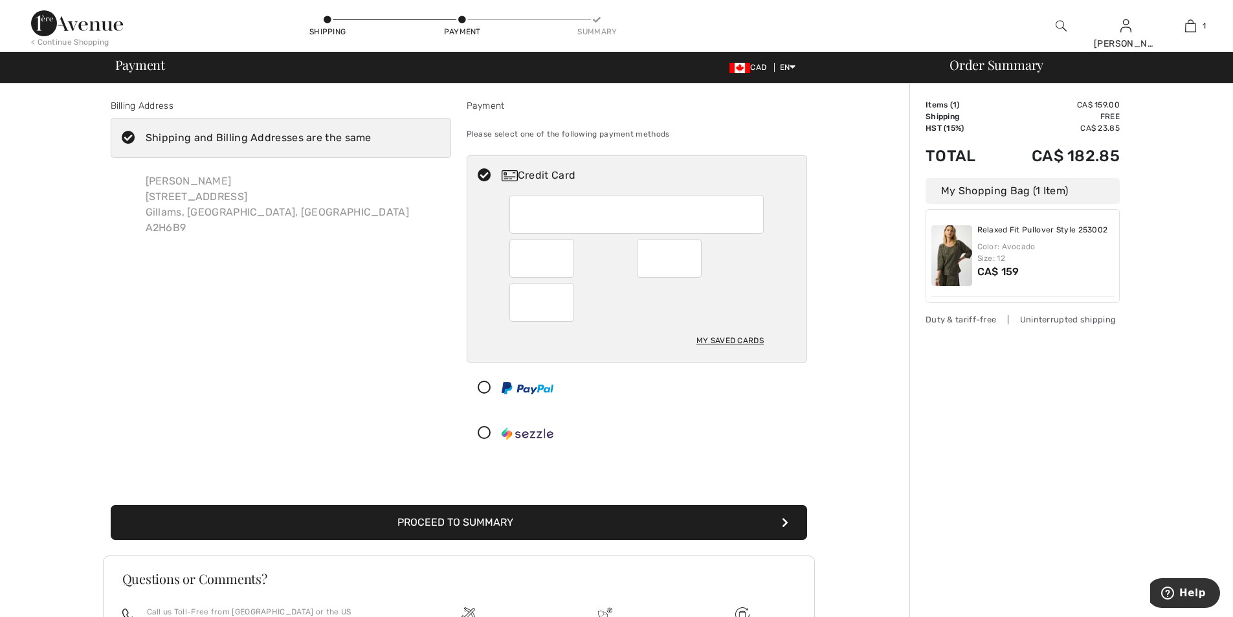
click at [718, 341] on div "My Saved Cards" at bounding box center [730, 341] width 67 height 22
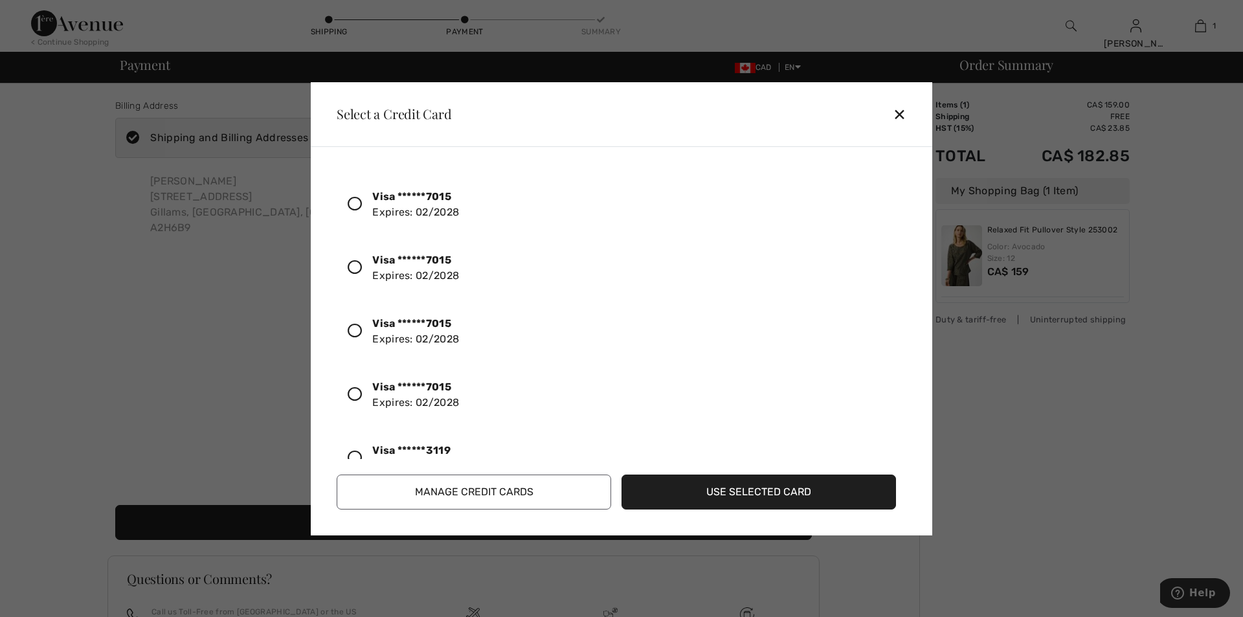
click at [350, 455] on icon at bounding box center [355, 458] width 14 height 14
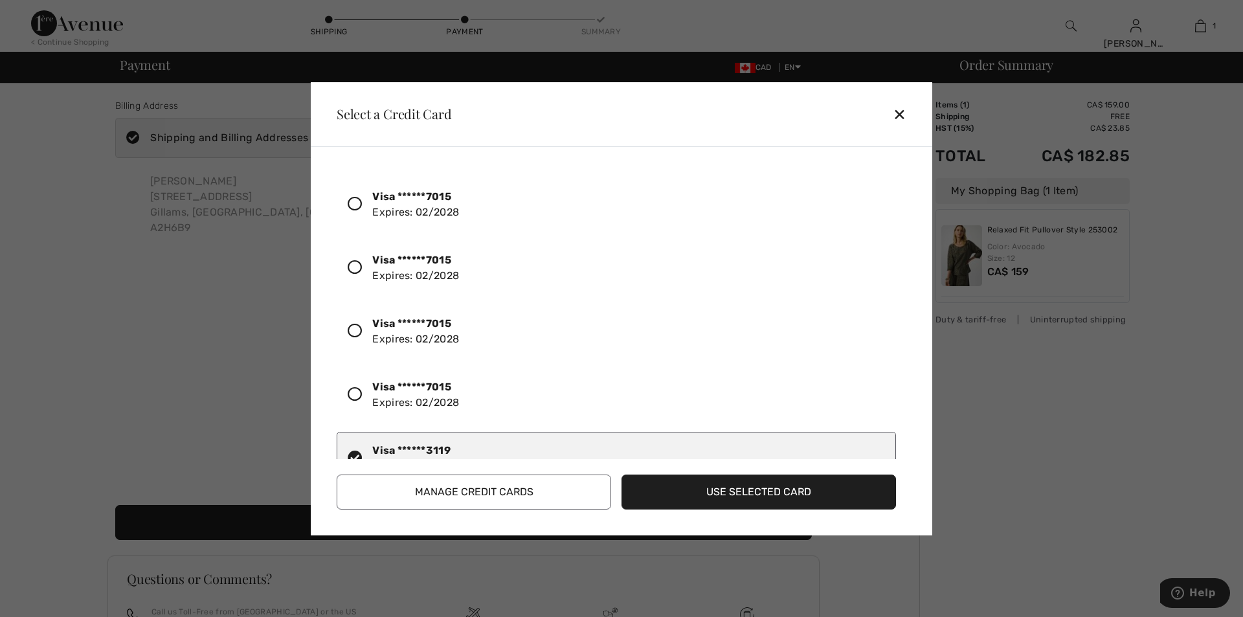
click at [744, 488] on button "Use Selected Card" at bounding box center [759, 492] width 275 height 35
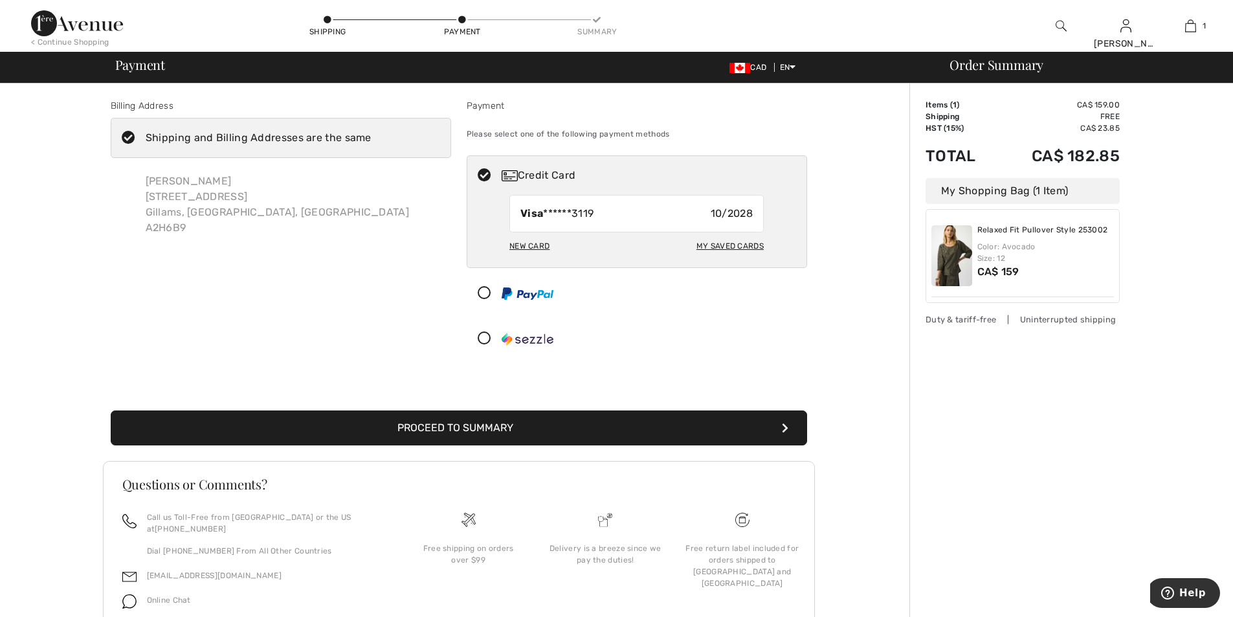
click at [476, 432] on button "Proceed to Summary" at bounding box center [459, 427] width 697 height 35
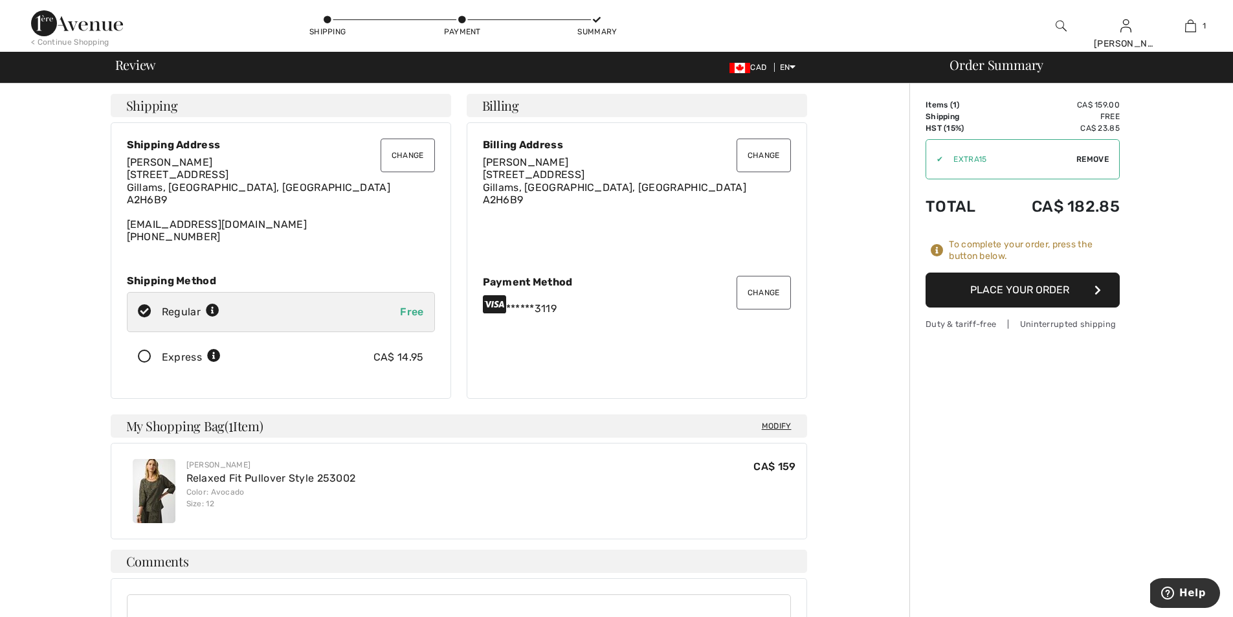
click at [1035, 300] on button "Place Your Order" at bounding box center [1023, 290] width 194 height 35
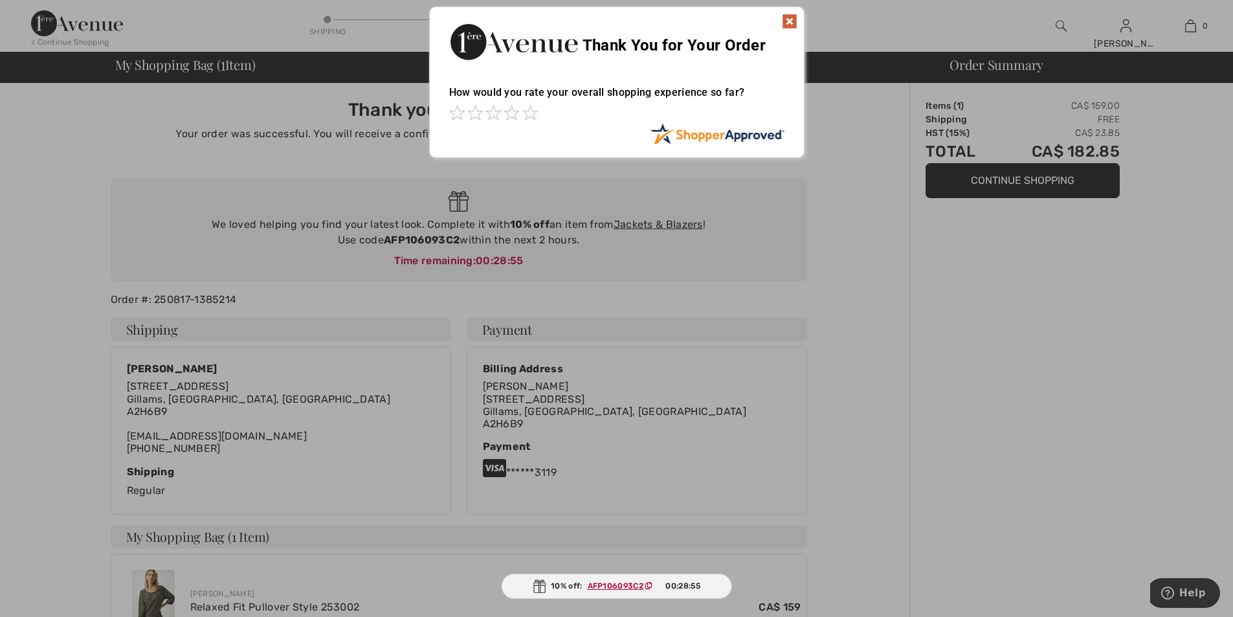
click at [795, 20] on img at bounding box center [790, 22] width 16 height 16
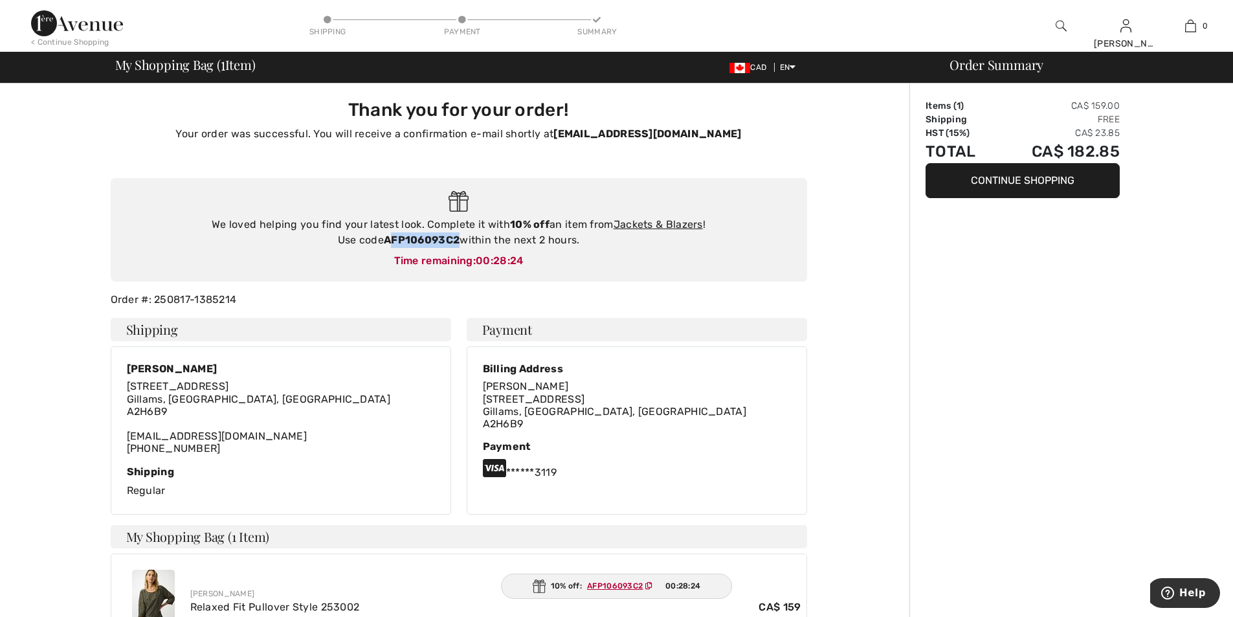
drag, startPoint x: 461, startPoint y: 238, endPoint x: 389, endPoint y: 234, distance: 71.9
click at [389, 234] on div "We loved helping you find your latest look. Complete it with 10% off an item fr…" at bounding box center [459, 232] width 671 height 31
drag, startPoint x: 424, startPoint y: 223, endPoint x: 593, endPoint y: 241, distance: 170.0
click at [593, 241] on div "We loved helping you find your latest look. Complete it with 10% off an item fr…" at bounding box center [459, 232] width 671 height 31
copy div "Complete it with 10% off an item from Jackets & Blazers ! Use code AFP106093C2 …"
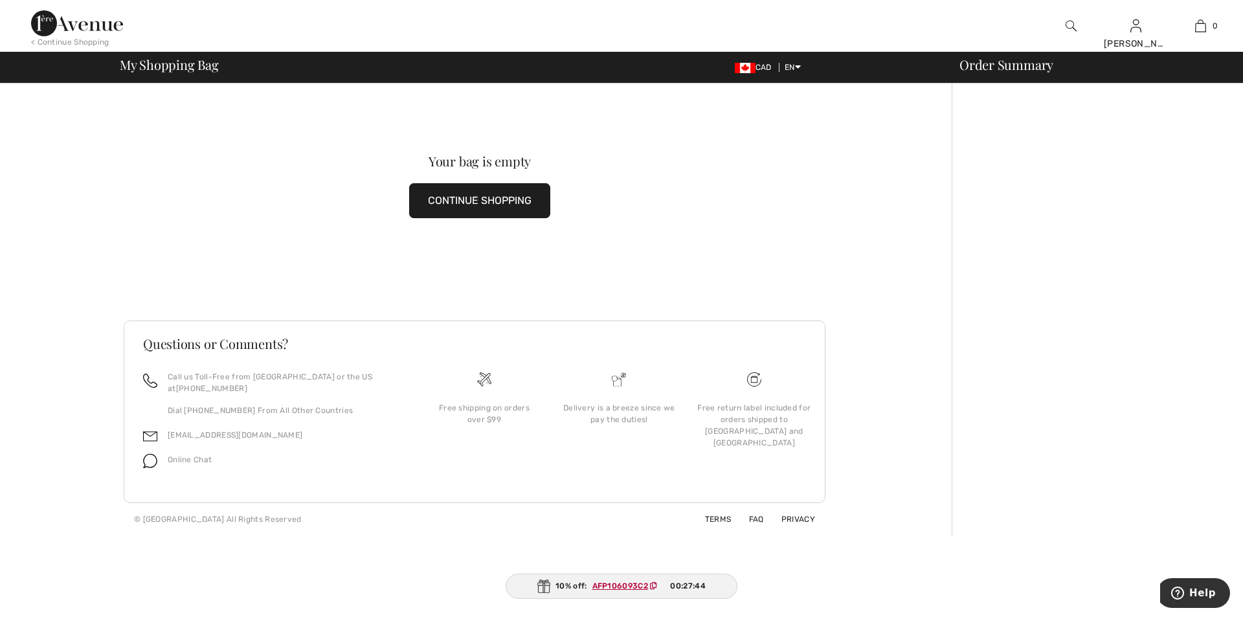
click at [478, 203] on button "CONTINUE SHOPPING" at bounding box center [479, 200] width 141 height 35
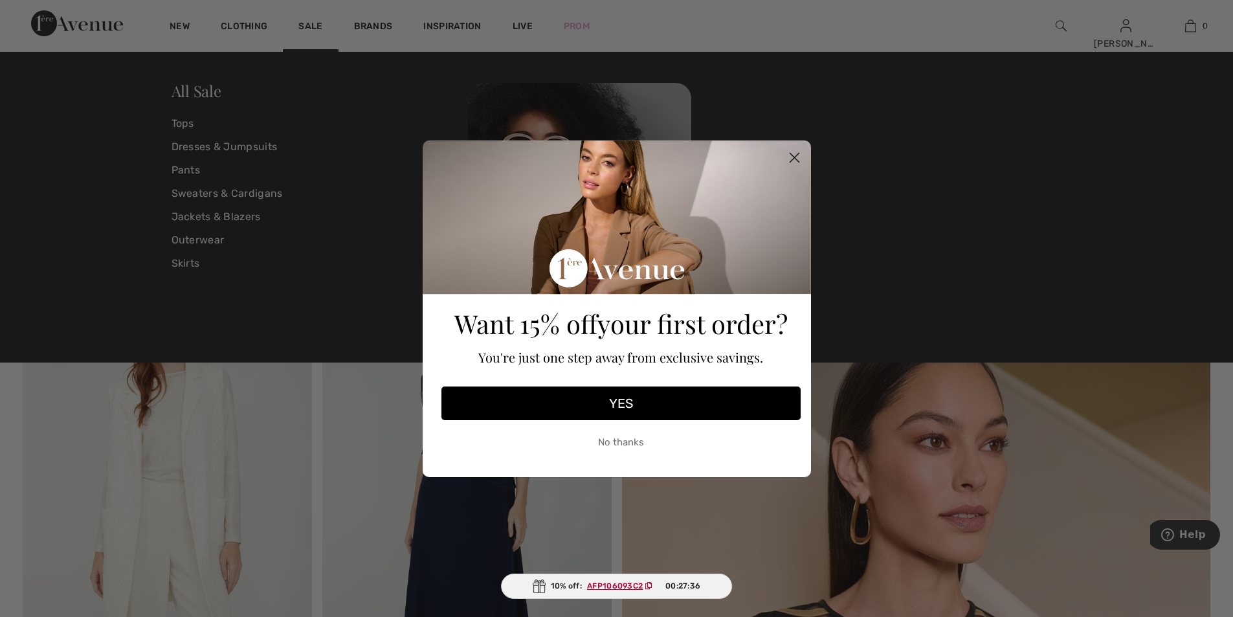
click at [802, 159] on circle "Close dialog" at bounding box center [793, 156] width 21 height 21
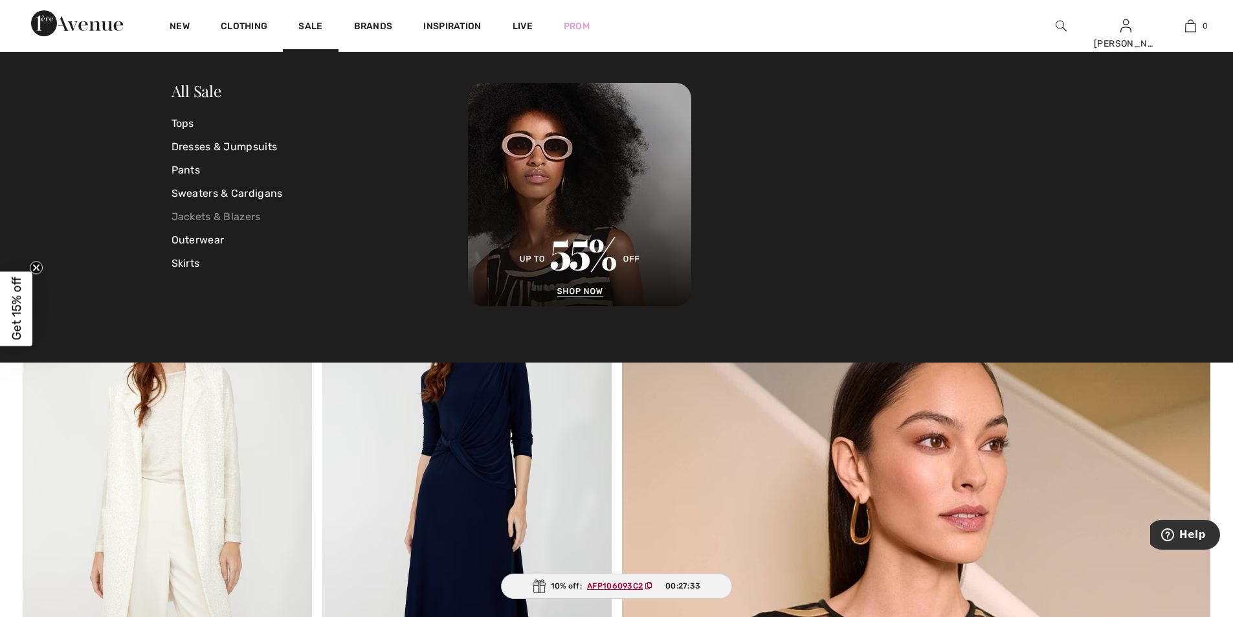
click at [241, 216] on link "Jackets & Blazers" at bounding box center [320, 216] width 297 height 23
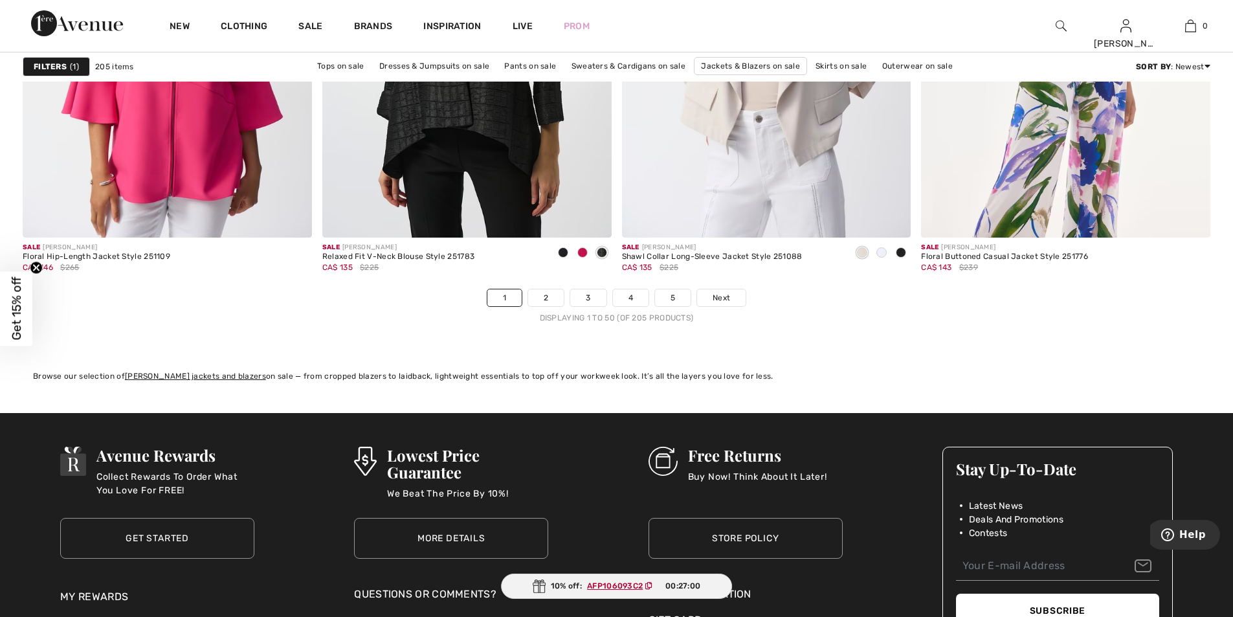
scroll to position [7555, 0]
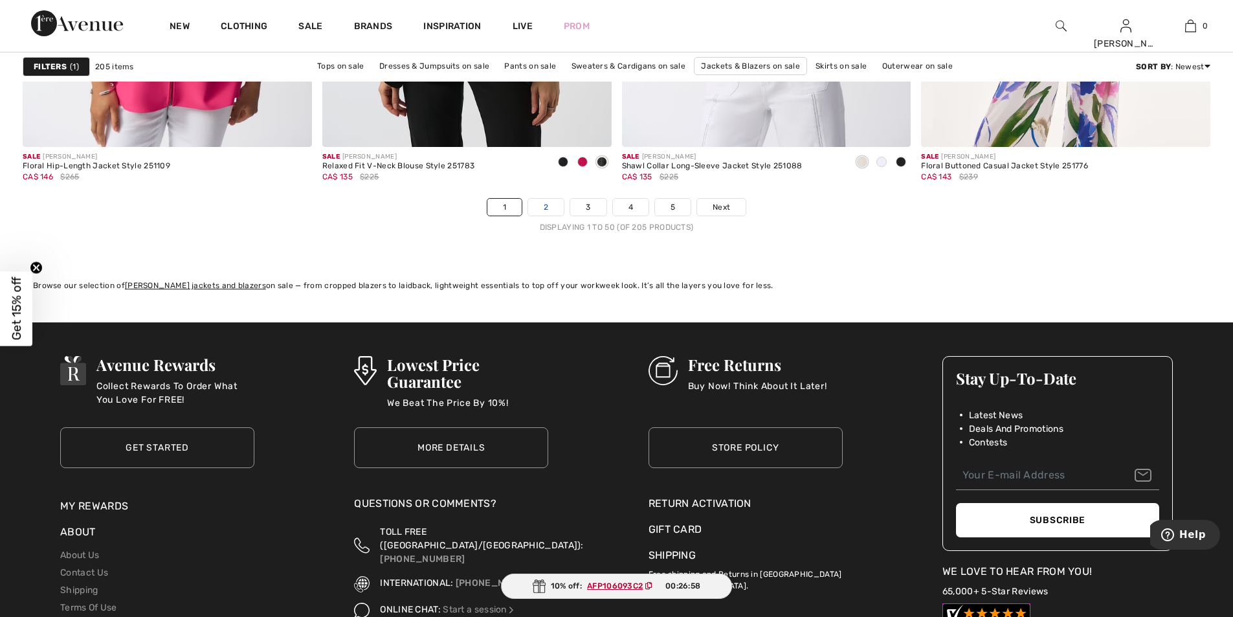
click at [552, 210] on link "2" at bounding box center [546, 207] width 36 height 17
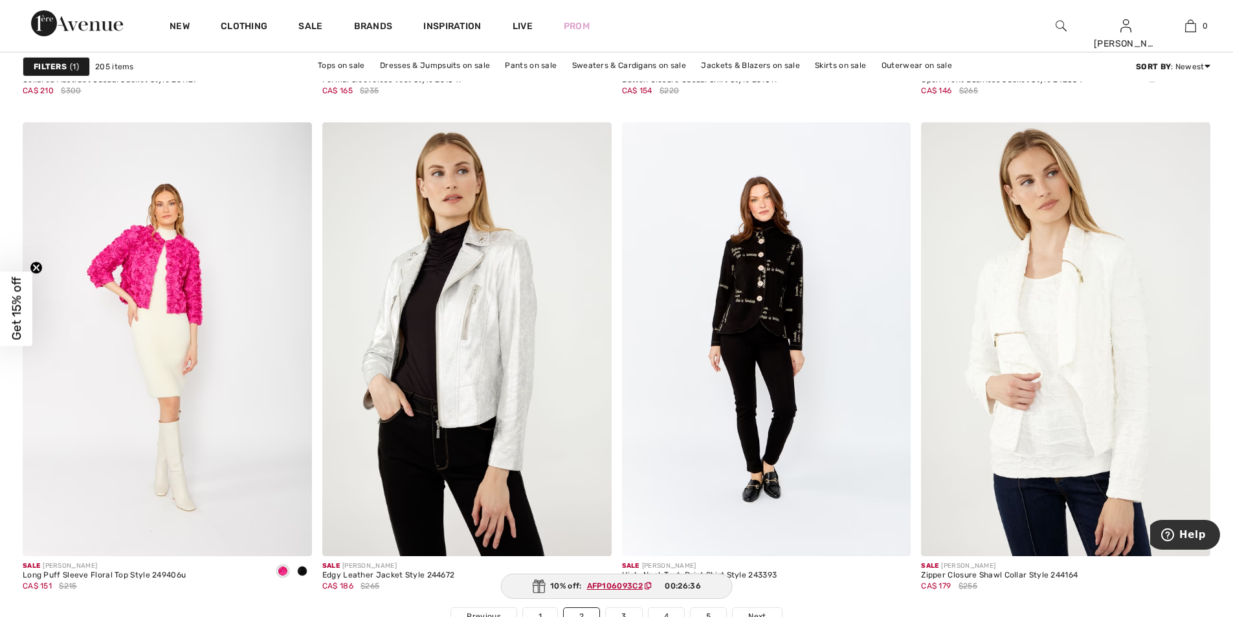
scroll to position [7428, 0]
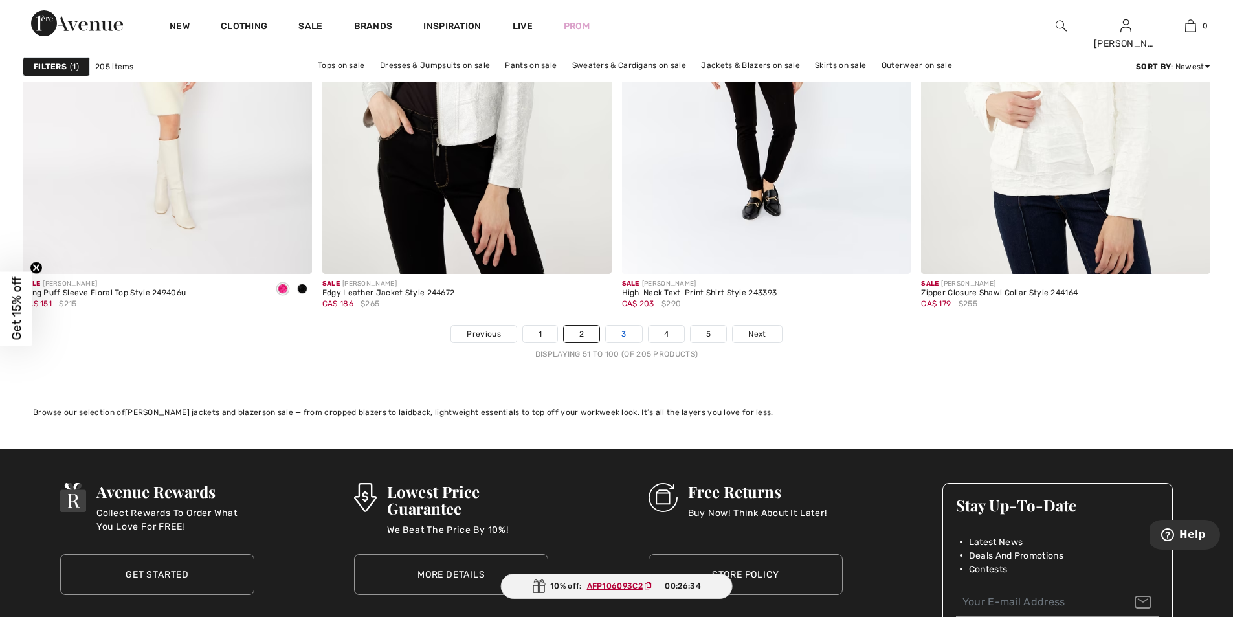
click at [625, 330] on link "3" at bounding box center [624, 334] width 36 height 17
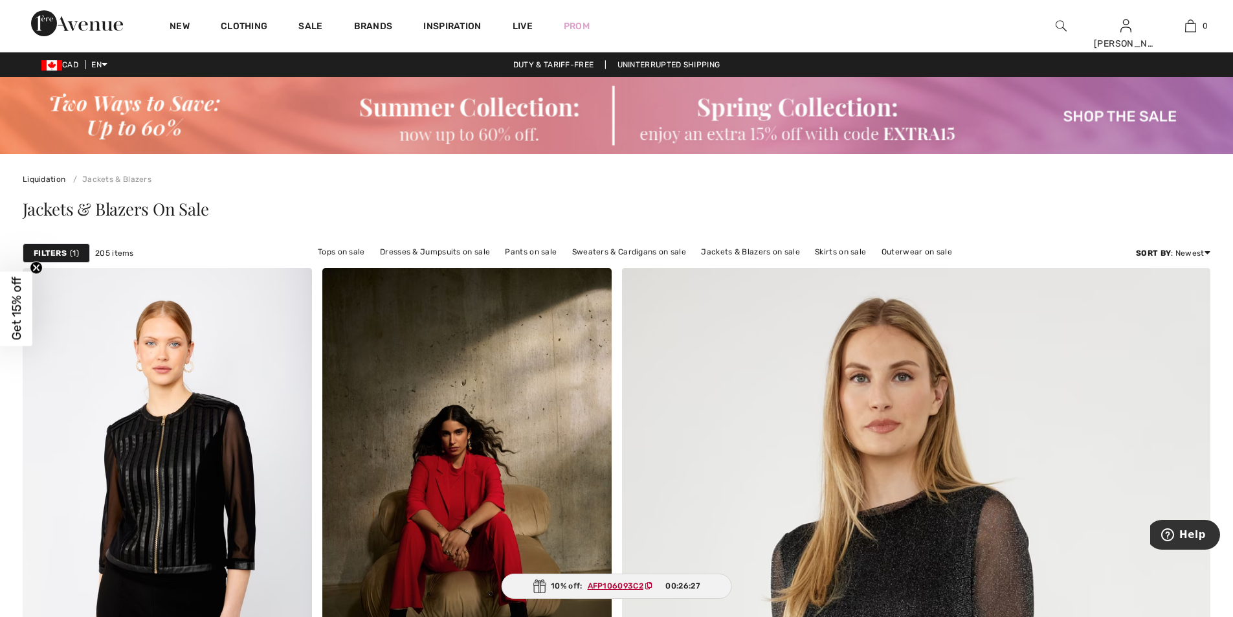
click at [1233, 0] on html "We value your privacy We use cookies to enhance your browsing experience, serve…" at bounding box center [616, 308] width 1233 height 617
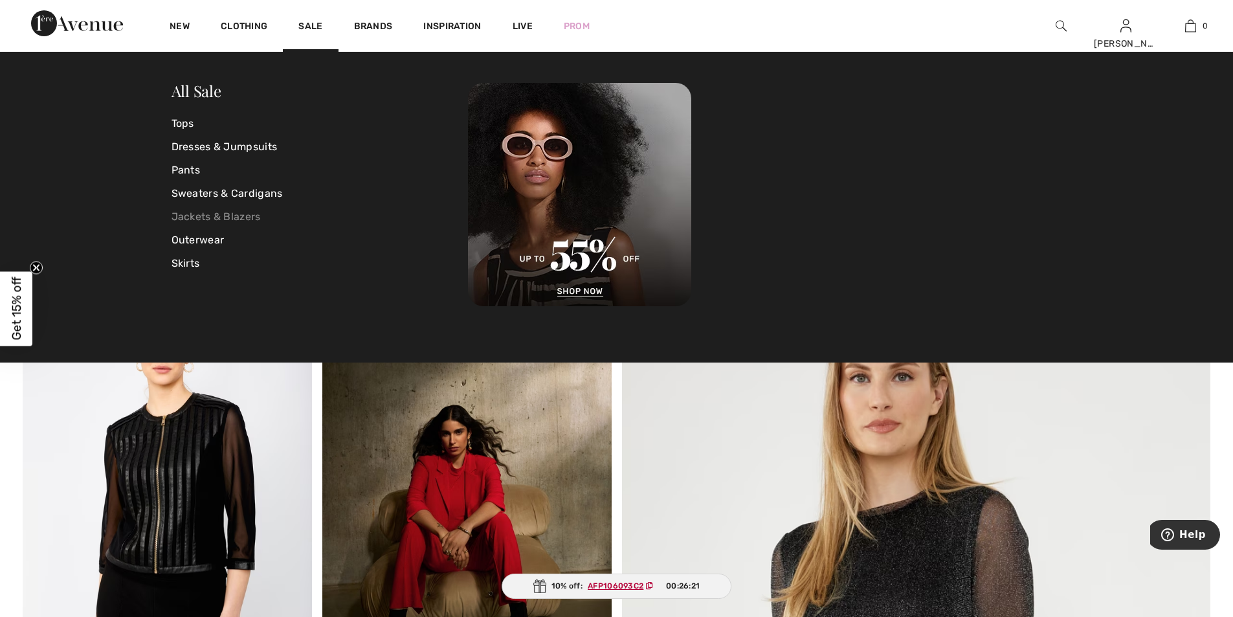
click at [232, 218] on link "Jackets & Blazers" at bounding box center [320, 216] width 297 height 23
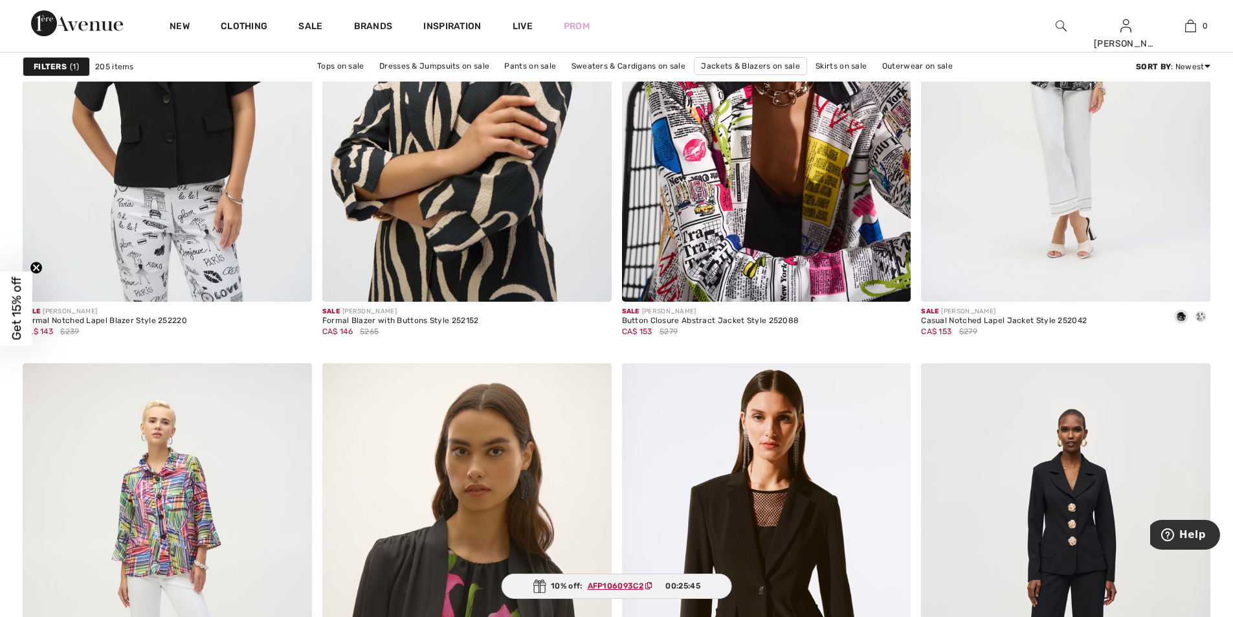
scroll to position [3000, 0]
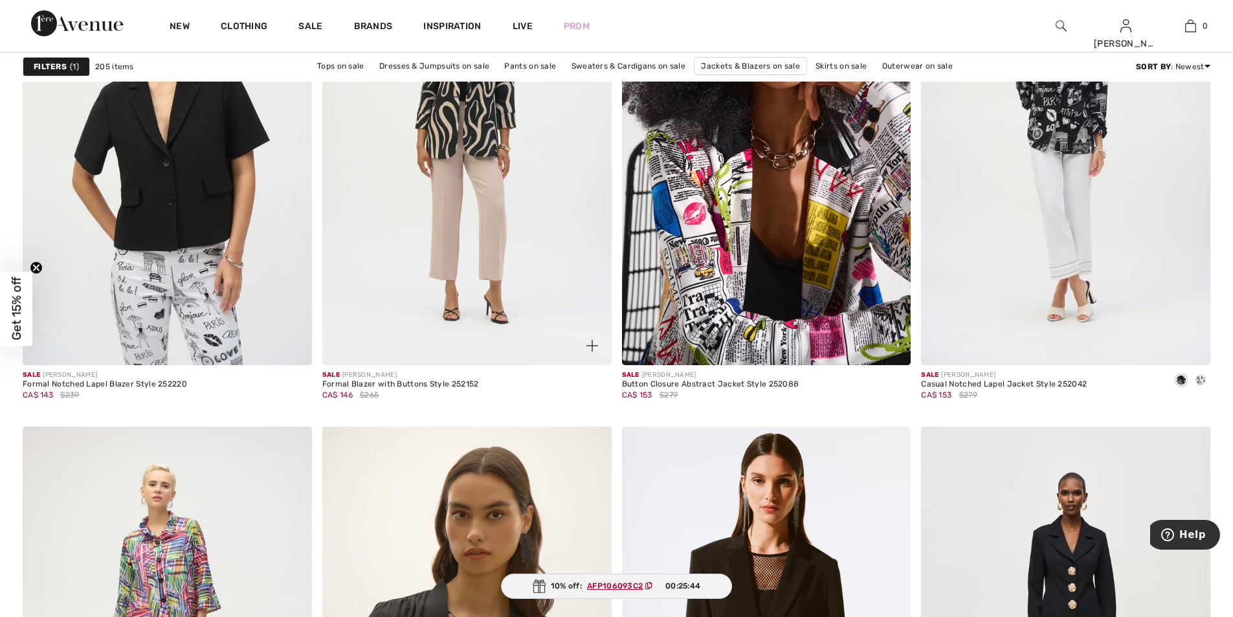
click at [496, 179] on img at bounding box center [466, 148] width 289 height 434
click at [489, 142] on img at bounding box center [466, 148] width 289 height 434
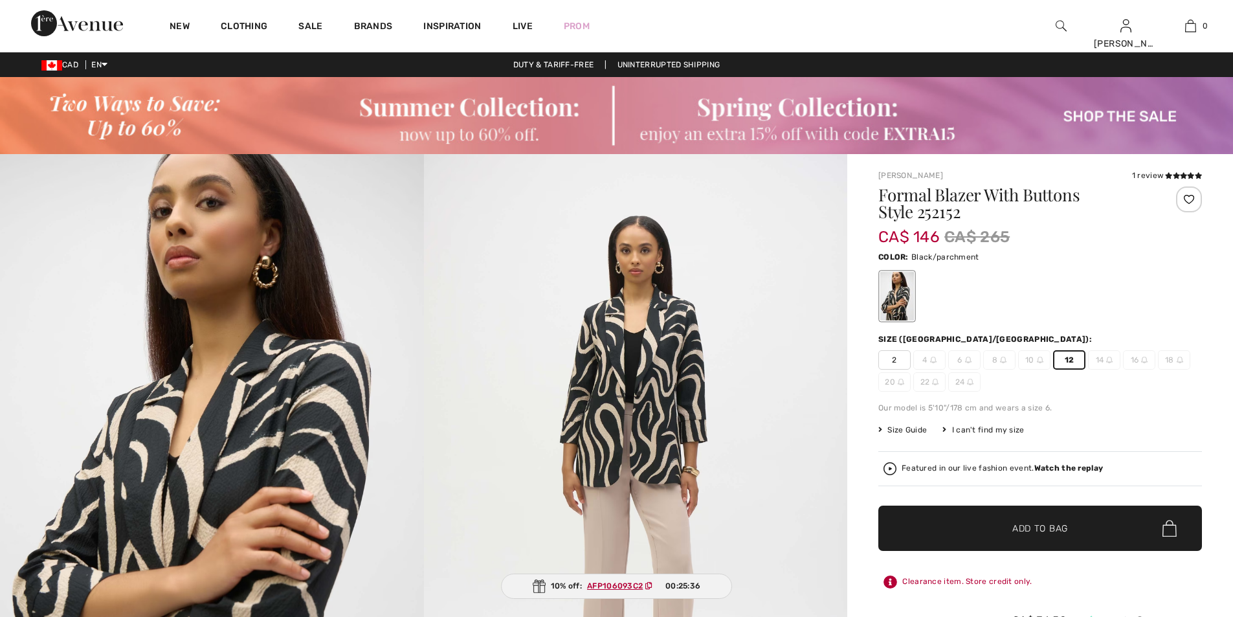
click at [1038, 531] on span "Add to Bag" at bounding box center [1041, 529] width 56 height 14
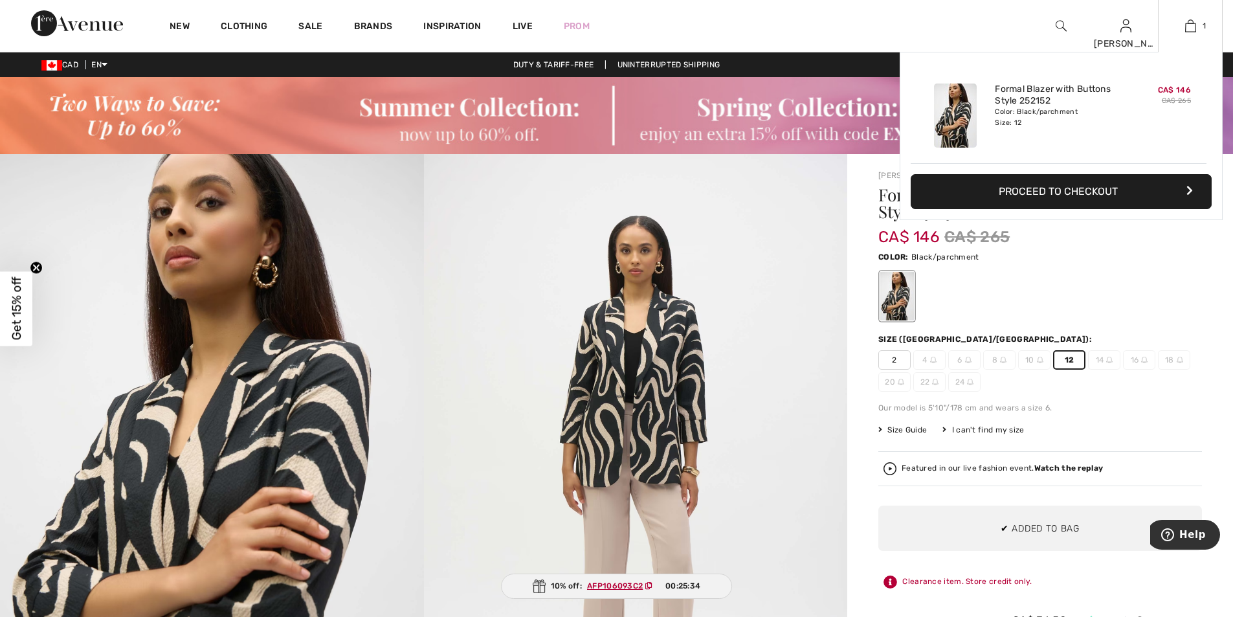
click at [1055, 194] on button "Proceed to Checkout" at bounding box center [1061, 191] width 301 height 35
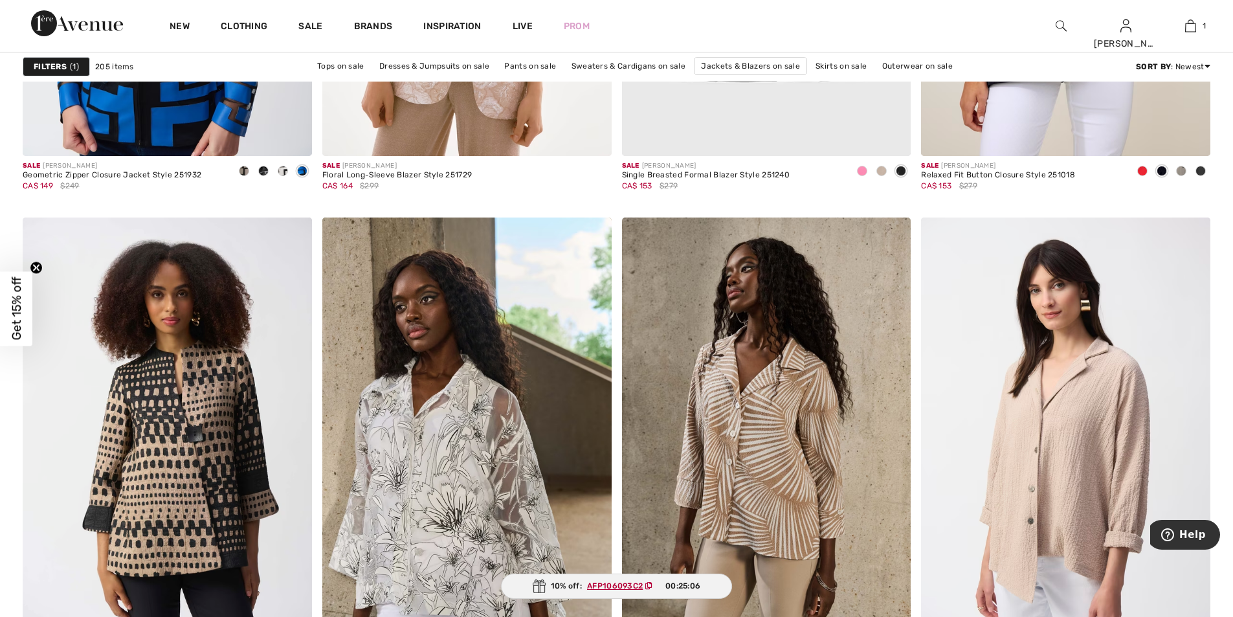
scroll to position [6873, 0]
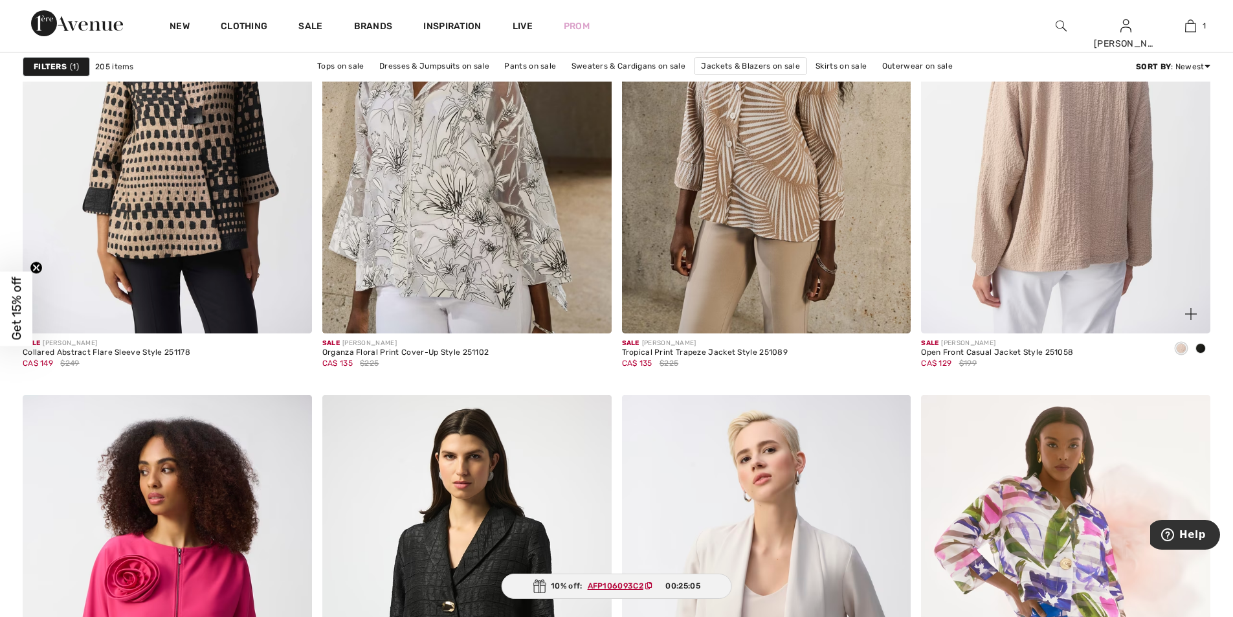
click at [1089, 172] on img at bounding box center [1065, 117] width 289 height 434
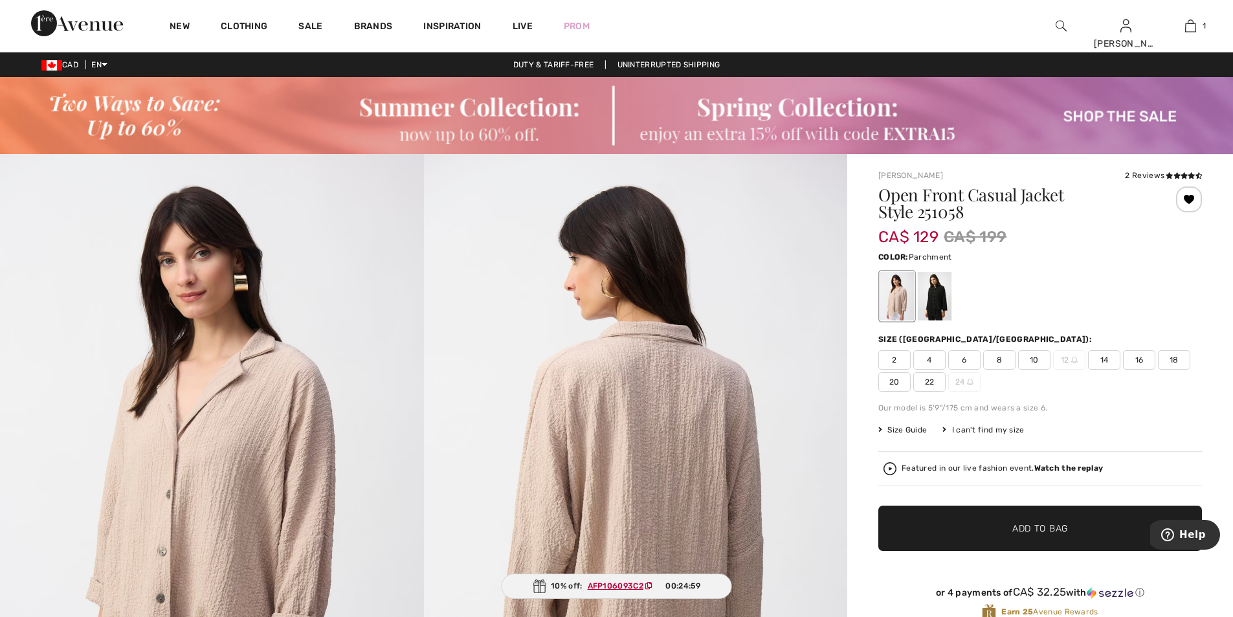
scroll to position [124, 0]
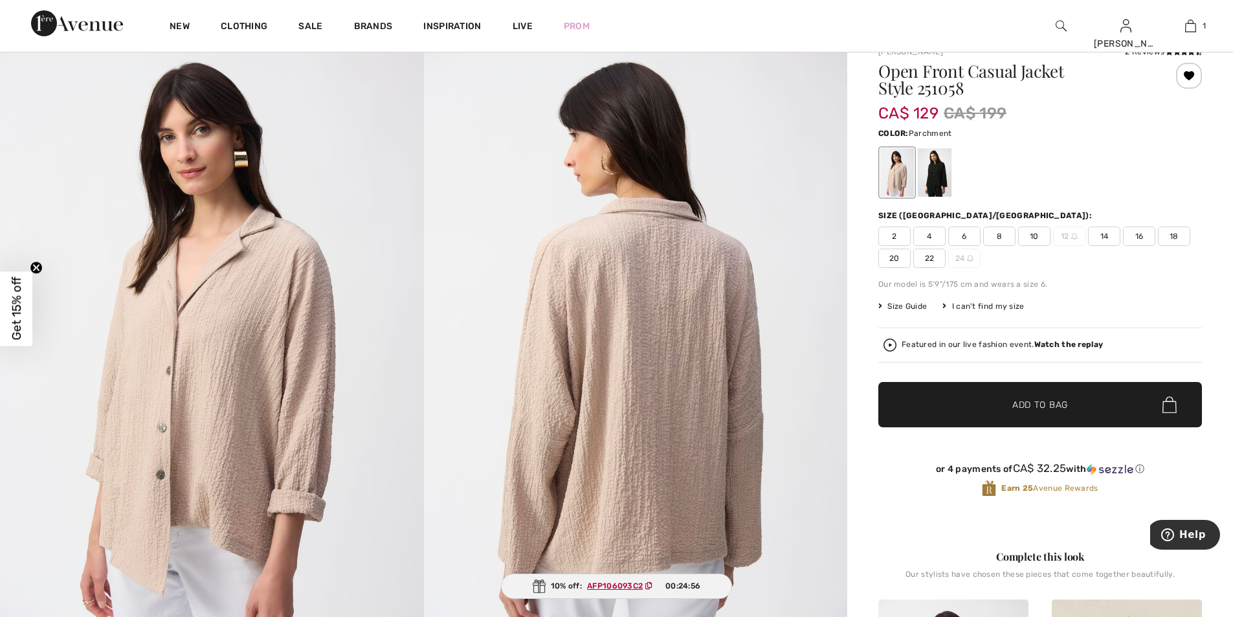
click at [1044, 237] on span "10" at bounding box center [1034, 236] width 32 height 19
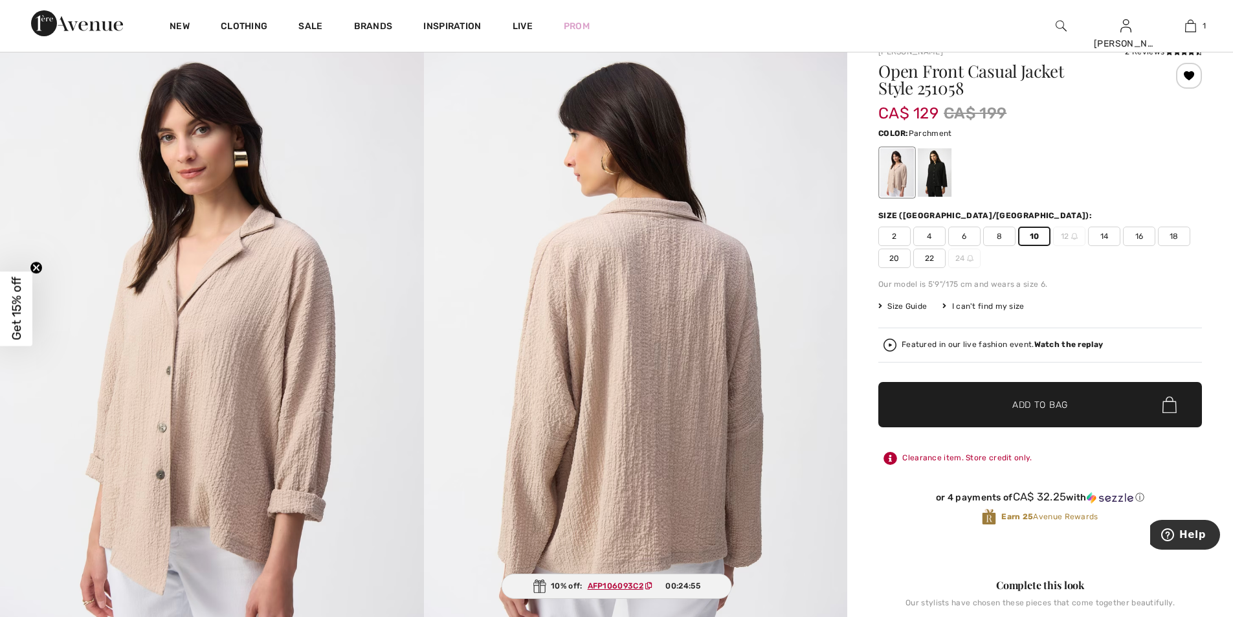
click at [1031, 405] on span "Add to Bag" at bounding box center [1041, 405] width 56 height 14
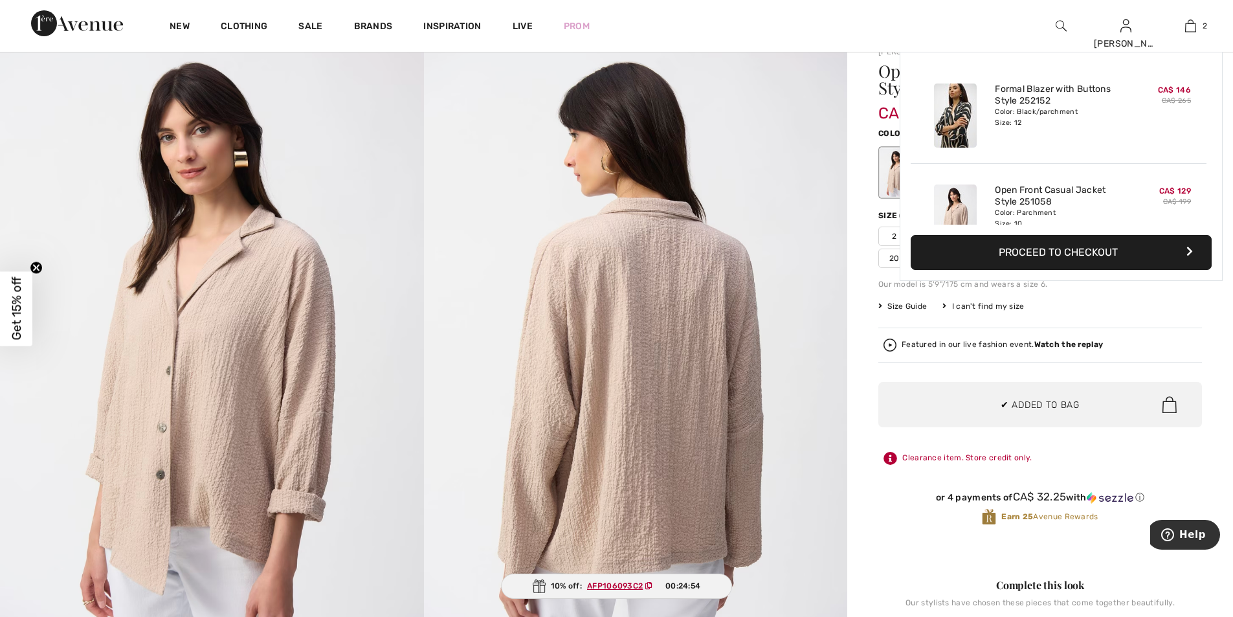
scroll to position [40, 0]
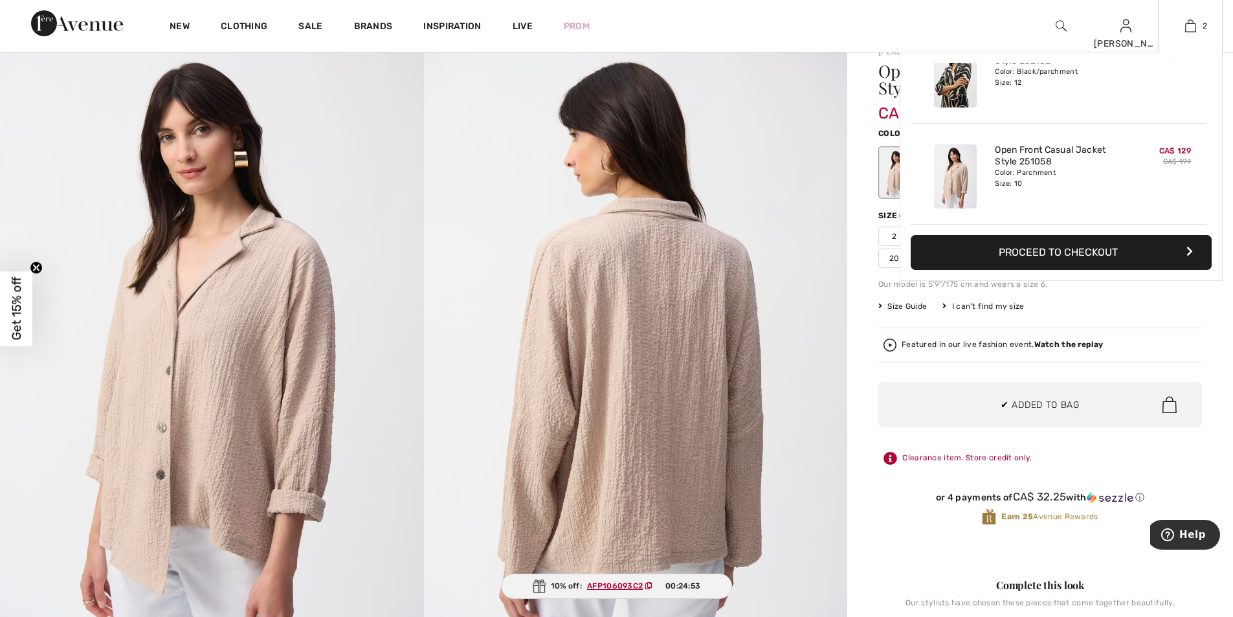
click at [1064, 253] on button "Proceed to Checkout" at bounding box center [1061, 252] width 301 height 35
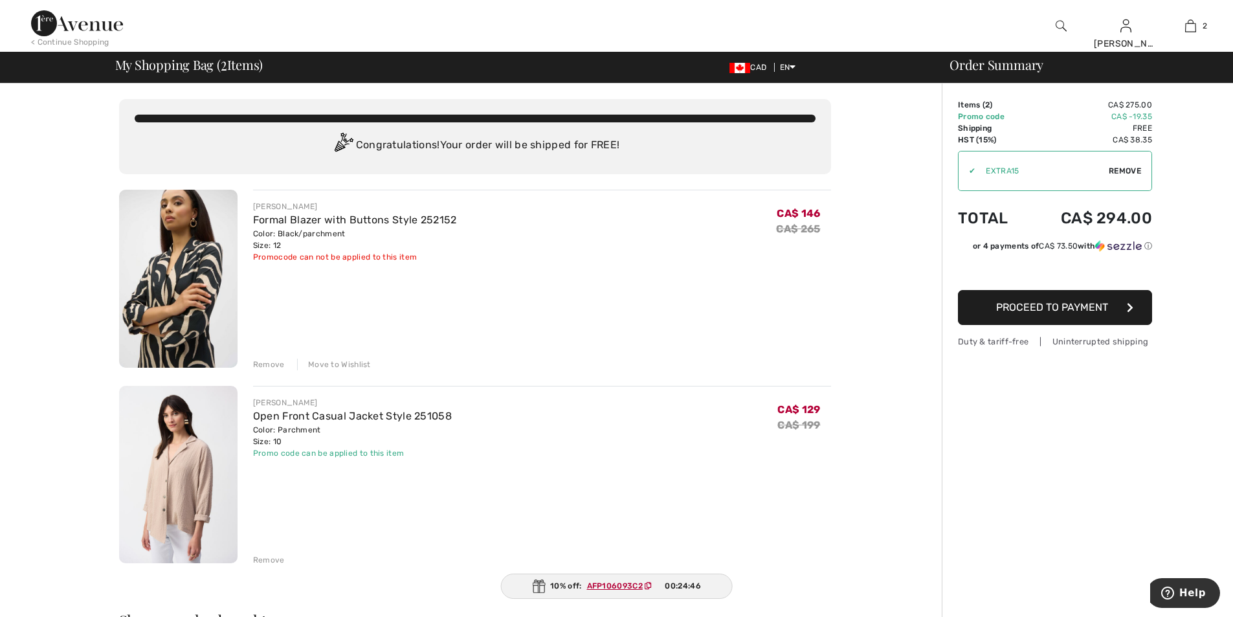
click at [266, 366] on div "Remove" at bounding box center [269, 365] width 32 height 12
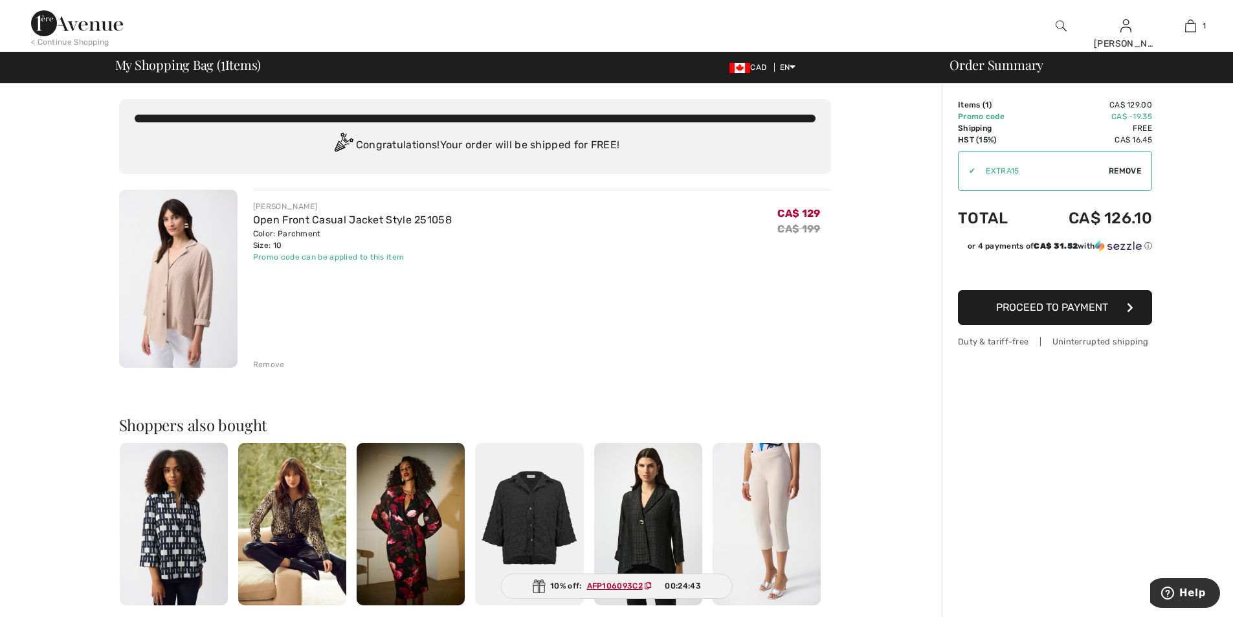
click at [946, 174] on div "Order Summary Details Items ( 1 ) CA$ 129.00 Promo code CA$ -19.35 Shipping Fre…" at bounding box center [1087, 502] width 291 height 837
click at [1031, 434] on div "Order Summary Details Items ( 1 ) CA$ 129.00 Promo code CA$ -19.35 Shipping Fre…" at bounding box center [1087, 502] width 291 height 837
click at [1123, 171] on span "Remove" at bounding box center [1125, 171] width 32 height 12
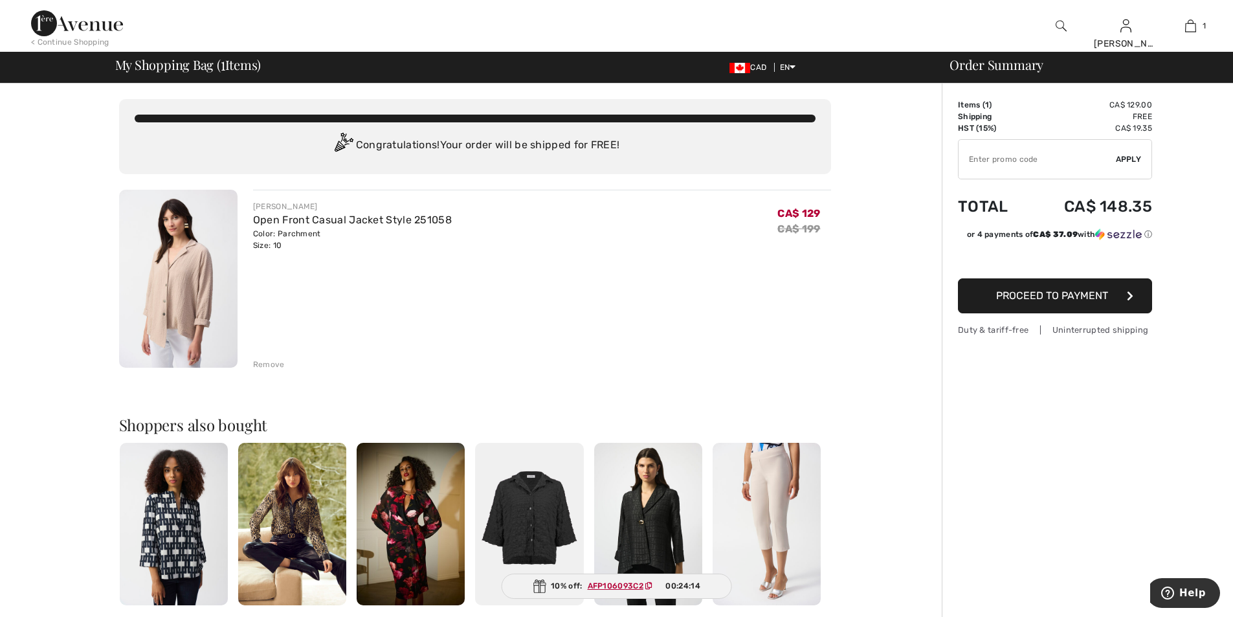
click at [277, 366] on div "Remove" at bounding box center [269, 365] width 32 height 12
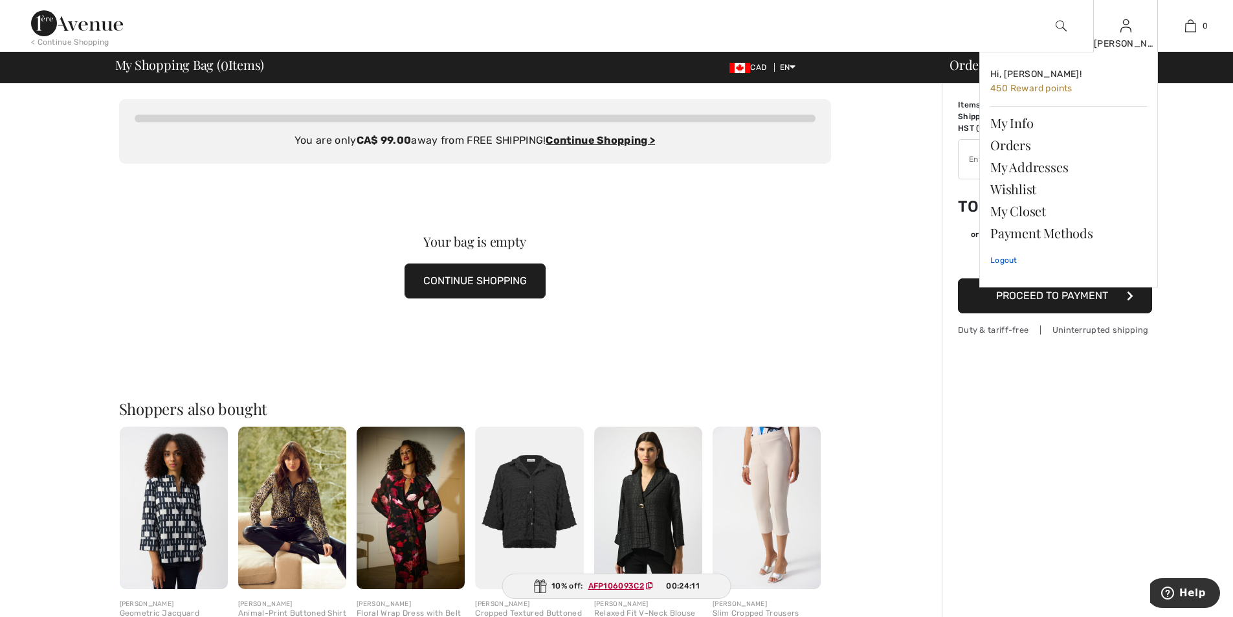
click at [1007, 264] on link "Logout" at bounding box center [1069, 260] width 157 height 32
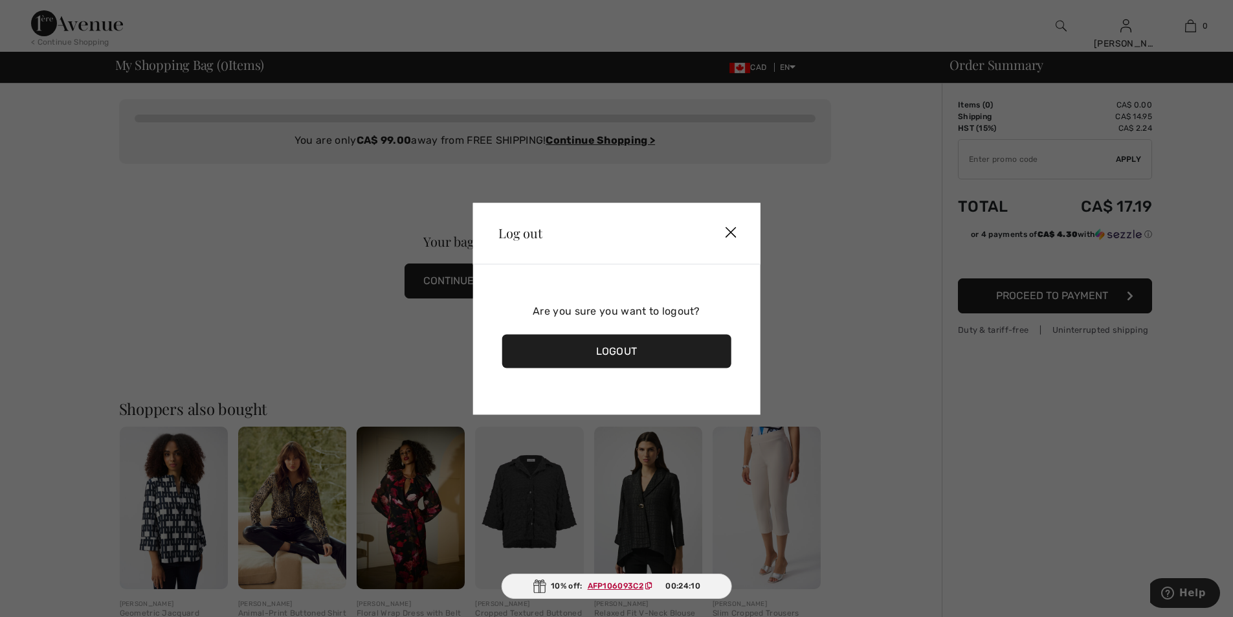
click at [667, 346] on div "Logout" at bounding box center [617, 351] width 230 height 34
